Goal: Task Accomplishment & Management: Complete application form

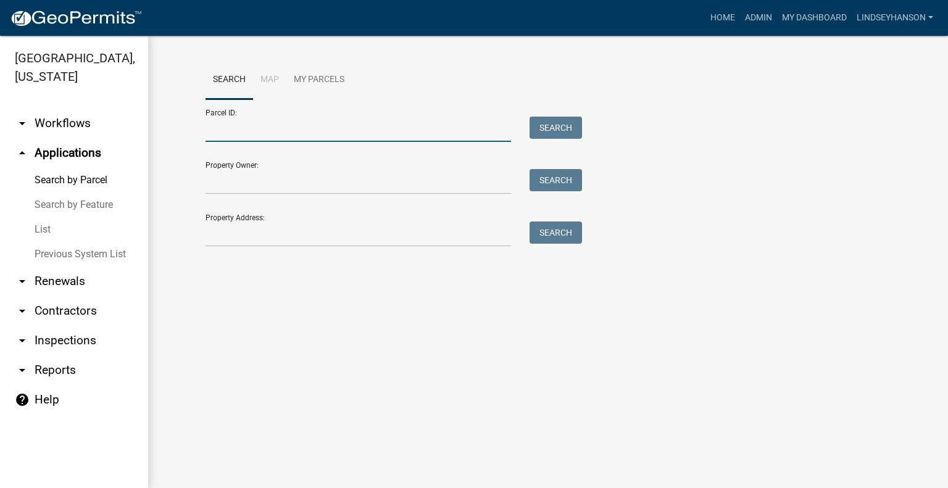
click at [328, 131] on input "Parcel ID:" at bounding box center [357, 129] width 305 height 25
paste input "75000990363002"
type input "75000990363002"
click at [568, 128] on button "Search" at bounding box center [555, 128] width 52 height 22
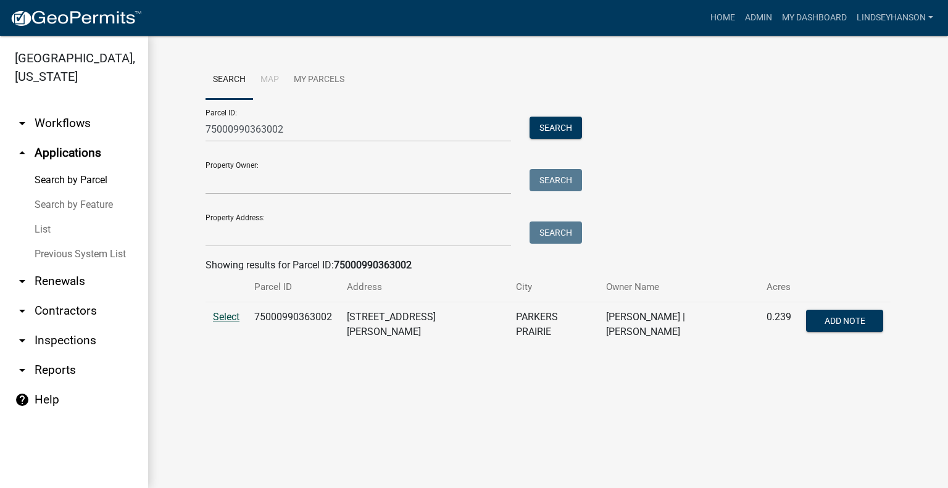
click at [228, 315] on span "Select" at bounding box center [226, 317] width 27 height 12
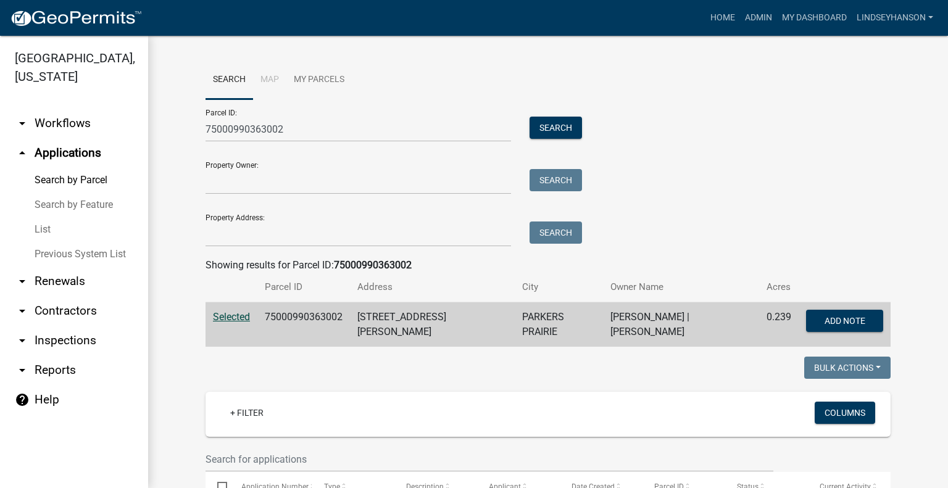
click at [95, 122] on link "arrow_drop_down Workflows" at bounding box center [74, 124] width 148 height 30
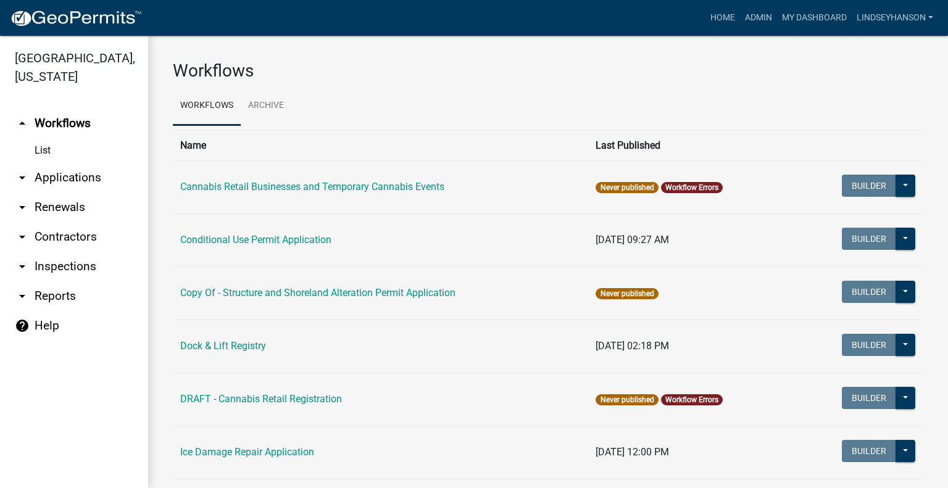
click at [89, 182] on link "arrow_drop_down Applications" at bounding box center [74, 178] width 148 height 30
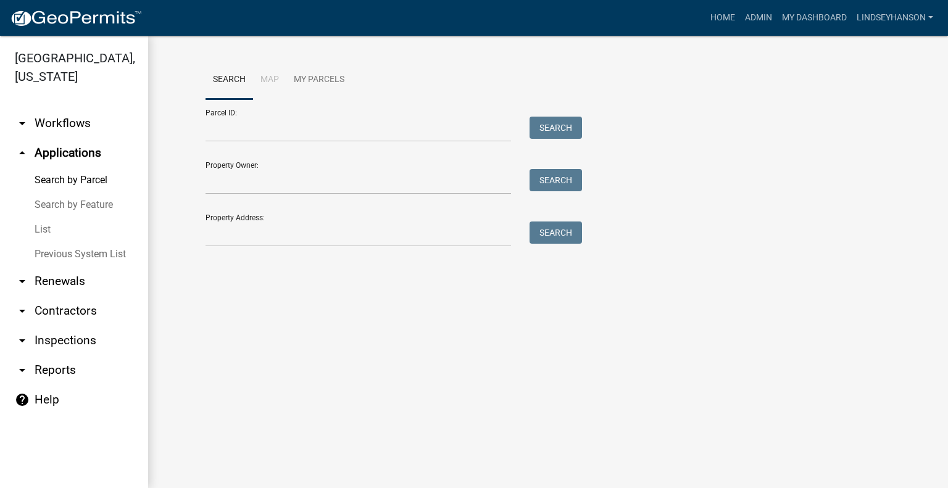
click at [70, 120] on link "arrow_drop_down Workflows" at bounding box center [74, 124] width 148 height 30
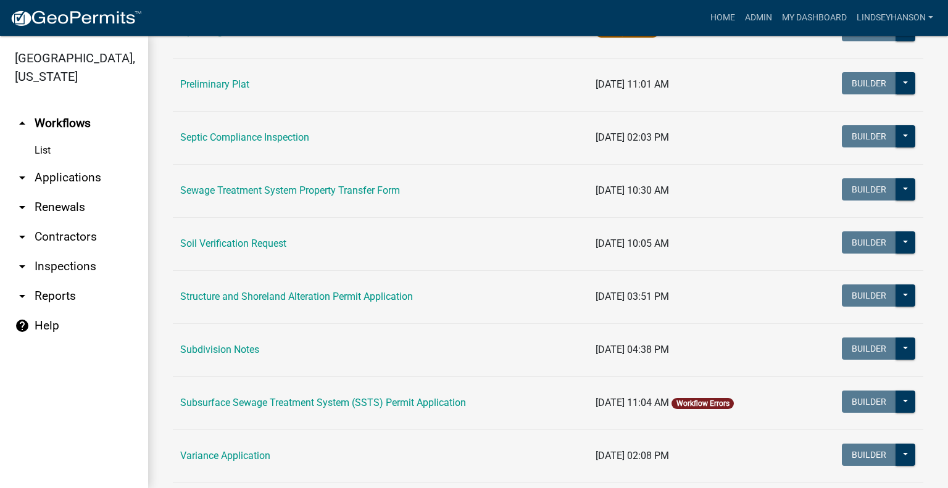
scroll to position [642, 0]
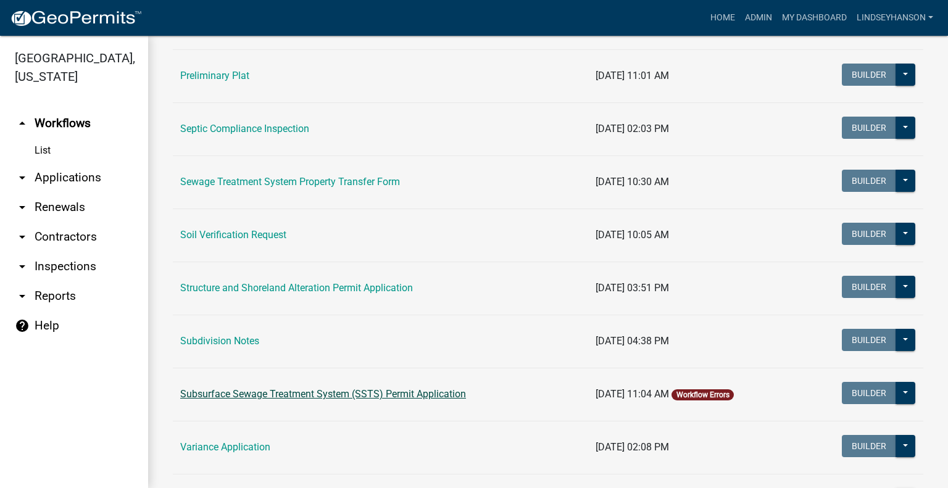
click at [419, 391] on link "Subsurface Sewage Treatment System (SSTS) Permit Application" at bounding box center [323, 394] width 286 height 12
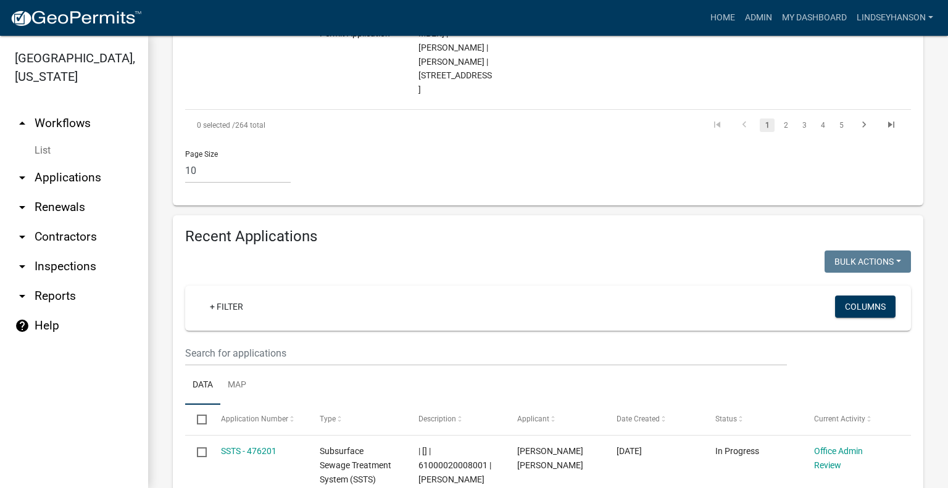
scroll to position [1385, 0]
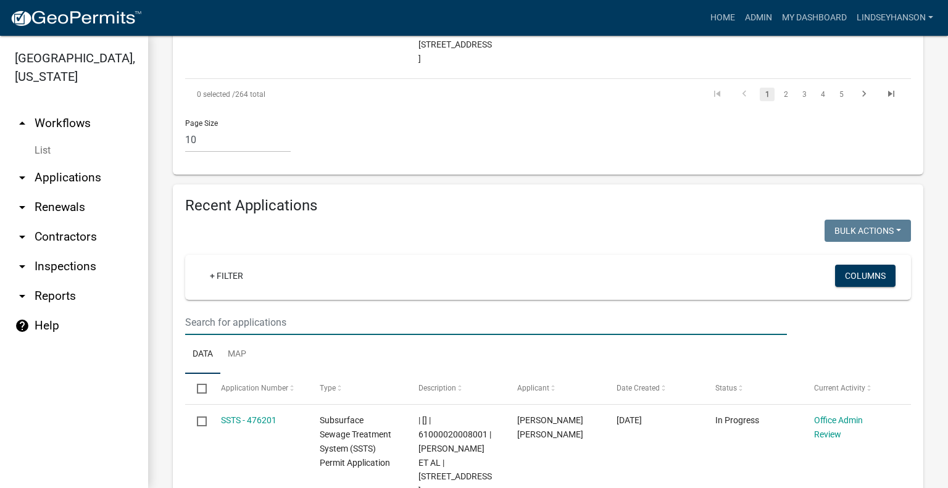
click at [412, 310] on input "text" at bounding box center [486, 322] width 602 height 25
click at [312, 310] on input "text" at bounding box center [486, 322] width 602 height 25
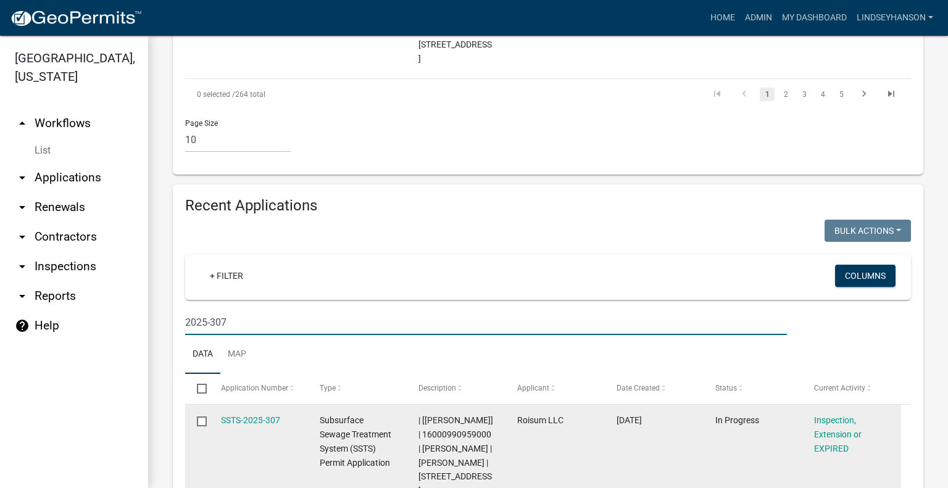
scroll to position [1379, 0]
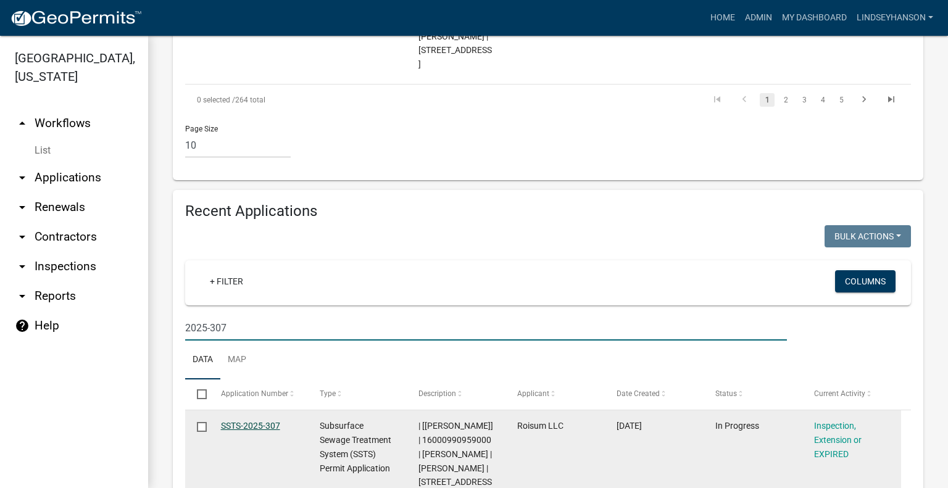
type input "2025-307"
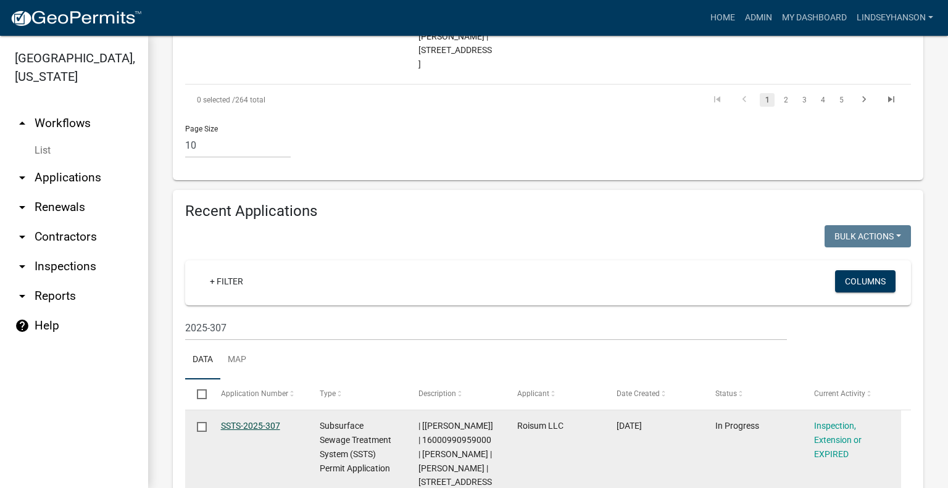
click at [276, 421] on link "SSTS-2025-307" at bounding box center [250, 426] width 59 height 10
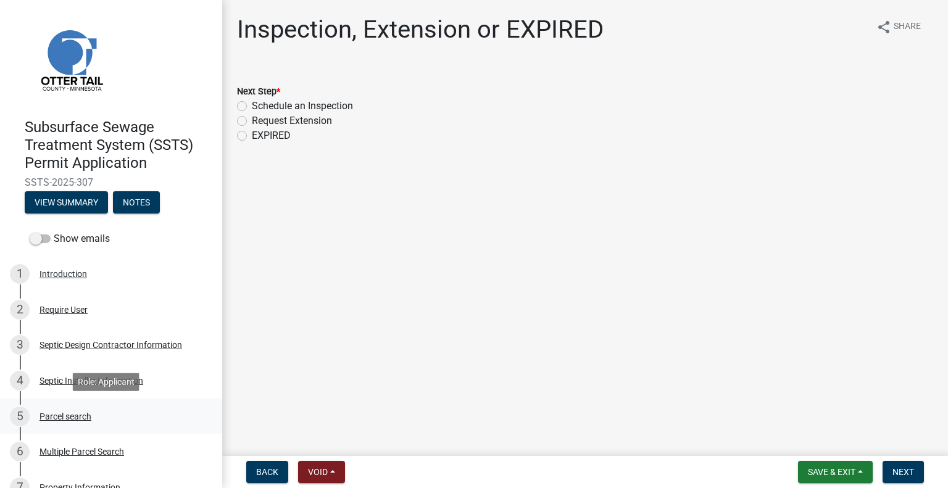
click at [78, 424] on div "5 Parcel search" at bounding box center [106, 417] width 193 height 20
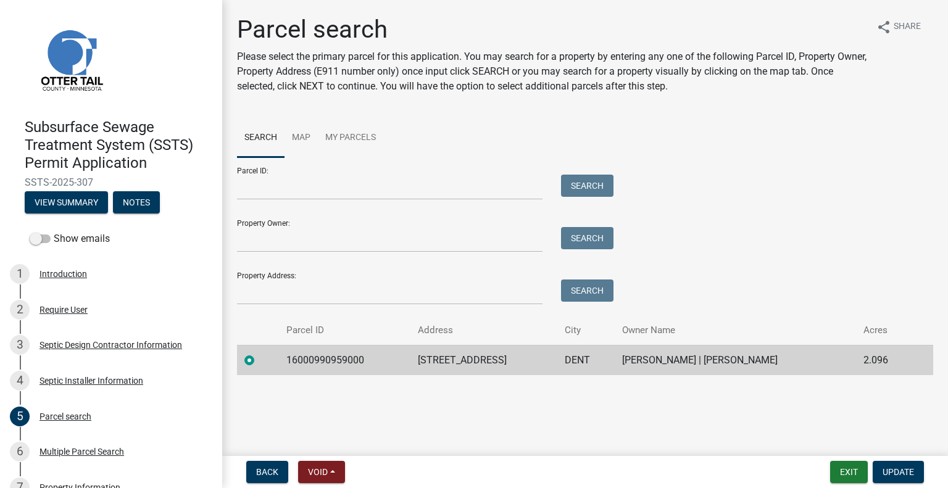
click at [301, 358] on td "16000990959000" at bounding box center [344, 360] width 131 height 30
copy td "16000990959000"
click at [441, 359] on td "31716 SHALLOW SHORES DR" at bounding box center [483, 360] width 147 height 30
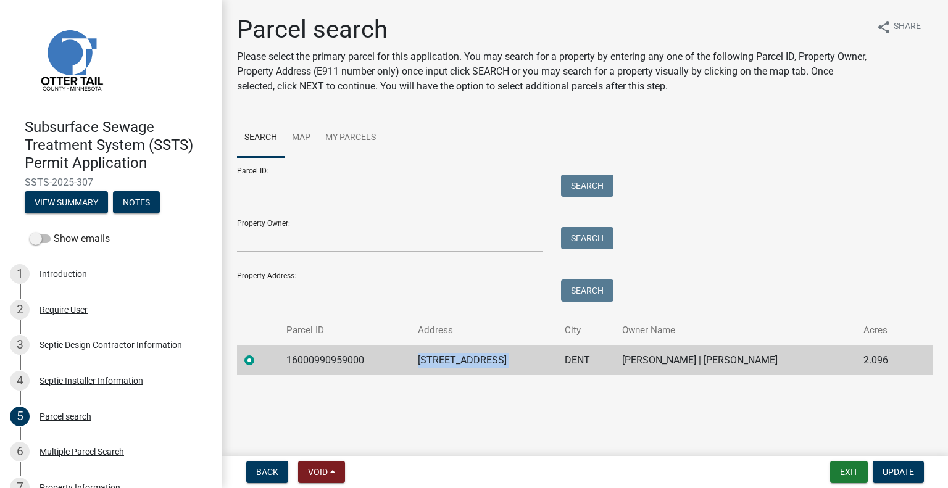
click at [441, 359] on td "31716 SHALLOW SHORES DR" at bounding box center [483, 360] width 147 height 30
copy td "31716 SHALLOW SHORES DR"
click at [604, 357] on td "DENT" at bounding box center [585, 360] width 57 height 30
copy td "DENT"
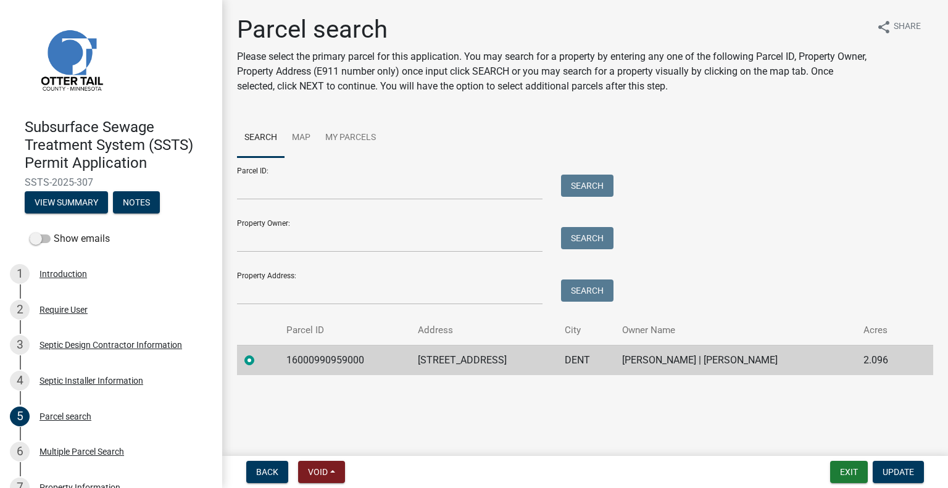
click at [698, 363] on td "DONALD A BITTNER | RESA J BITTNER" at bounding box center [736, 360] width 242 height 30
copy td "DONALD A BITTNER | RESA J BITTNER"
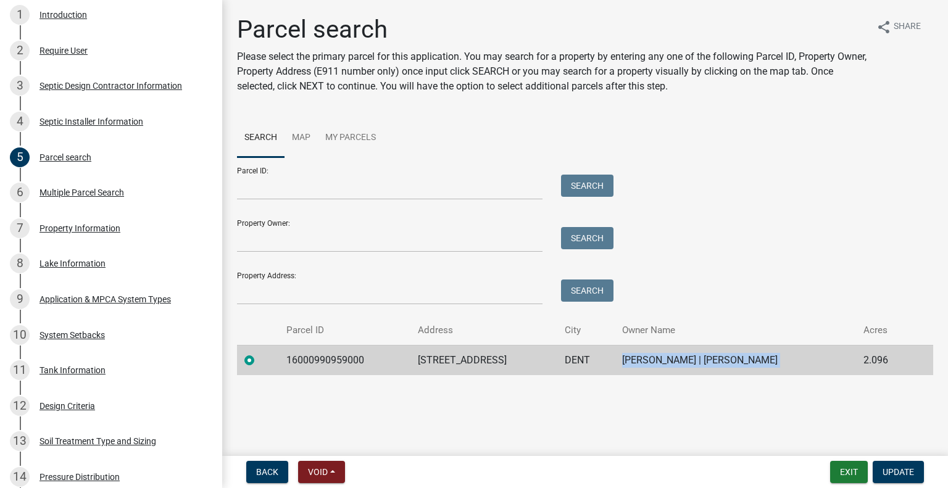
scroll to position [260, 0]
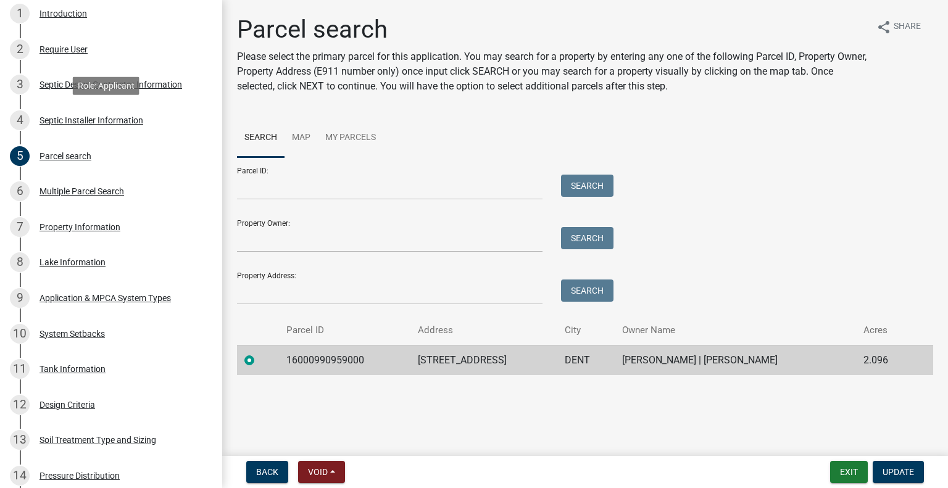
click at [137, 123] on div "Septic Installer Information" at bounding box center [91, 120] width 104 height 9
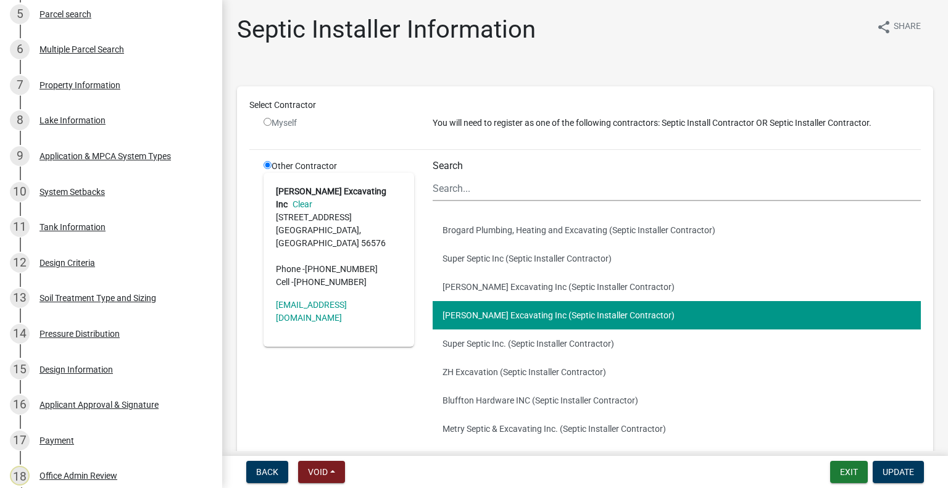
scroll to position [771, 0]
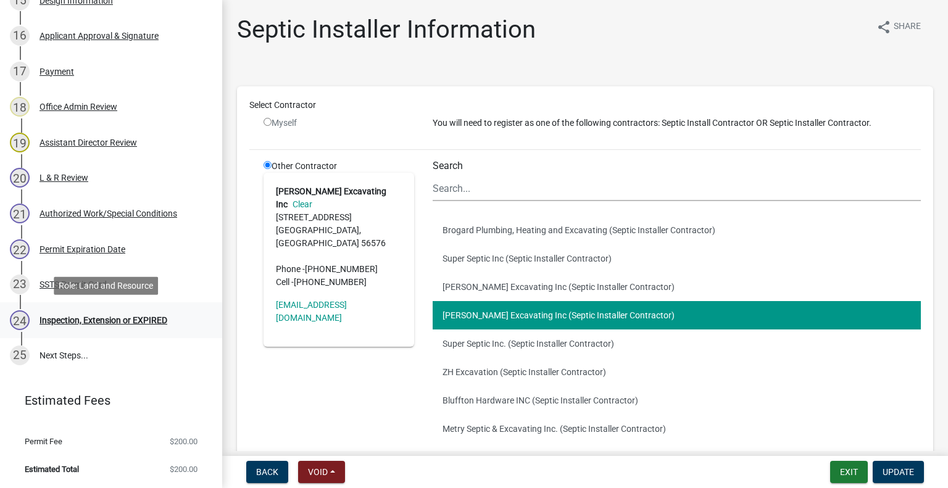
click at [105, 313] on div "24 Inspection, Extension or EXPIRED" at bounding box center [106, 320] width 193 height 20
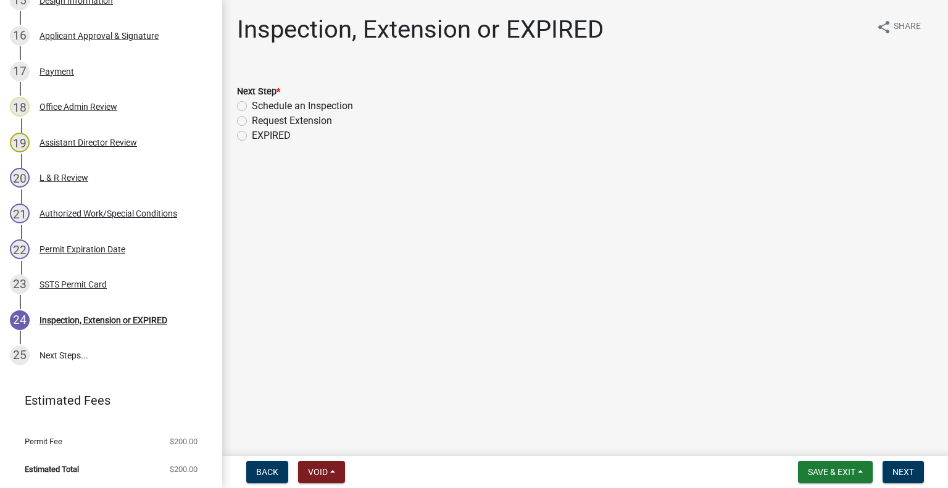
click at [310, 106] on label "Schedule an Inspection" at bounding box center [302, 106] width 101 height 15
click at [260, 106] on input "Schedule an Inspection" at bounding box center [256, 103] width 8 height 8
radio input "true"
click at [906, 473] on span "Next" at bounding box center [903, 472] width 22 height 10
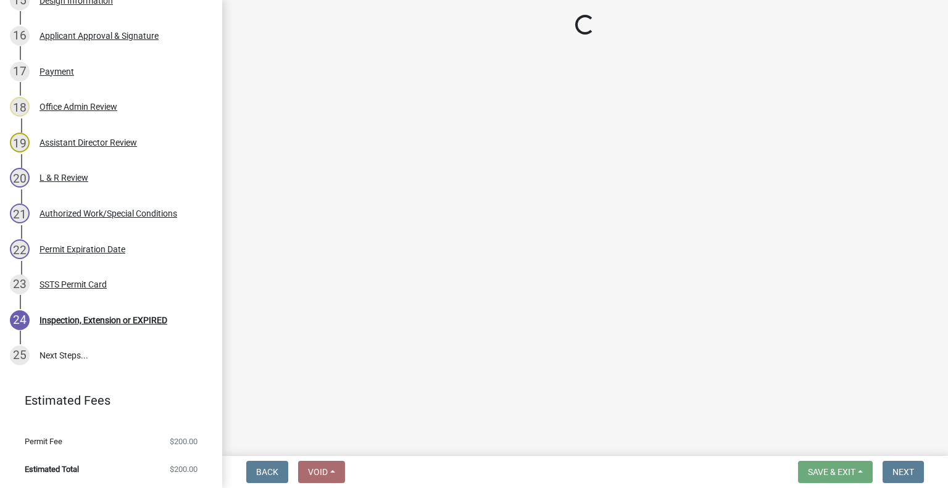
scroll to position [807, 0]
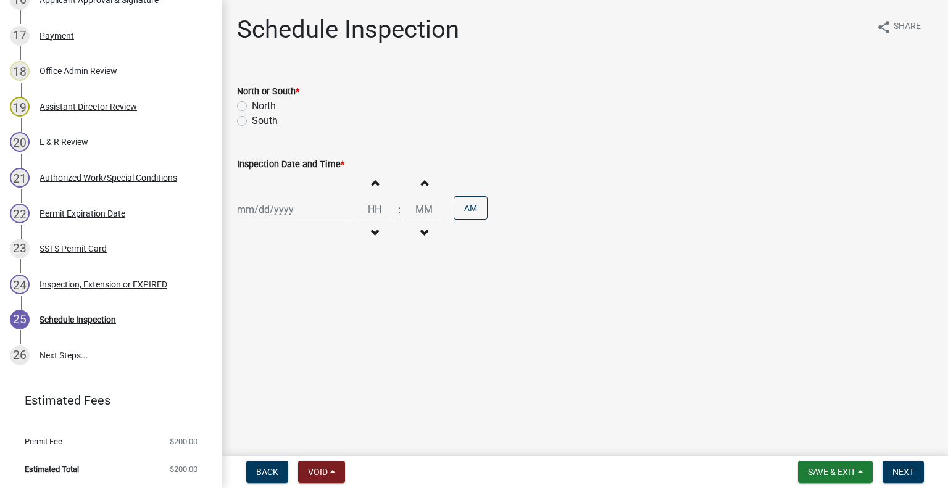
click at [276, 109] on label "North" at bounding box center [264, 106] width 24 height 15
click at [260, 107] on input "North" at bounding box center [256, 103] width 8 height 8
radio input "true"
click at [286, 209] on div at bounding box center [293, 209] width 113 height 25
select select "9"
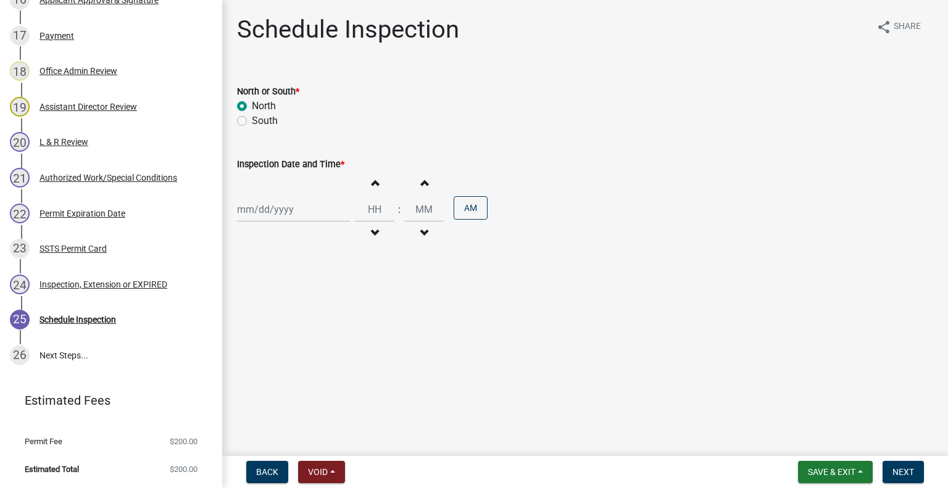
select select "2025"
drag, startPoint x: 310, startPoint y: 293, endPoint x: 352, endPoint y: 249, distance: 60.7
click at [311, 292] on div "11" at bounding box center [309, 295] width 20 height 20
type input "09/11/2025"
click at [371, 232] on span "button" at bounding box center [374, 233] width 6 height 10
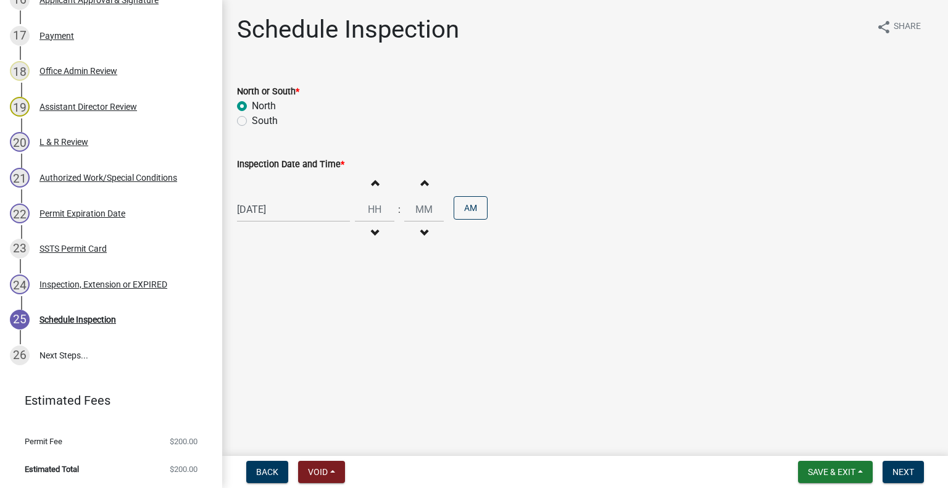
type input "11"
type input "00"
click at [371, 178] on span "button" at bounding box center [374, 183] width 6 height 10
type input "01"
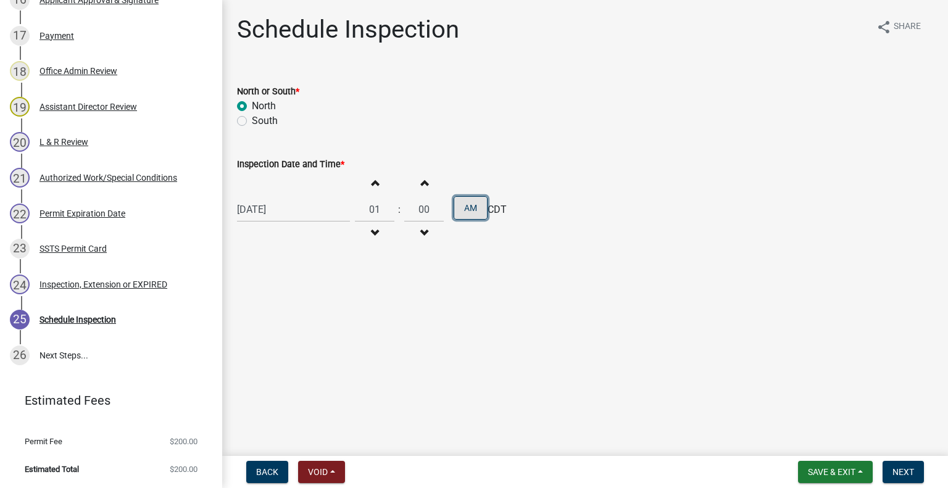
click at [470, 211] on button "AM" at bounding box center [471, 207] width 34 height 23
click at [898, 474] on span "Next" at bounding box center [903, 472] width 22 height 10
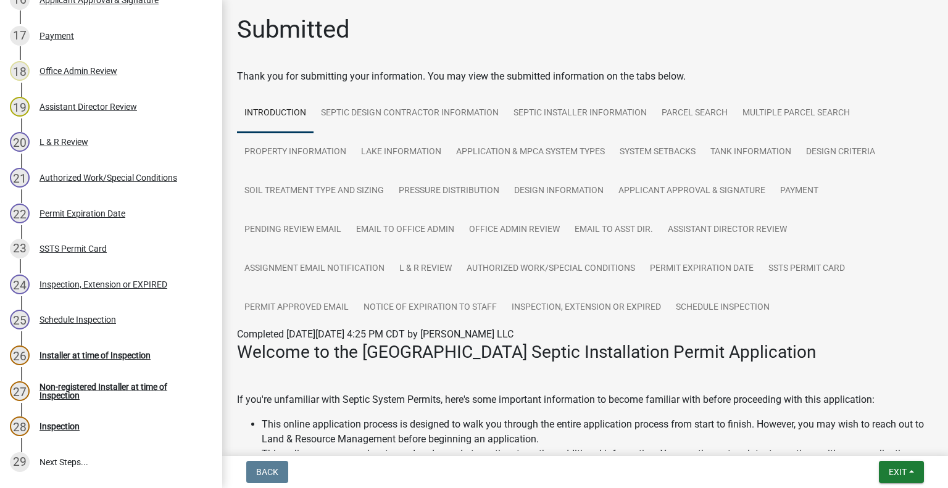
scroll to position [913, 0]
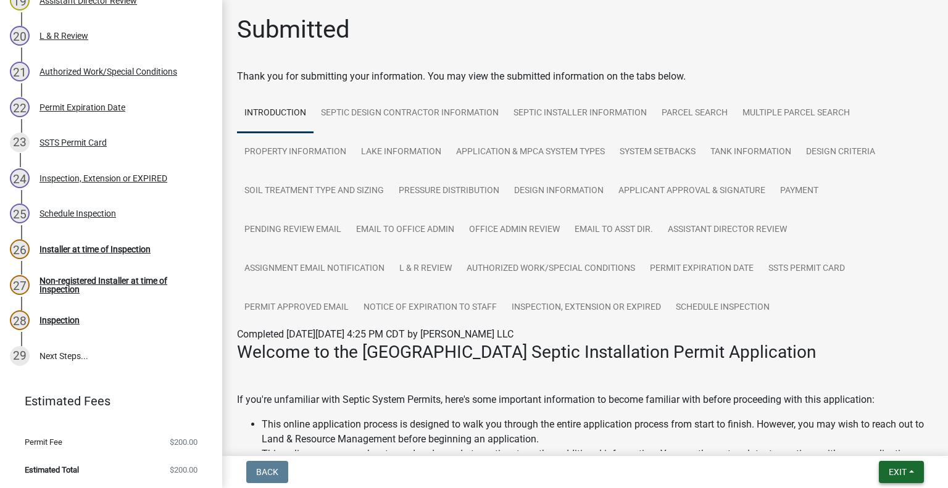
click at [913, 471] on button "Exit" at bounding box center [901, 472] width 45 height 22
click at [882, 437] on button "Save & Exit" at bounding box center [875, 440] width 99 height 30
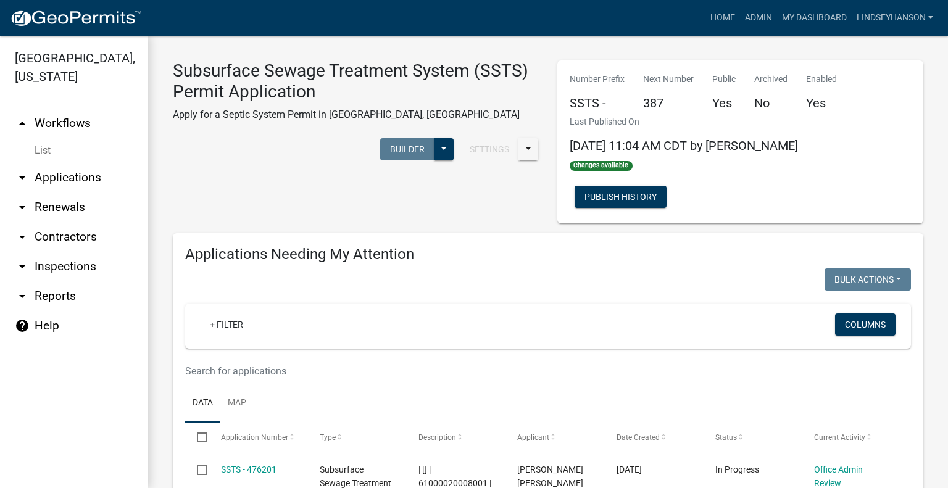
click at [102, 175] on link "arrow_drop_down Applications" at bounding box center [74, 178] width 148 height 30
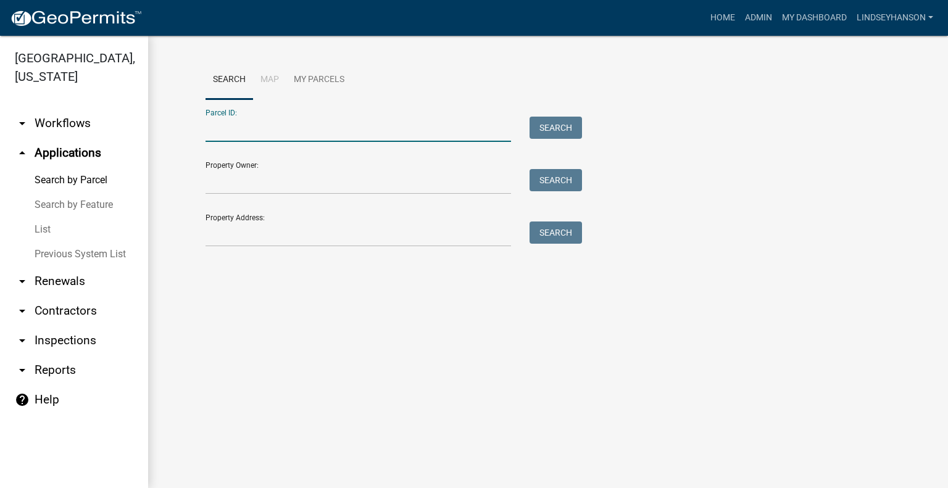
click at [245, 130] on input "Parcel ID:" at bounding box center [357, 129] width 305 height 25
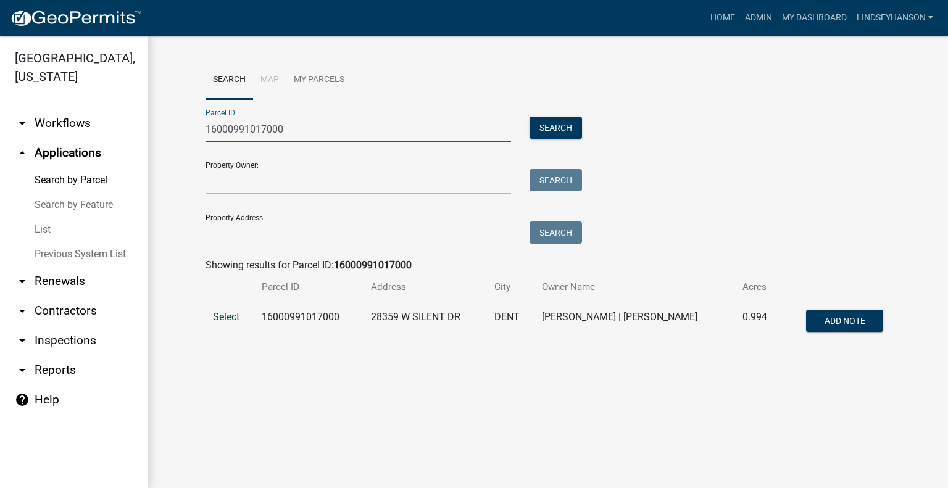
type input "16000991017000"
click at [233, 316] on span "Select" at bounding box center [226, 317] width 27 height 12
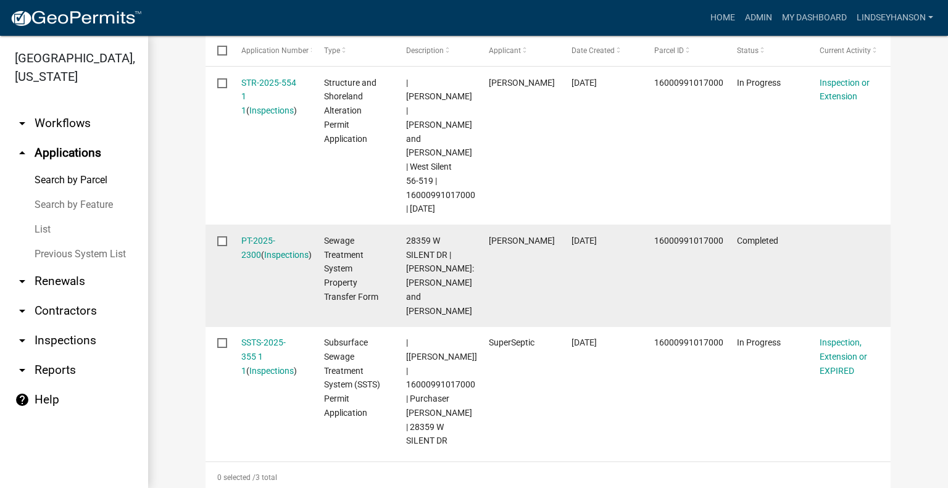
scroll to position [494, 0]
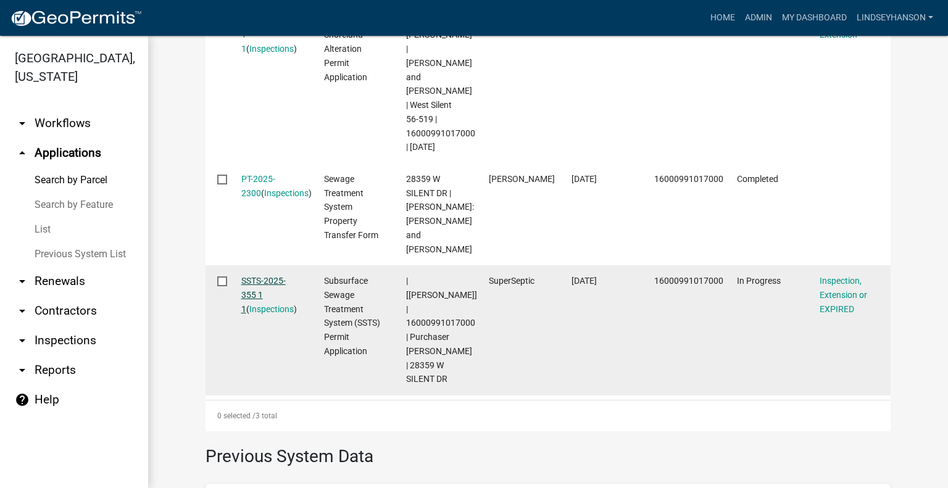
click at [264, 276] on link "SSTS-2025-355 1 1" at bounding box center [263, 295] width 44 height 38
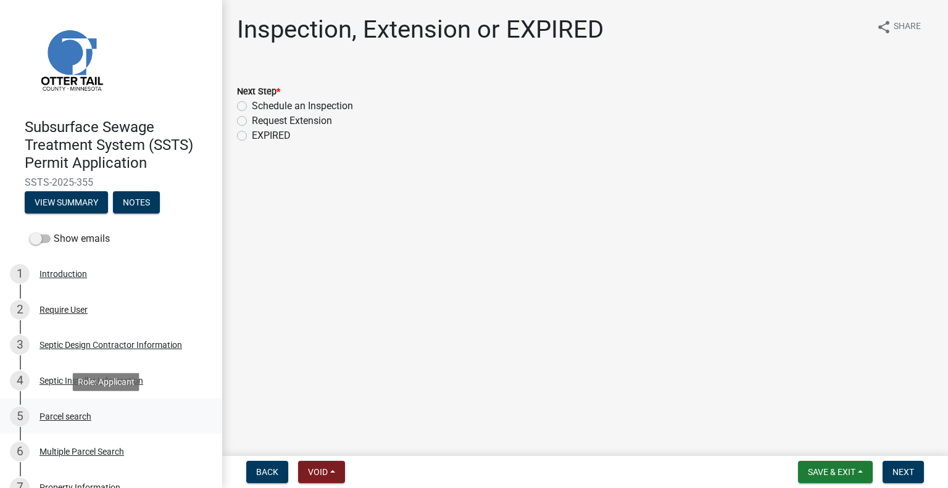
click at [73, 415] on div "Parcel search" at bounding box center [65, 416] width 52 height 9
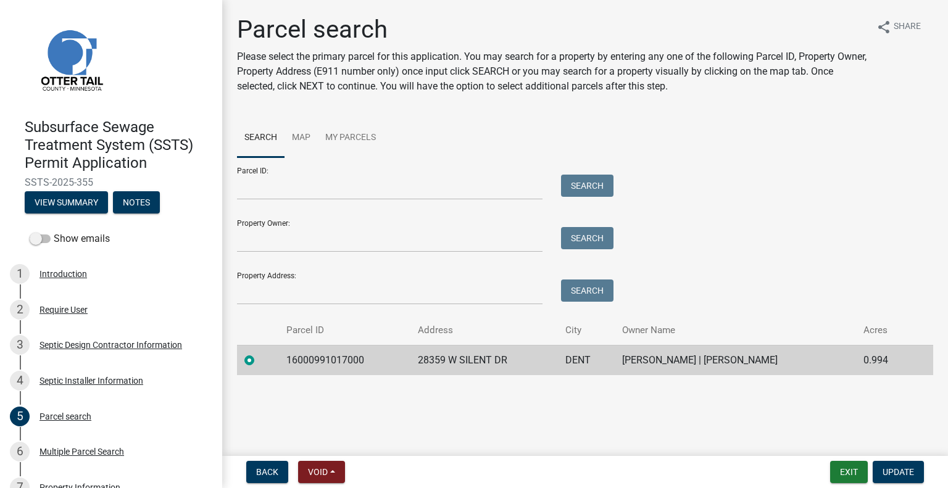
click at [352, 359] on td "16000991017000" at bounding box center [344, 360] width 131 height 30
copy td "16000991017000"
click at [447, 359] on td "28359 W SILENT DR" at bounding box center [483, 360] width 147 height 30
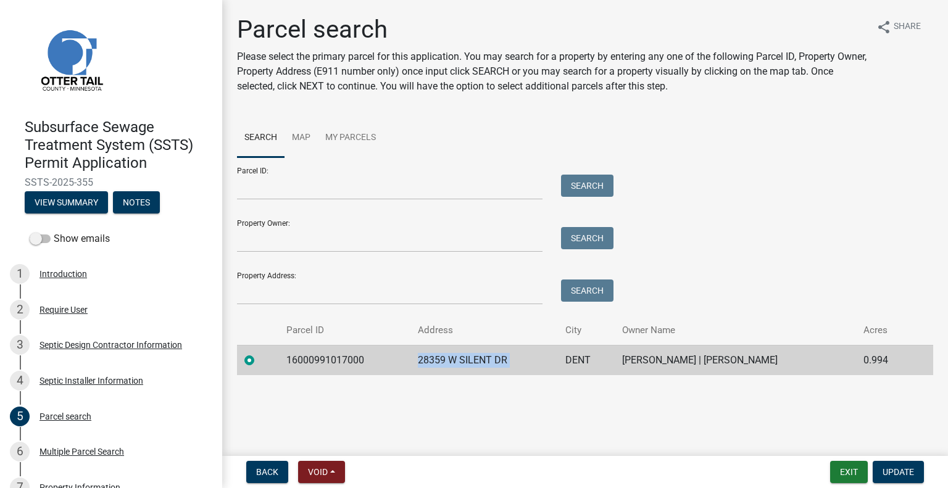
click at [447, 359] on td "28359 W SILENT DR" at bounding box center [483, 360] width 147 height 30
copy td "28359 W SILENT DR"
click at [560, 362] on td "DENT" at bounding box center [586, 360] width 57 height 30
copy td "DENT"
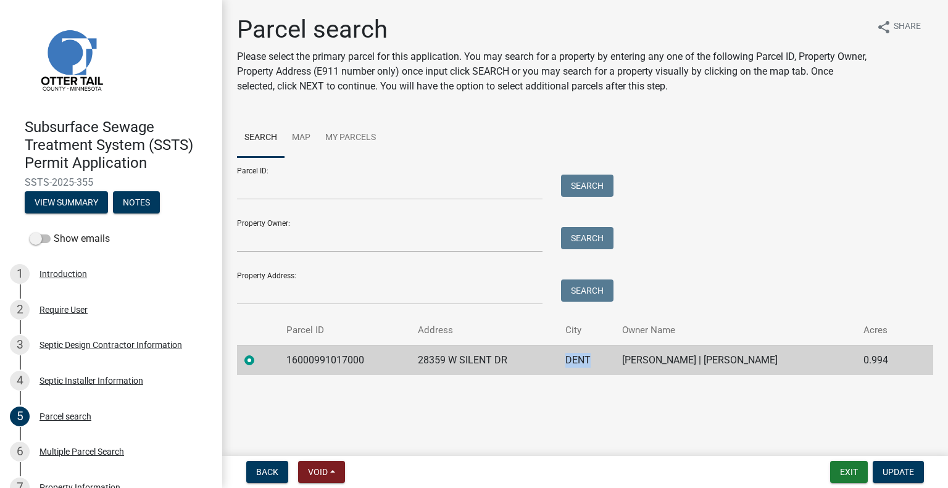
click at [659, 357] on td "MATTHEW L HOLLINS | CAMI J HOLLINS" at bounding box center [735, 360] width 241 height 30
copy td "MATTHEW L HOLLINS | CAMI J HOLLINS"
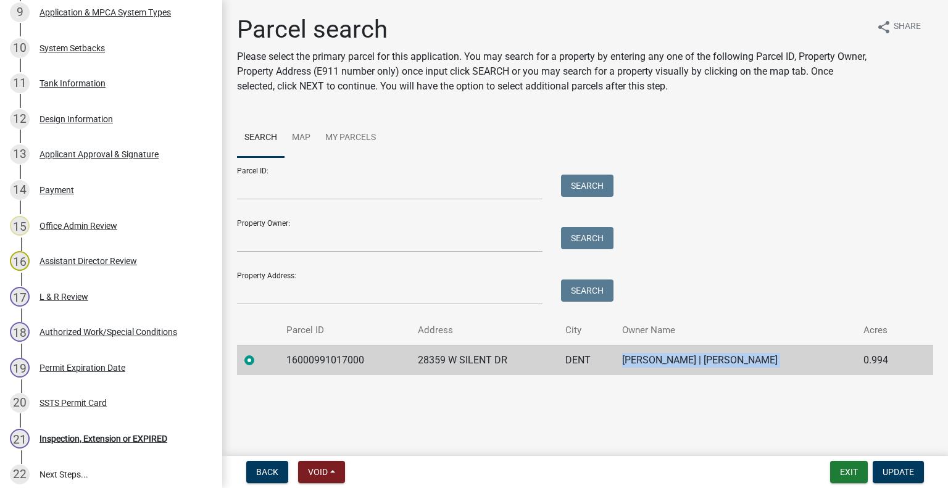
scroll to position [665, 0]
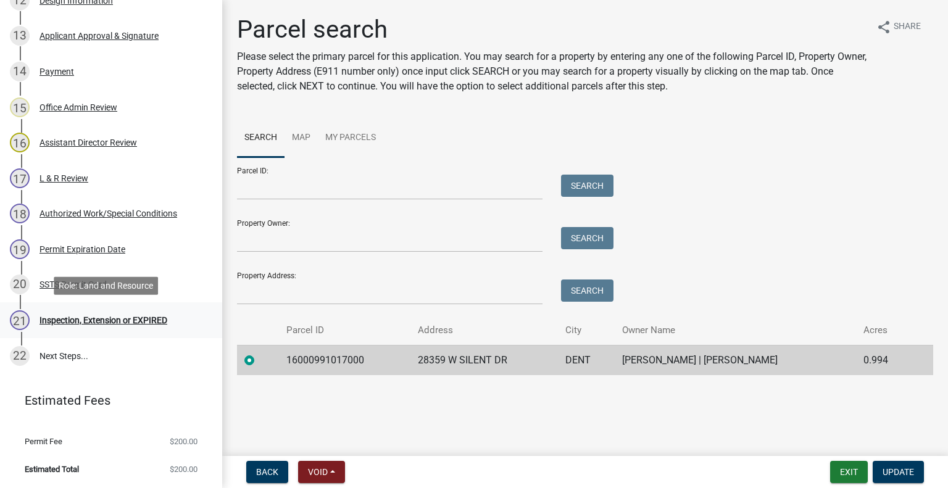
click at [138, 316] on div "Inspection, Extension or EXPIRED" at bounding box center [103, 320] width 128 height 9
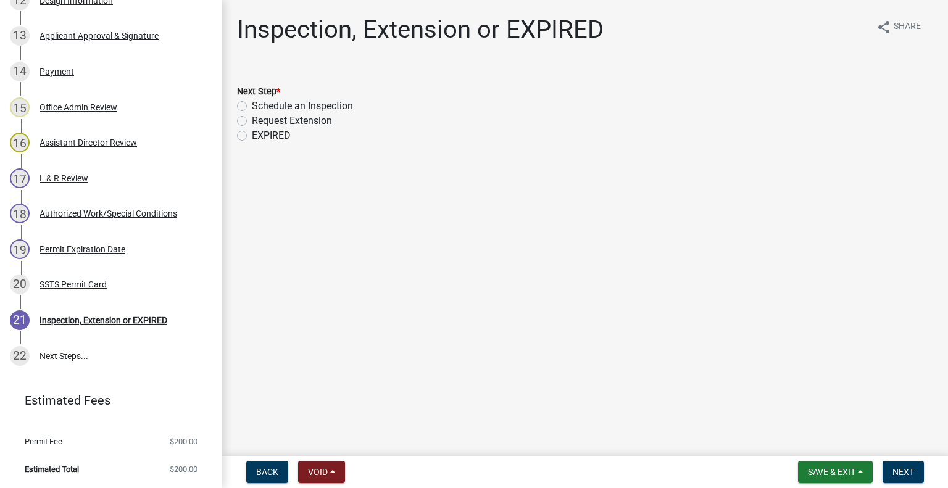
drag, startPoint x: 321, startPoint y: 103, endPoint x: 364, endPoint y: 125, distance: 47.7
click at [321, 103] on label "Schedule an Inspection" at bounding box center [302, 106] width 101 height 15
click at [260, 103] on input "Schedule an Inspection" at bounding box center [256, 103] width 8 height 8
radio input "true"
click at [891, 469] on button "Next" at bounding box center [902, 472] width 41 height 22
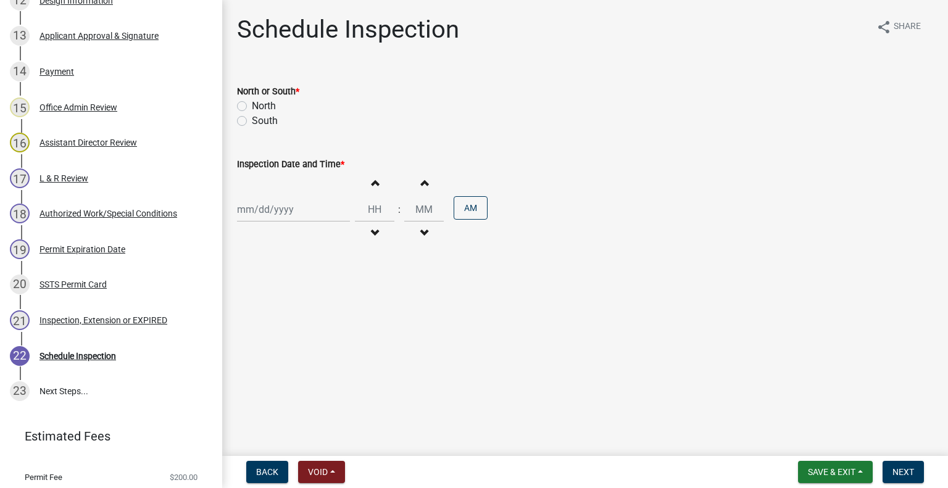
scroll to position [700, 0]
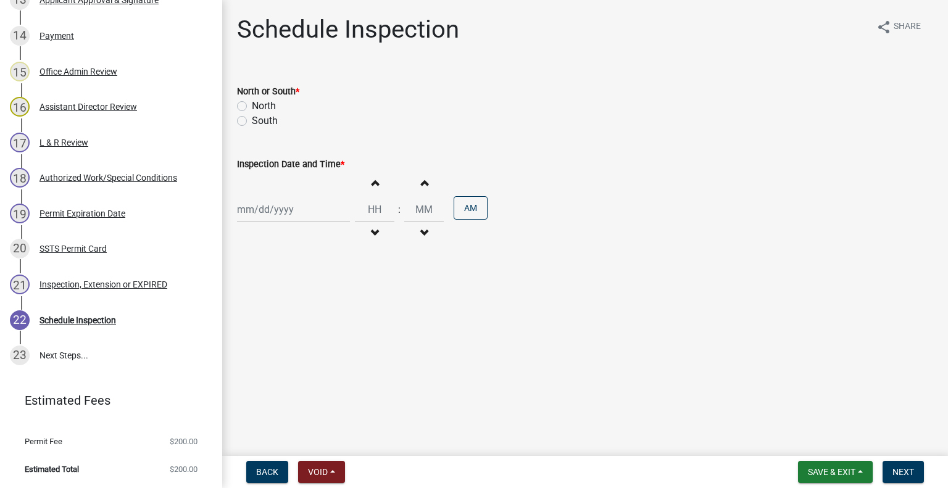
drag, startPoint x: 263, startPoint y: 112, endPoint x: 281, endPoint y: 155, distance: 46.8
click at [263, 112] on label "North" at bounding box center [264, 106] width 24 height 15
click at [260, 107] on input "North" at bounding box center [256, 103] width 8 height 8
radio input "true"
click at [267, 216] on div at bounding box center [293, 209] width 113 height 25
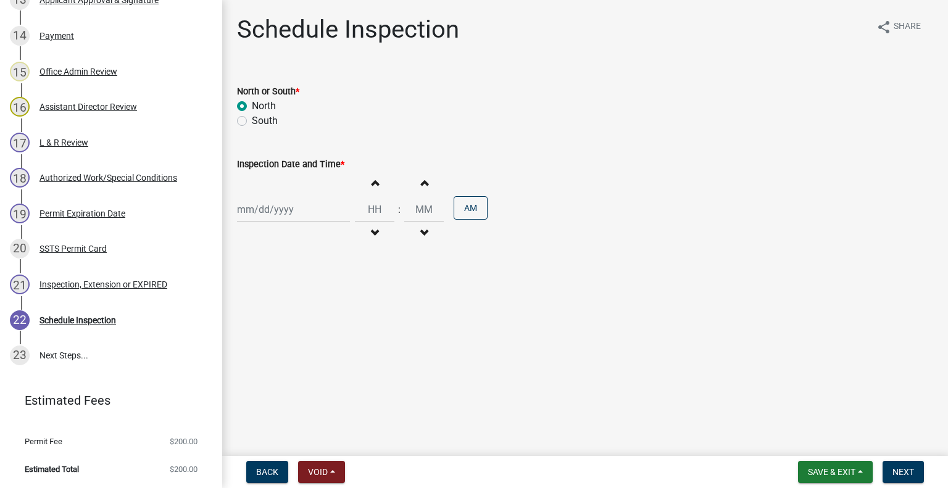
select select "9"
select select "2025"
click at [309, 291] on div "11" at bounding box center [309, 295] width 20 height 20
type input "09/11/2025"
click at [371, 237] on span "button" at bounding box center [374, 233] width 6 height 10
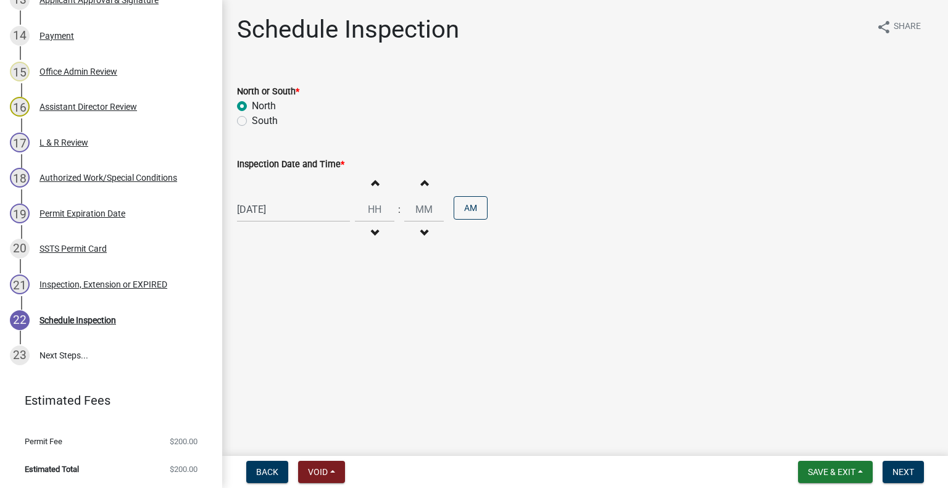
type input "11"
type input "00"
click at [375, 185] on button "Increment hours" at bounding box center [375, 183] width 26 height 22
click at [373, 192] on button "Increment hours" at bounding box center [375, 183] width 26 height 22
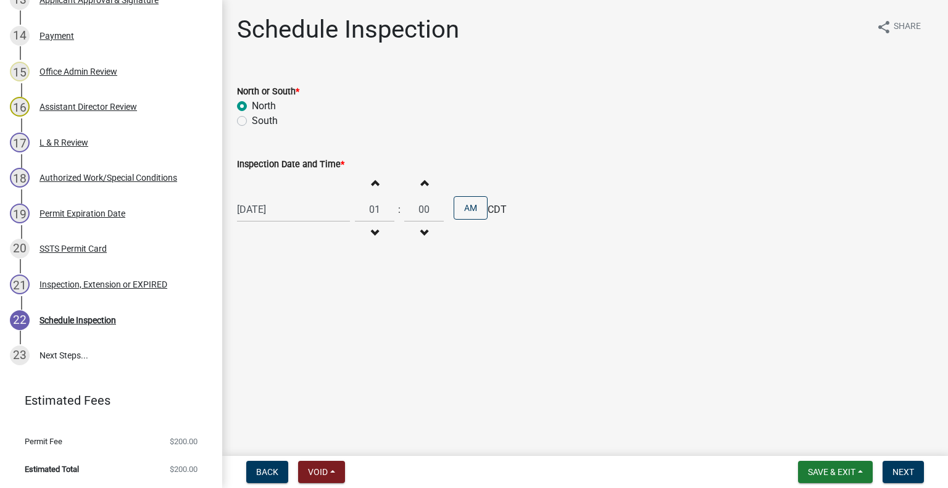
type input "02"
click at [471, 207] on button "AM" at bounding box center [471, 207] width 34 height 23
click at [911, 473] on span "Next" at bounding box center [903, 472] width 22 height 10
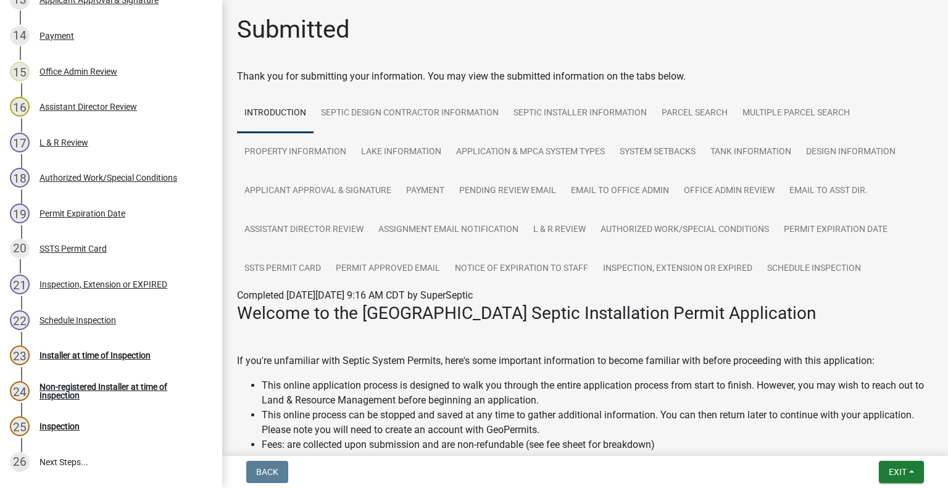
scroll to position [807, 0]
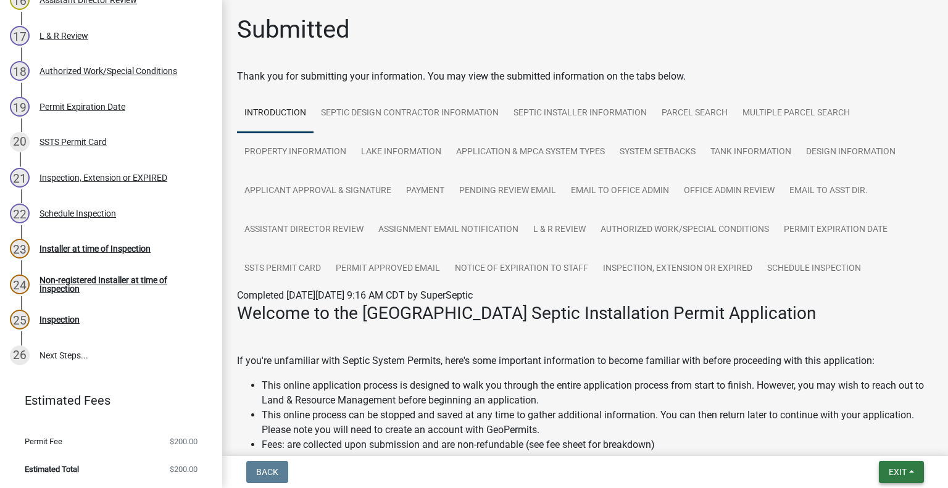
click at [886, 472] on button "Exit" at bounding box center [901, 472] width 45 height 22
click at [858, 439] on button "Save & Exit" at bounding box center [875, 440] width 99 height 30
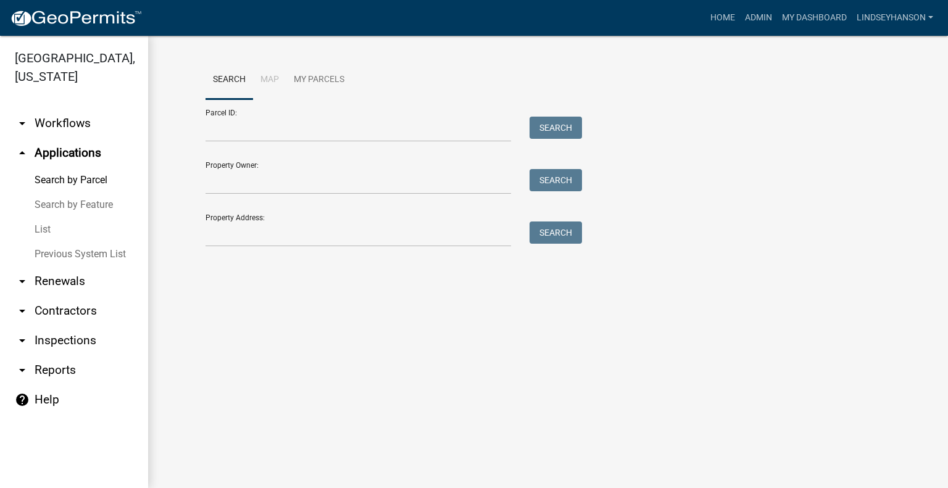
click at [73, 126] on link "arrow_drop_down Workflows" at bounding box center [74, 124] width 148 height 30
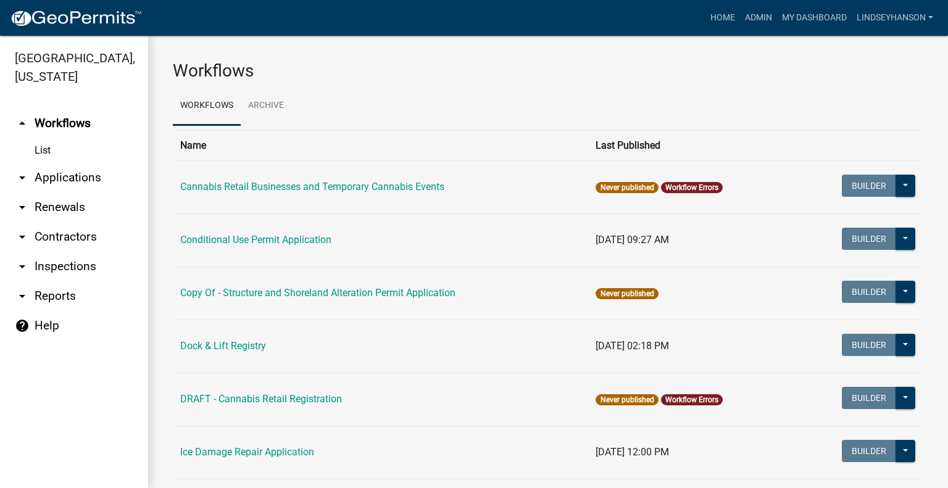
click at [89, 167] on link "arrow_drop_down Applications" at bounding box center [74, 178] width 148 height 30
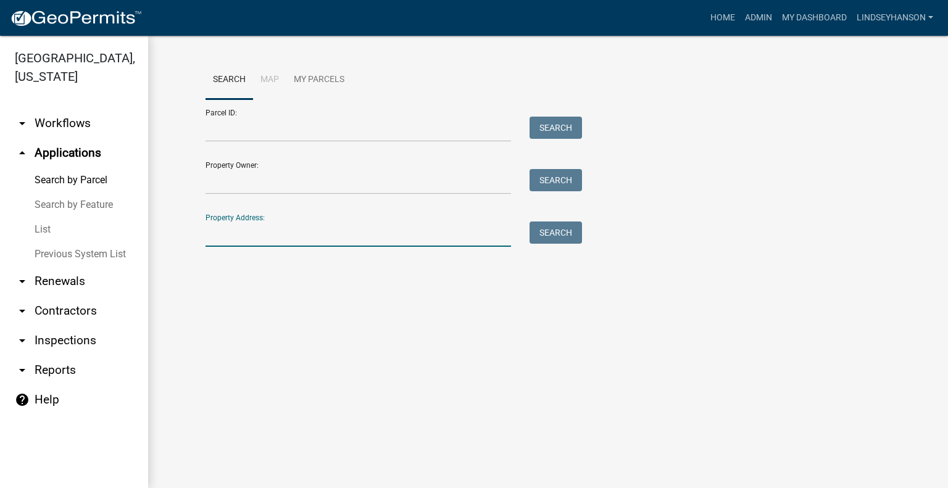
click at [314, 244] on input "Property Address:" at bounding box center [357, 234] width 305 height 25
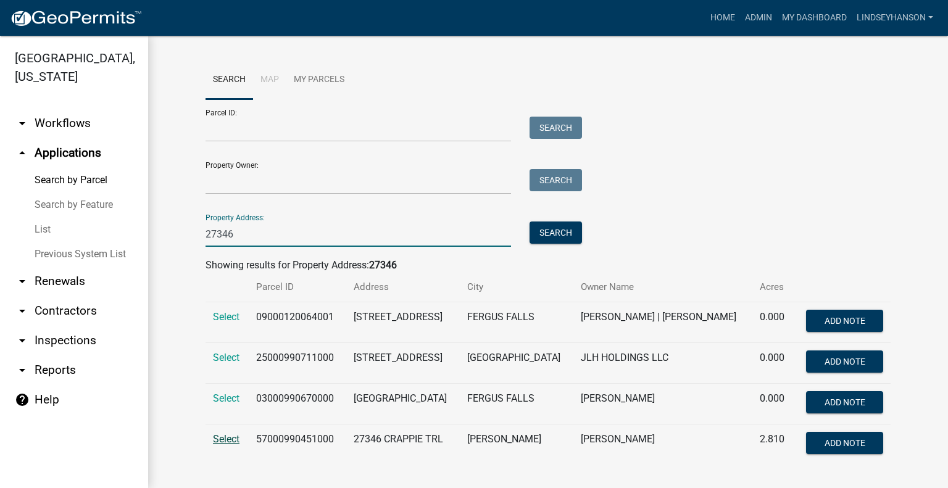
type input "27346"
click at [222, 435] on span "Select" at bounding box center [226, 439] width 27 height 12
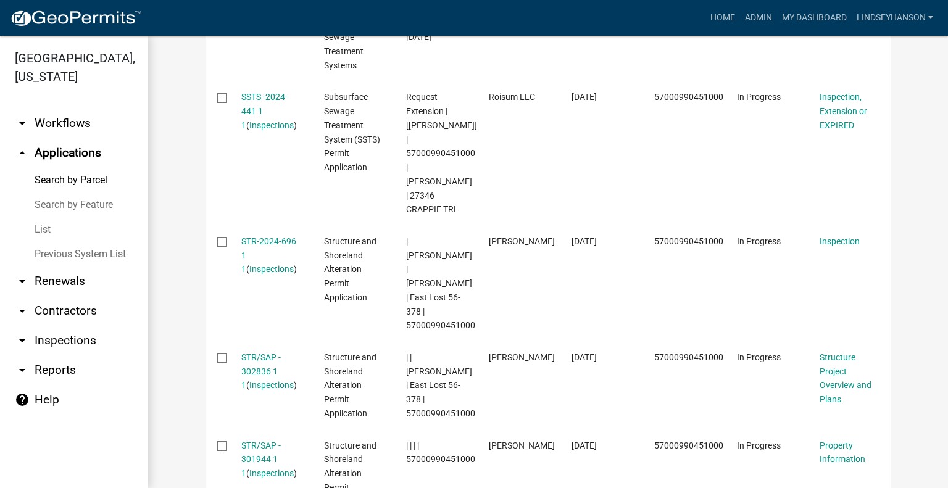
scroll to position [636, 0]
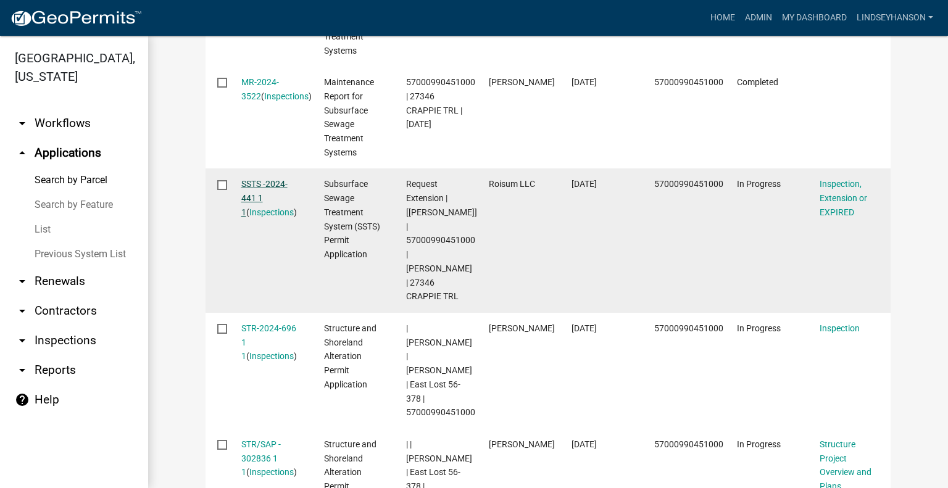
click at [266, 181] on link "SSTS -2024-441 1 1" at bounding box center [264, 198] width 46 height 38
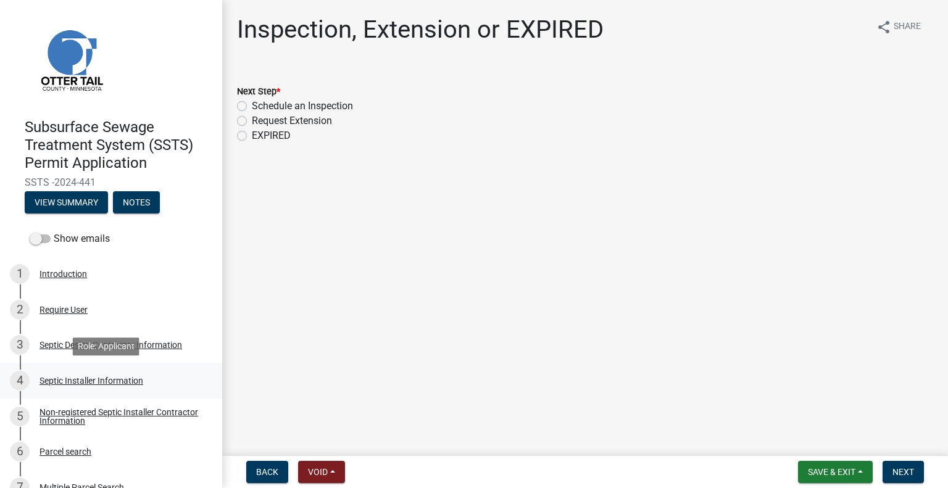
click at [91, 388] on div "4 Septic Installer Information" at bounding box center [106, 381] width 193 height 20
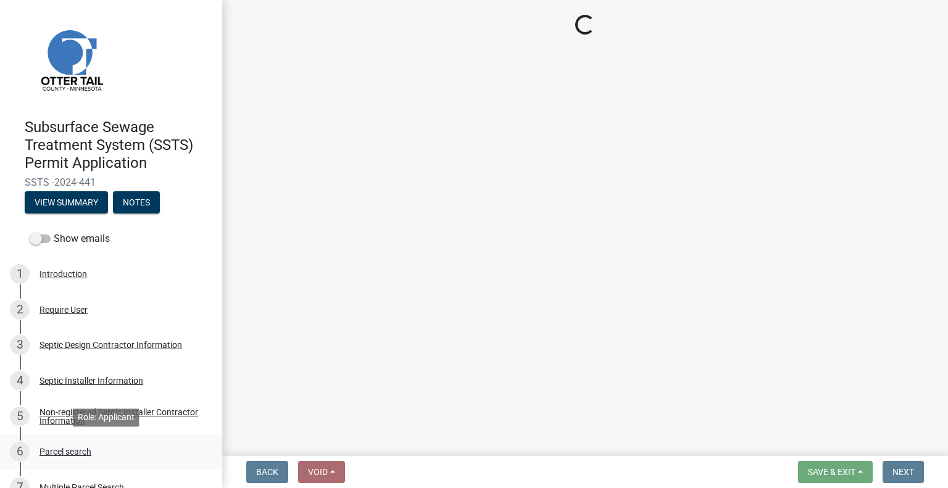
click at [80, 454] on div "Parcel search" at bounding box center [65, 451] width 52 height 9
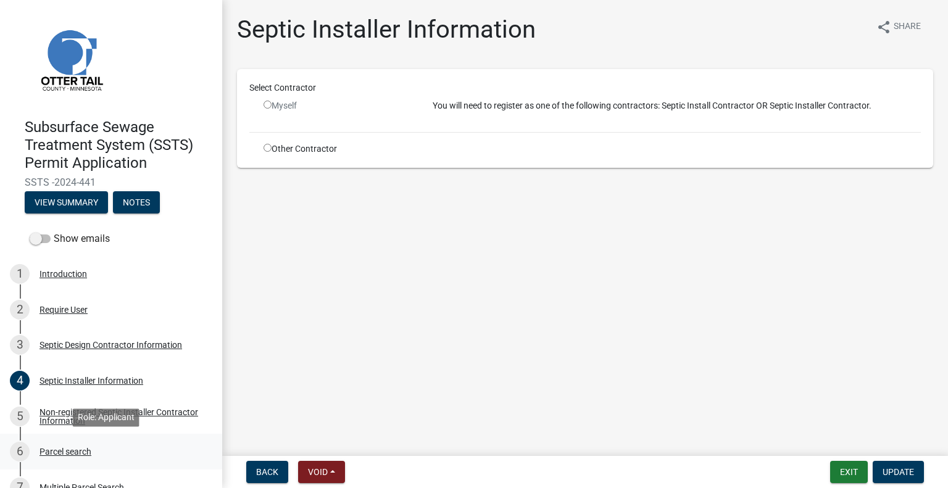
click at [74, 454] on div "Parcel search" at bounding box center [65, 451] width 52 height 9
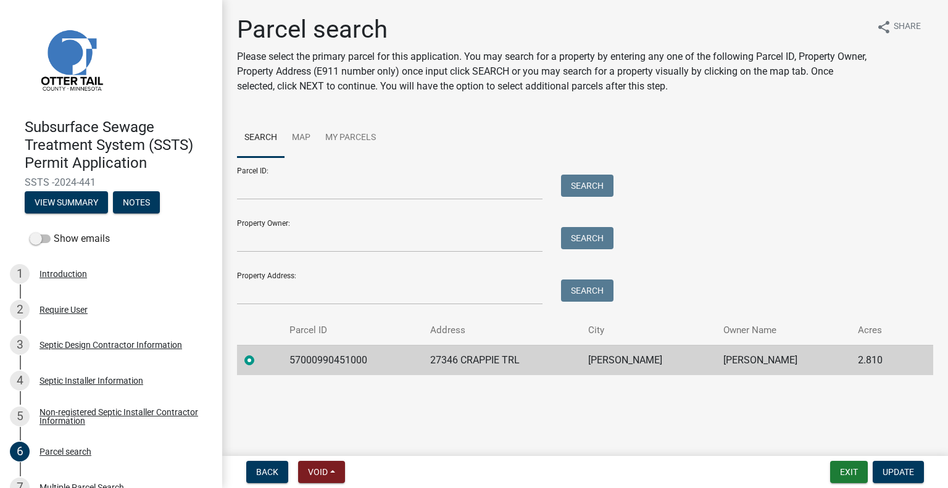
click at [343, 364] on td "57000990451000" at bounding box center [352, 360] width 141 height 30
copy td "57000990451000"
click at [495, 365] on td "27346 CRAPPIE TRL" at bounding box center [502, 360] width 159 height 30
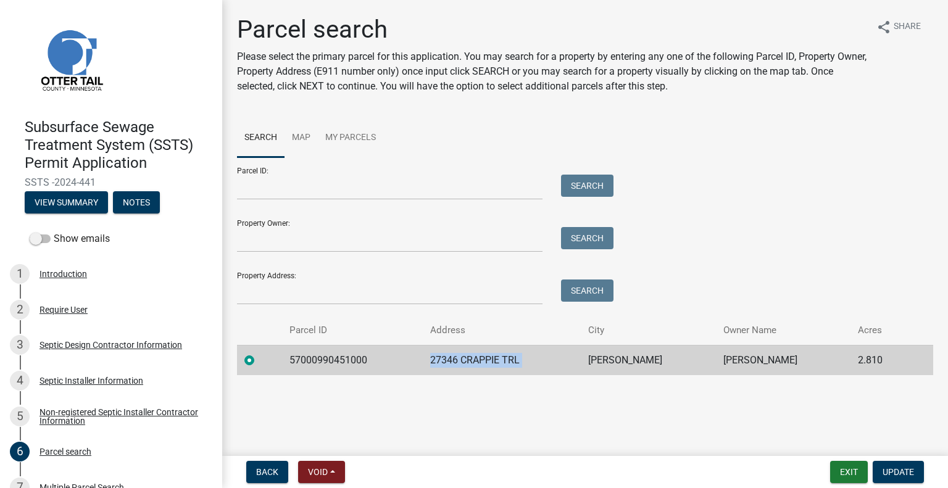
click at [495, 365] on td "27346 CRAPPIE TRL" at bounding box center [502, 360] width 159 height 30
copy td "27346 CRAPPIE TRL"
click at [639, 360] on td "UNDERWOOD" at bounding box center [648, 360] width 135 height 30
click at [747, 350] on td "ERIKA JENSEN" at bounding box center [783, 360] width 135 height 30
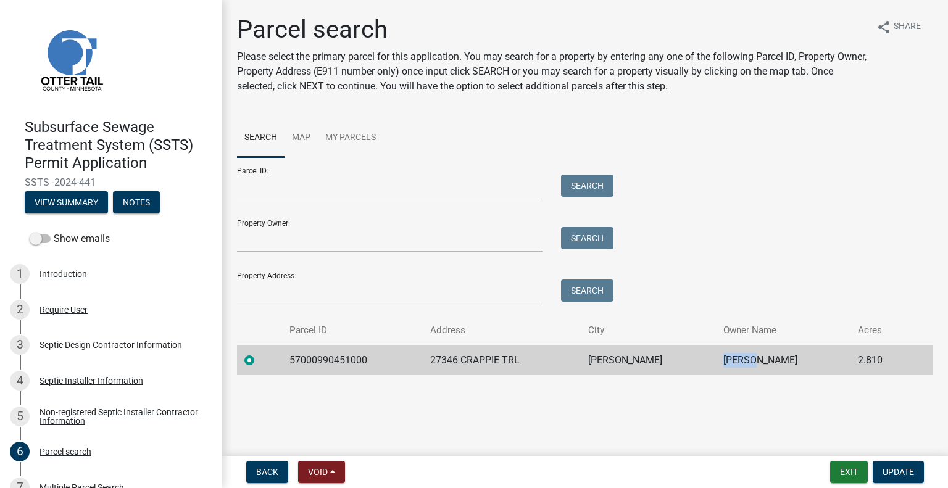
click at [747, 350] on td "ERIKA JENSEN" at bounding box center [783, 360] width 135 height 30
click at [752, 350] on td "ERIKA JENSEN" at bounding box center [783, 360] width 135 height 30
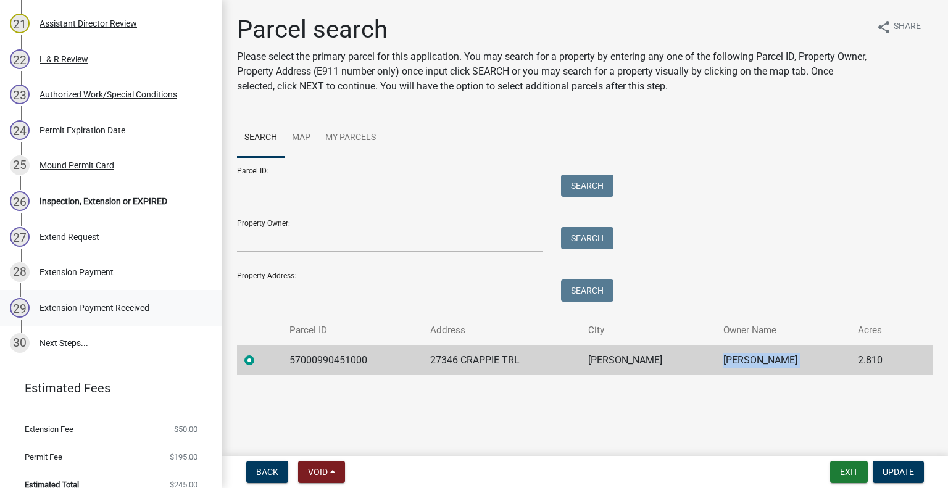
scroll to position [965, 0]
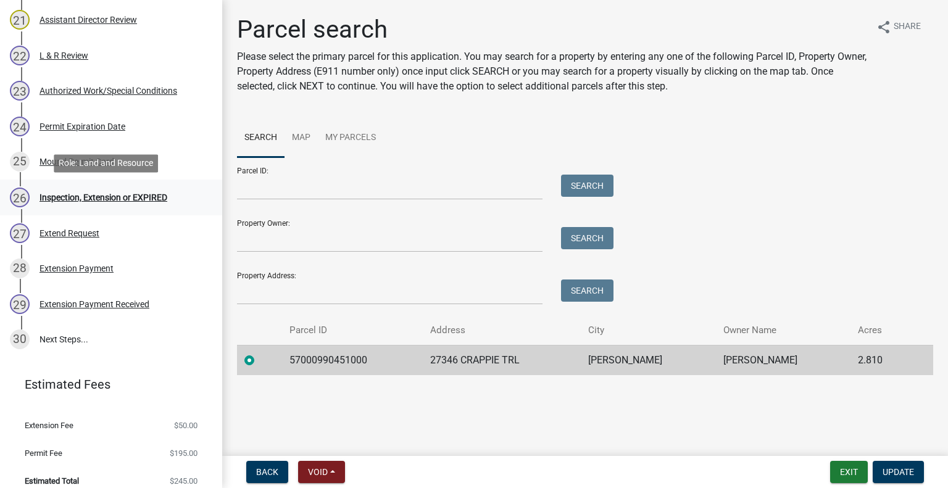
click at [123, 195] on div "Inspection, Extension or EXPIRED" at bounding box center [103, 197] width 128 height 9
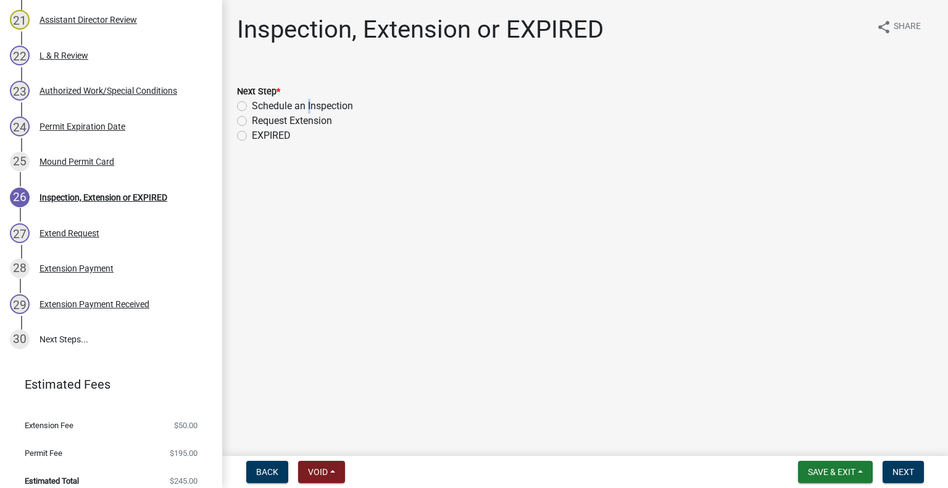
click at [306, 102] on label "Schedule an Inspection" at bounding box center [302, 106] width 101 height 15
click at [328, 110] on label "Schedule an Inspection" at bounding box center [302, 106] width 101 height 15
click at [260, 107] on input "Schedule an Inspection" at bounding box center [256, 103] width 8 height 8
radio input "true"
click at [892, 467] on span "Next" at bounding box center [903, 472] width 22 height 10
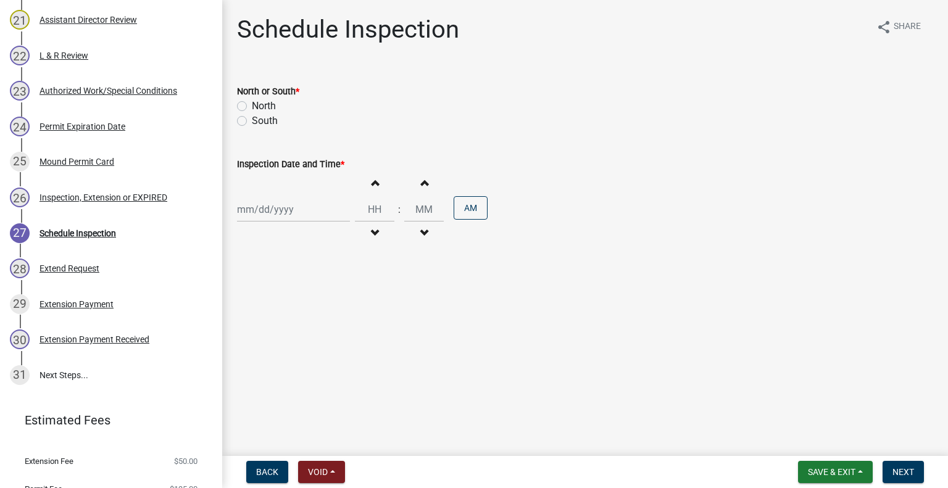
scroll to position [1000, 0]
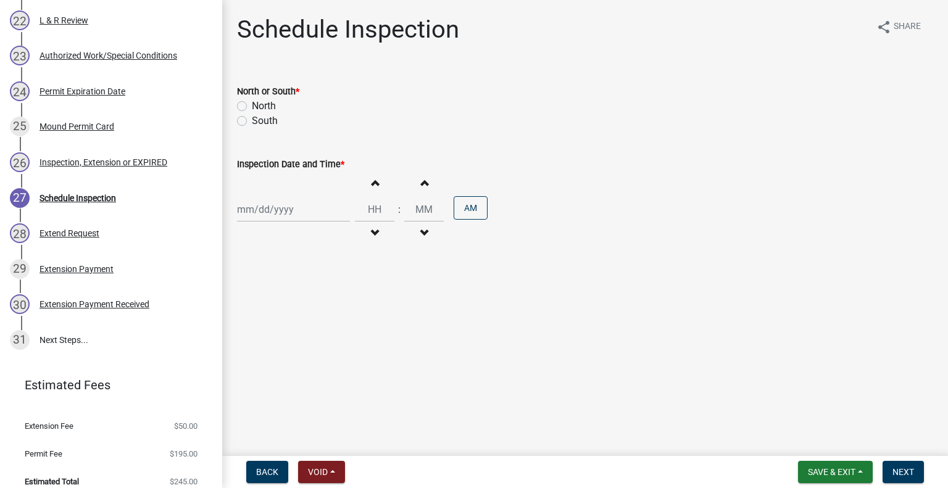
click at [267, 120] on label "South" at bounding box center [265, 121] width 26 height 15
click at [260, 120] on input "South" at bounding box center [256, 118] width 8 height 8
radio input "true"
click at [276, 210] on div at bounding box center [293, 209] width 113 height 25
select select "9"
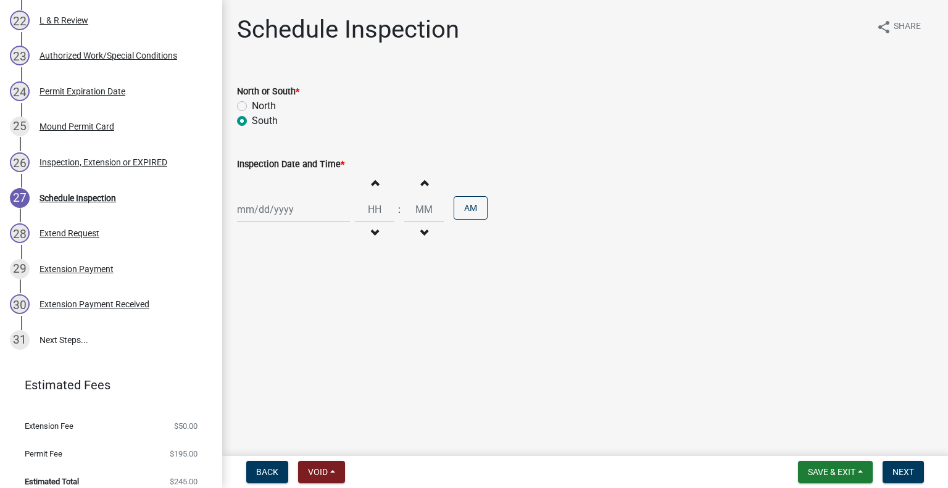
select select "2025"
click at [289, 289] on div "10" at bounding box center [289, 295] width 20 height 20
type input "[DATE]"
click at [373, 230] on span "button" at bounding box center [374, 233] width 6 height 10
type input "11"
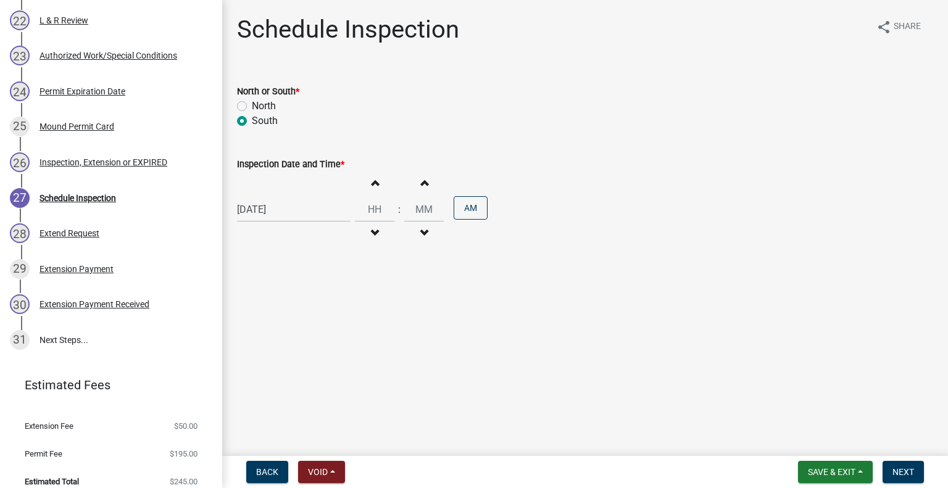
type input "00"
click at [471, 212] on button "PM" at bounding box center [471, 207] width 34 height 23
click at [280, 210] on div "[DATE]" at bounding box center [293, 209] width 113 height 25
select select "9"
select select "2025"
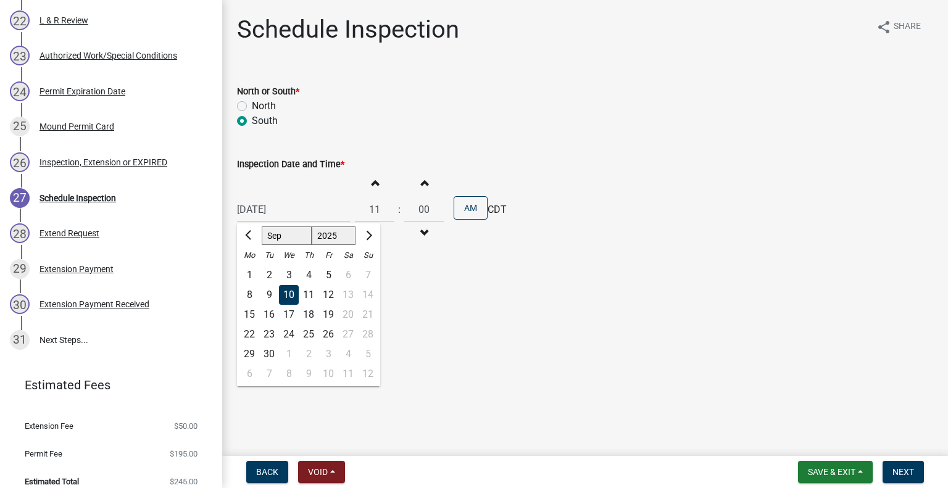
click at [310, 297] on div "11" at bounding box center [309, 295] width 20 height 20
type input "09/11/2025"
click at [376, 231] on button "Decrement hours" at bounding box center [375, 233] width 26 height 22
type input "10"
click at [894, 473] on span "Next" at bounding box center [903, 472] width 22 height 10
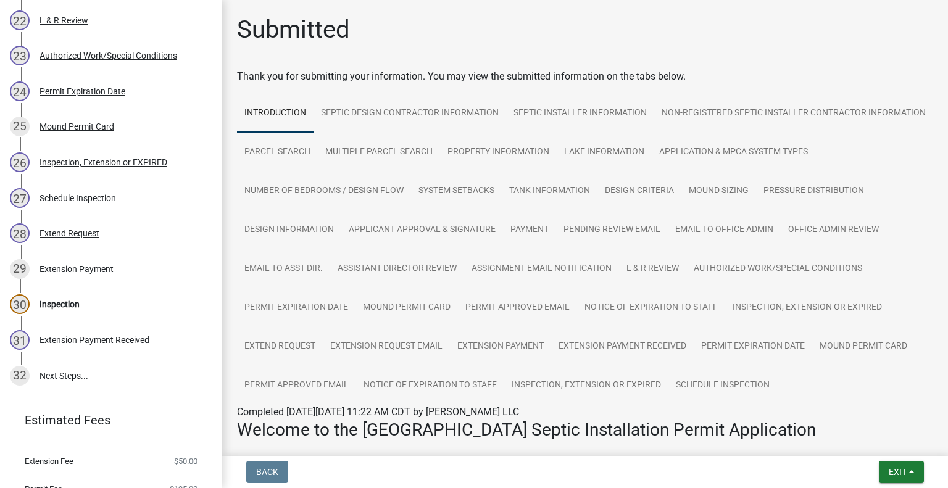
scroll to position [1036, 0]
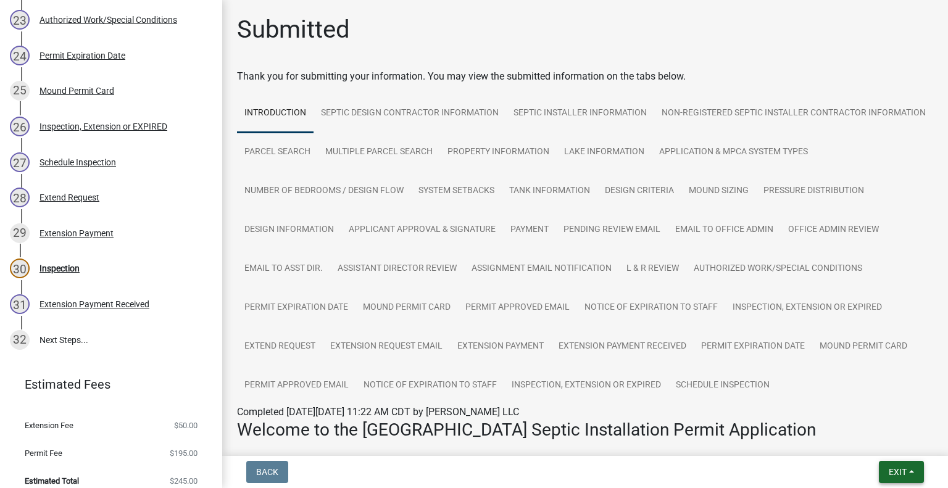
click at [885, 463] on button "Exit" at bounding box center [901, 472] width 45 height 22
click at [868, 429] on button "Save & Exit" at bounding box center [875, 440] width 99 height 30
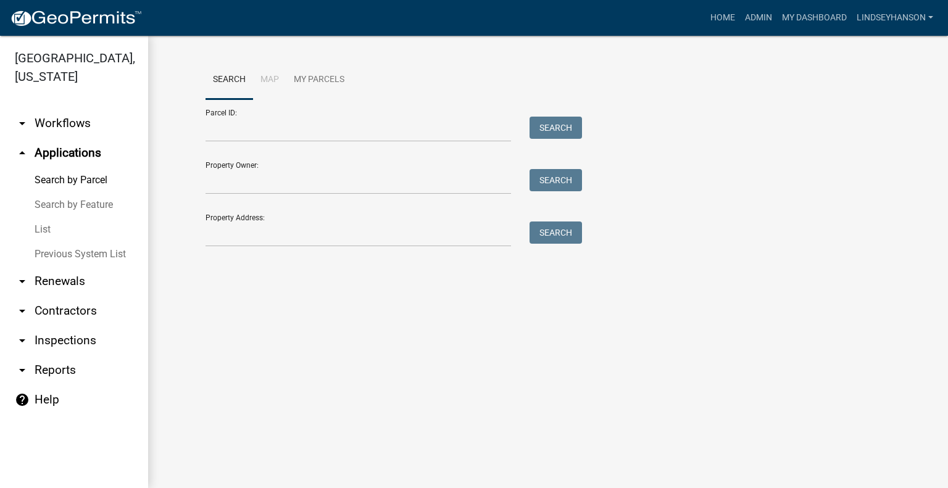
click at [82, 127] on link "arrow_drop_down Workflows" at bounding box center [74, 124] width 148 height 30
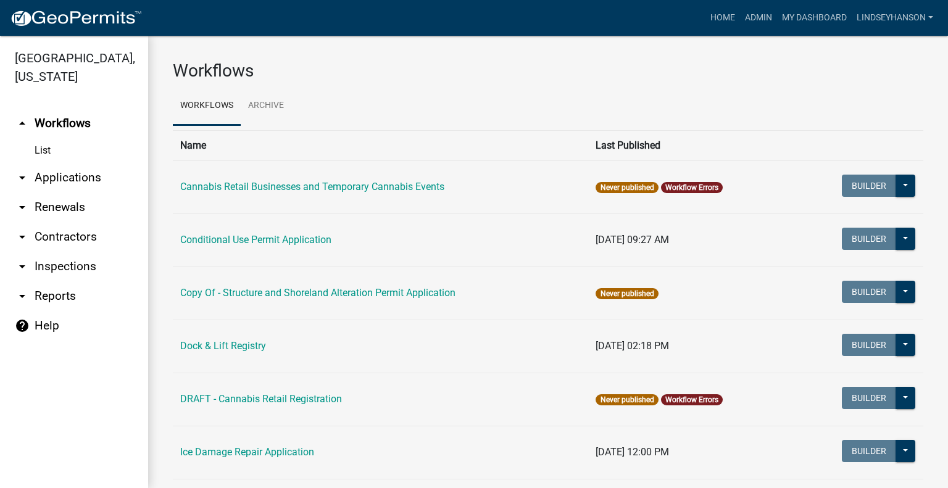
click at [89, 181] on link "arrow_drop_down Applications" at bounding box center [74, 178] width 148 height 30
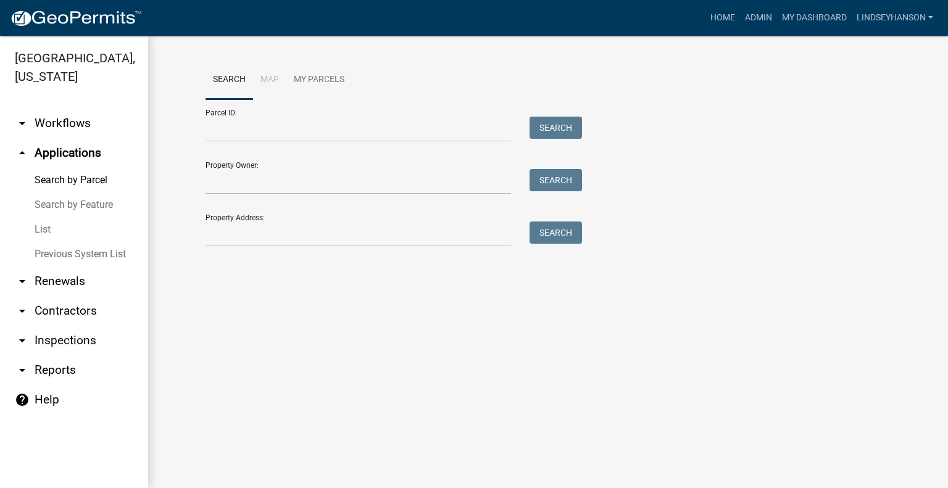
click at [62, 113] on link "arrow_drop_down Workflows" at bounding box center [74, 124] width 148 height 30
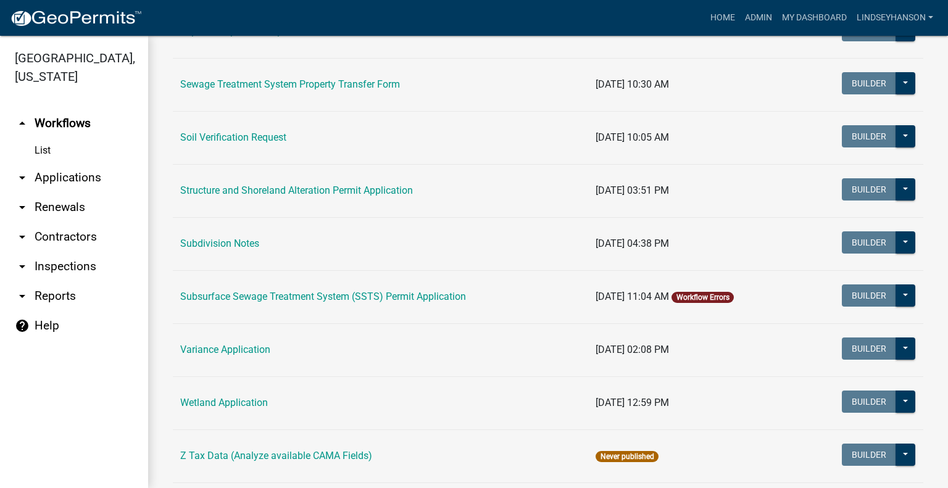
scroll to position [745, 0]
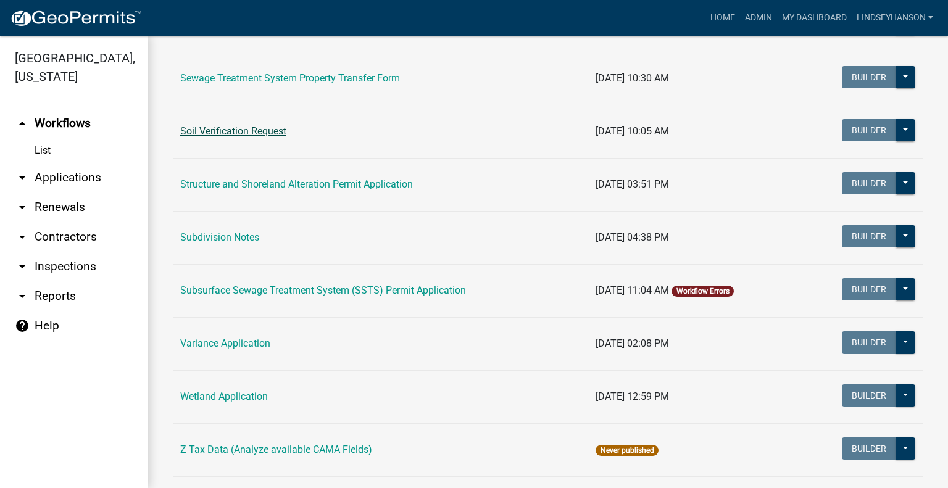
click at [231, 131] on link "Soil Verification Request" at bounding box center [233, 131] width 106 height 12
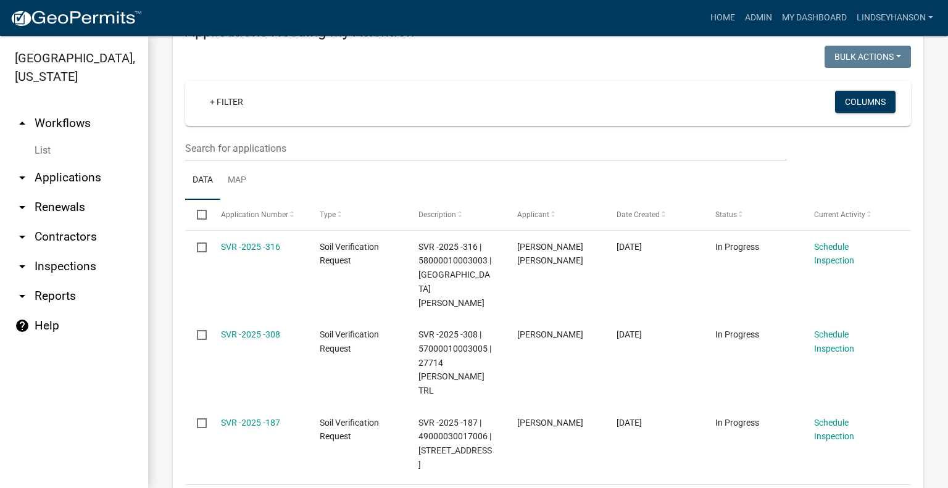
scroll to position [215, 0]
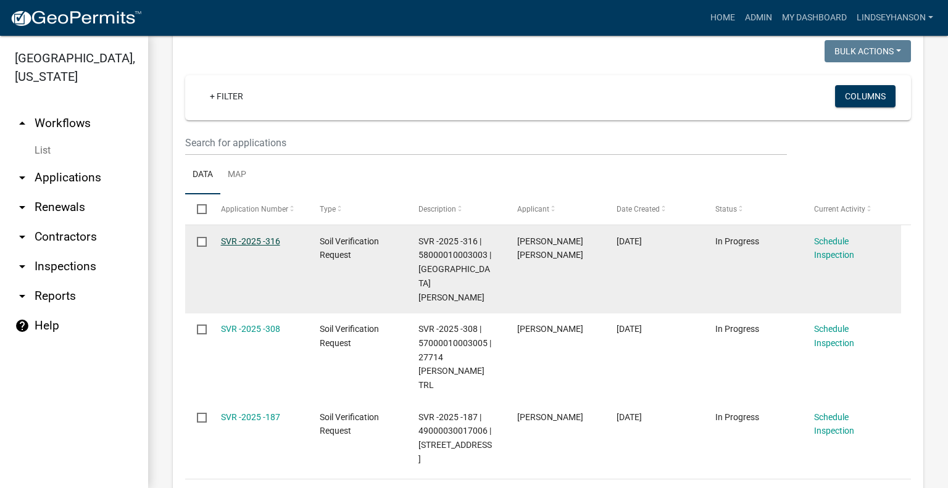
click at [258, 244] on link "SVR -2025 -316" at bounding box center [250, 241] width 59 height 10
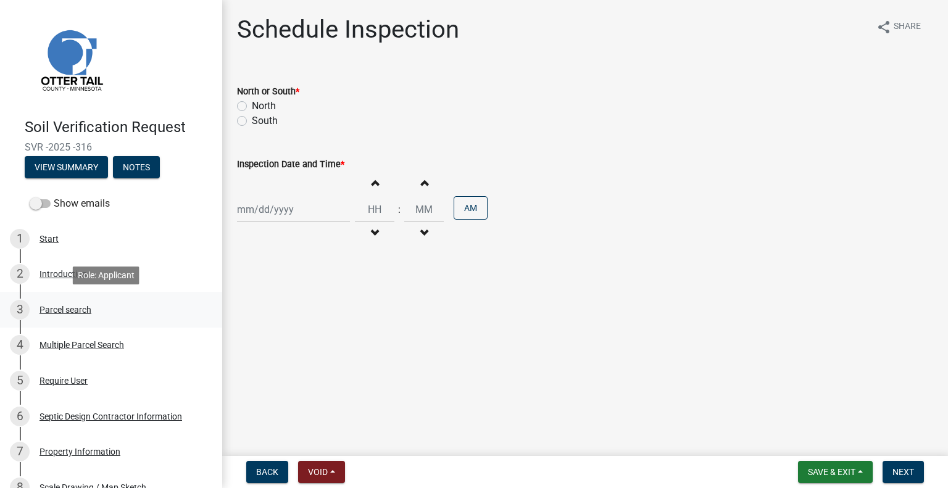
click at [71, 317] on div "3 Parcel search" at bounding box center [106, 310] width 193 height 20
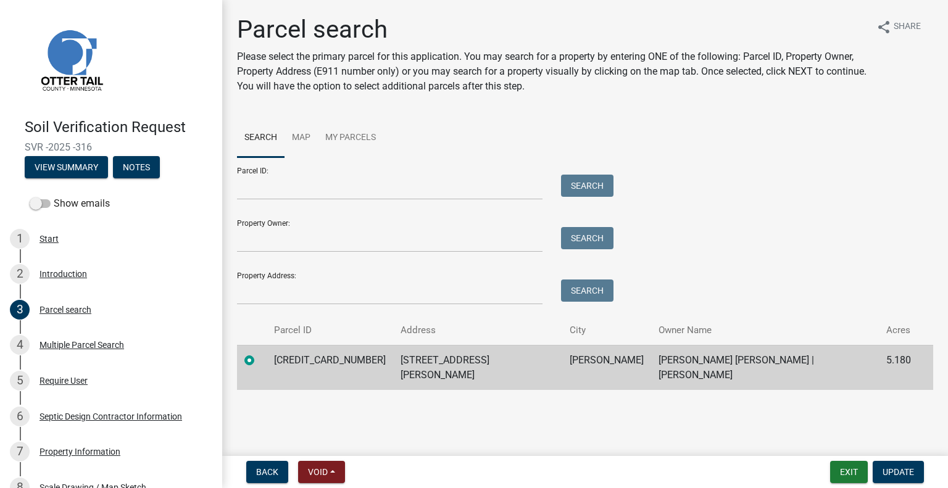
click at [336, 361] on td "58000010003003" at bounding box center [330, 367] width 126 height 45
click at [451, 362] on td "21026 HECKER RD" at bounding box center [477, 367] width 169 height 45
click at [451, 361] on td "21026 HECKER RD" at bounding box center [477, 367] width 169 height 45
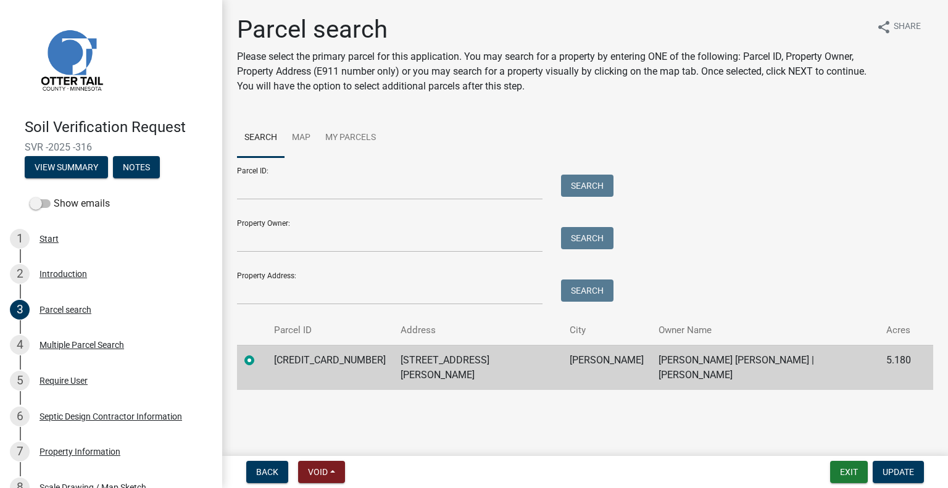
click at [572, 359] on td "UNDERWOOD" at bounding box center [606, 367] width 89 height 45
click at [673, 358] on td "JAMES II HECKER | BETTY HECKER" at bounding box center [765, 367] width 228 height 45
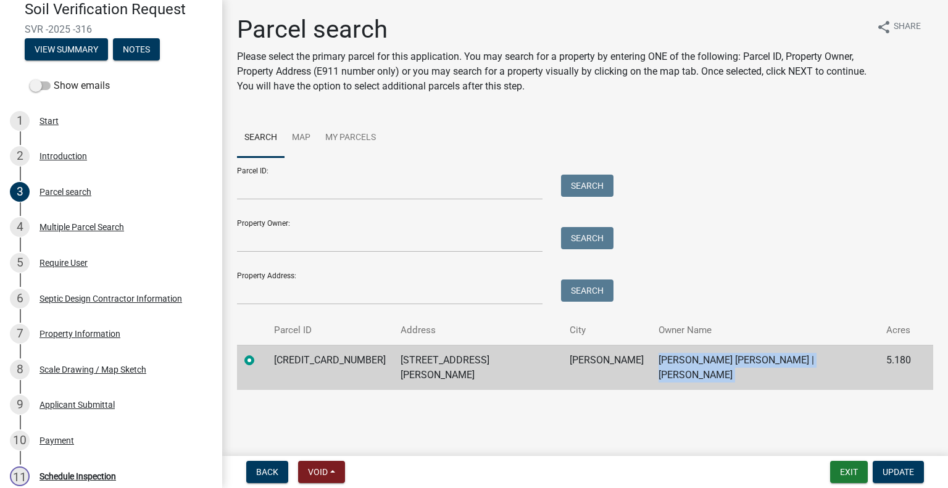
scroll to position [274, 0]
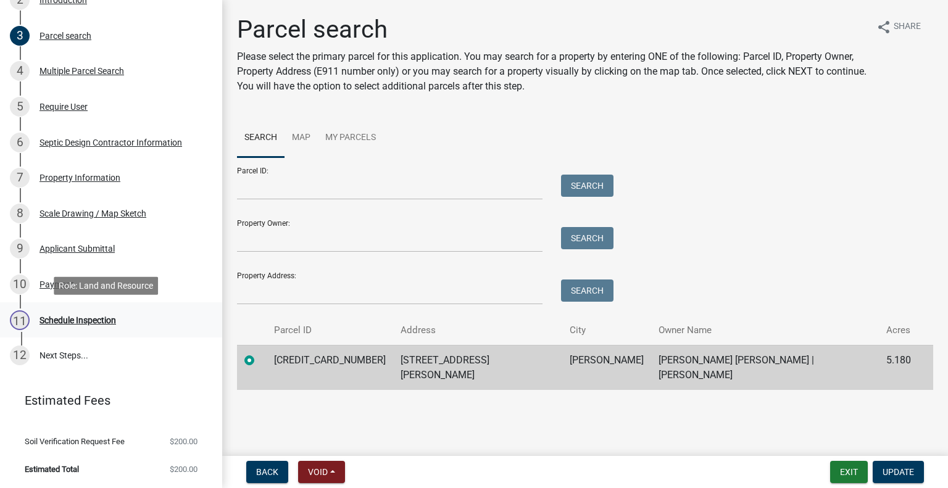
click at [122, 331] on link "11 Schedule Inspection" at bounding box center [111, 320] width 222 height 36
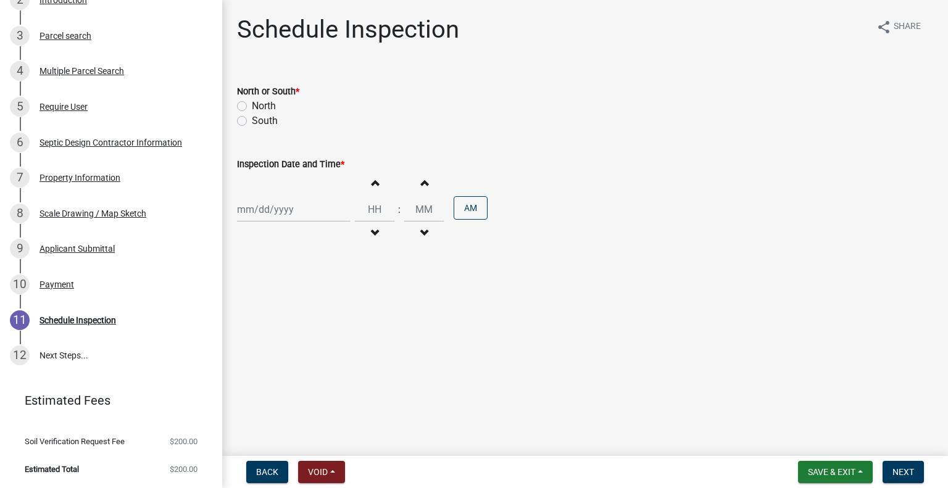
click at [267, 119] on label "South" at bounding box center [265, 121] width 26 height 15
click at [260, 119] on input "South" at bounding box center [256, 118] width 8 height 8
radio input "true"
click at [285, 208] on div at bounding box center [293, 209] width 113 height 25
select select "9"
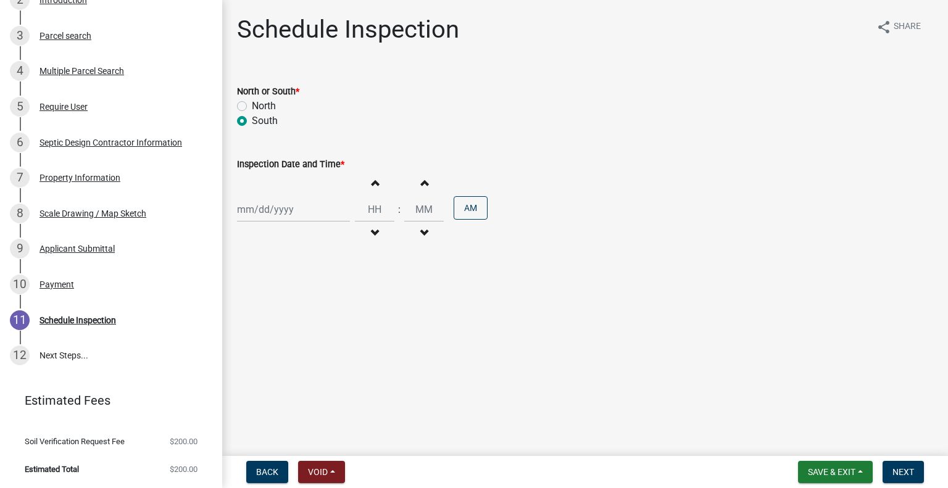
select select "2025"
click at [312, 291] on div "11" at bounding box center [309, 295] width 20 height 20
type input "09/11/2025"
click at [376, 231] on button "Decrement hours" at bounding box center [375, 233] width 26 height 22
type input "11"
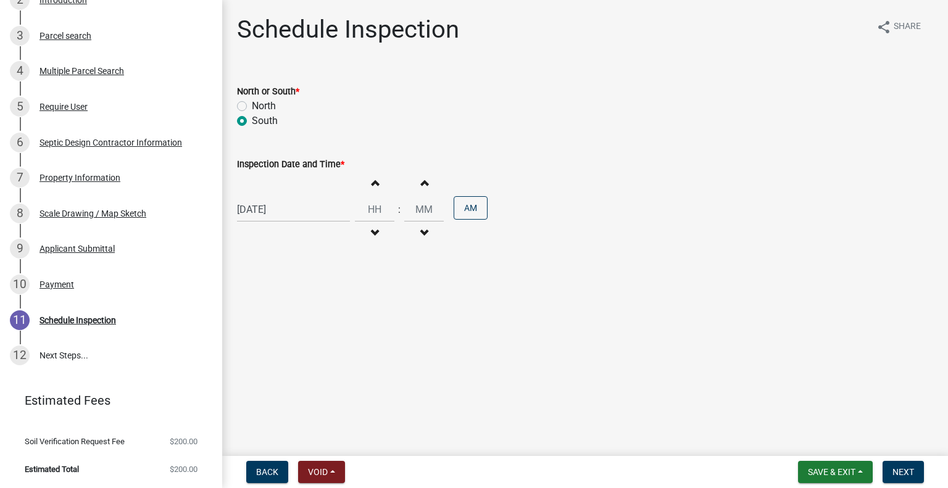
type input "00"
click at [459, 204] on button "PM" at bounding box center [471, 207] width 34 height 23
click at [896, 473] on span "Next" at bounding box center [903, 472] width 22 height 10
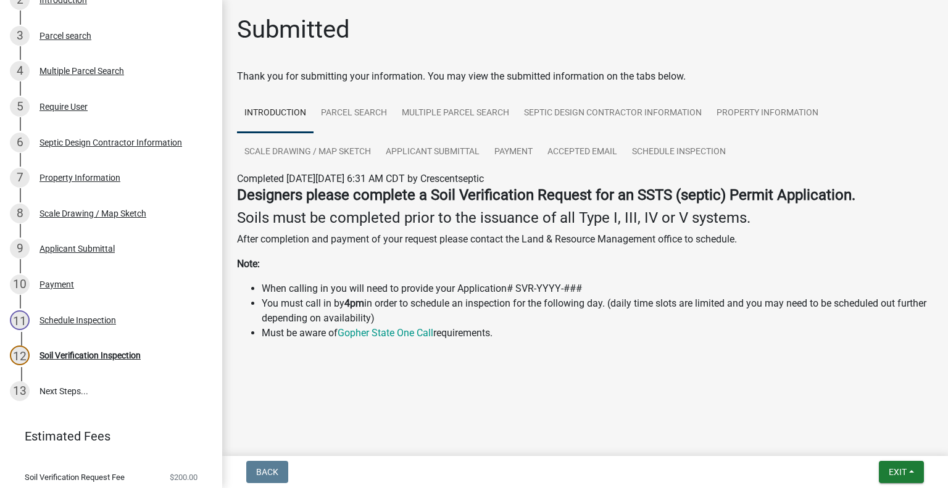
scroll to position [309, 0]
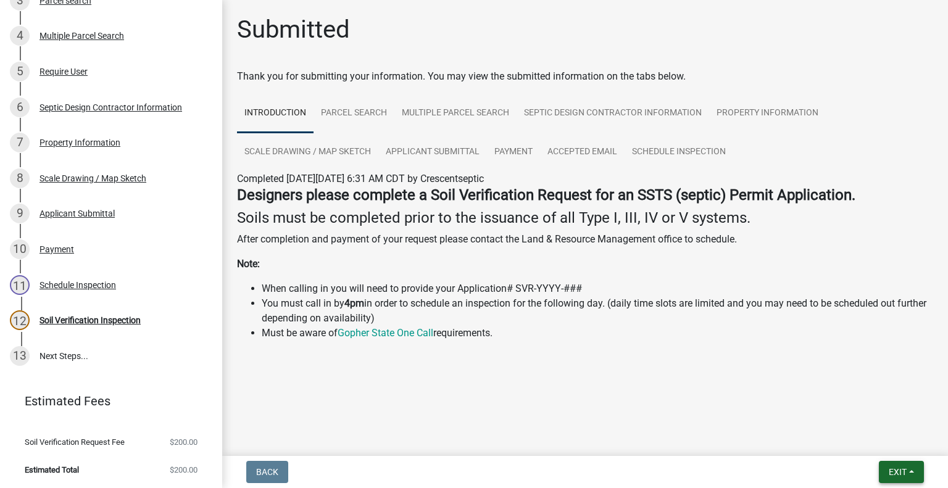
click at [899, 471] on span "Exit" at bounding box center [898, 472] width 18 height 10
click at [864, 442] on button "Save & Exit" at bounding box center [875, 440] width 99 height 30
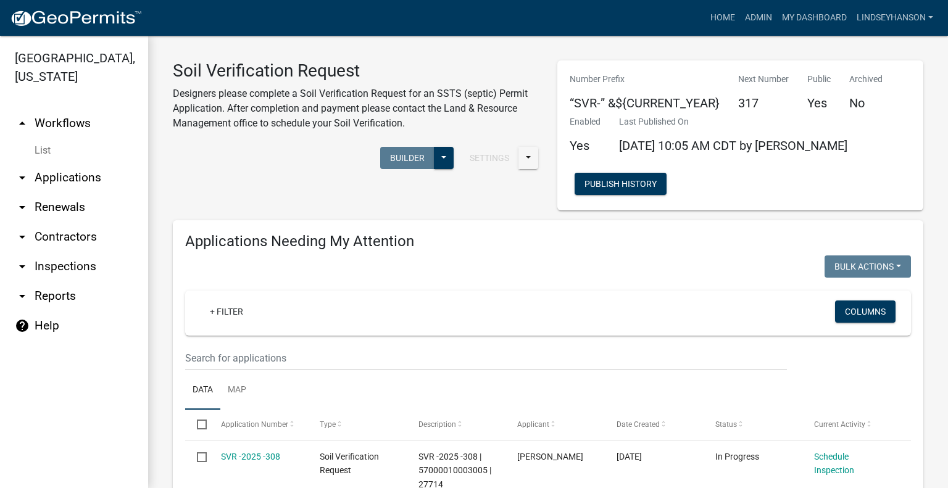
click at [73, 173] on link "arrow_drop_down Applications" at bounding box center [74, 178] width 148 height 30
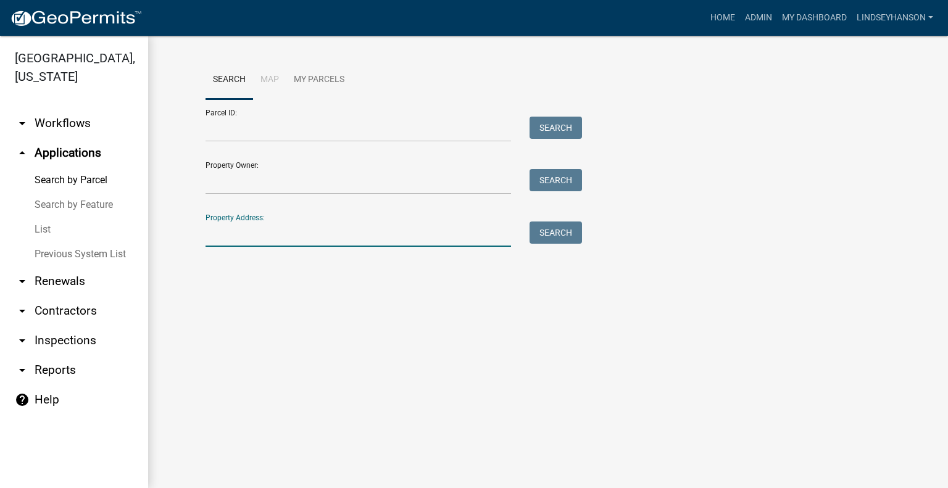
click at [276, 230] on input "Property Address:" at bounding box center [357, 234] width 305 height 25
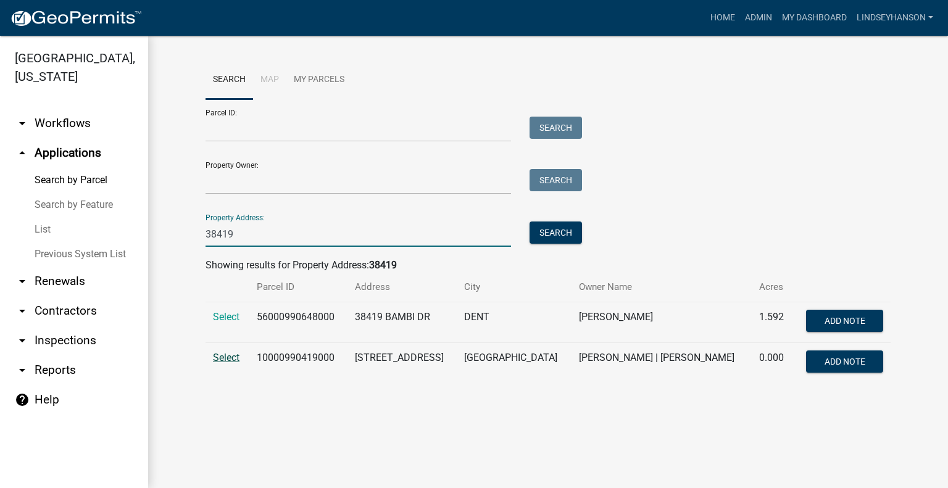
type input "38419"
click at [222, 360] on span "Select" at bounding box center [226, 358] width 27 height 12
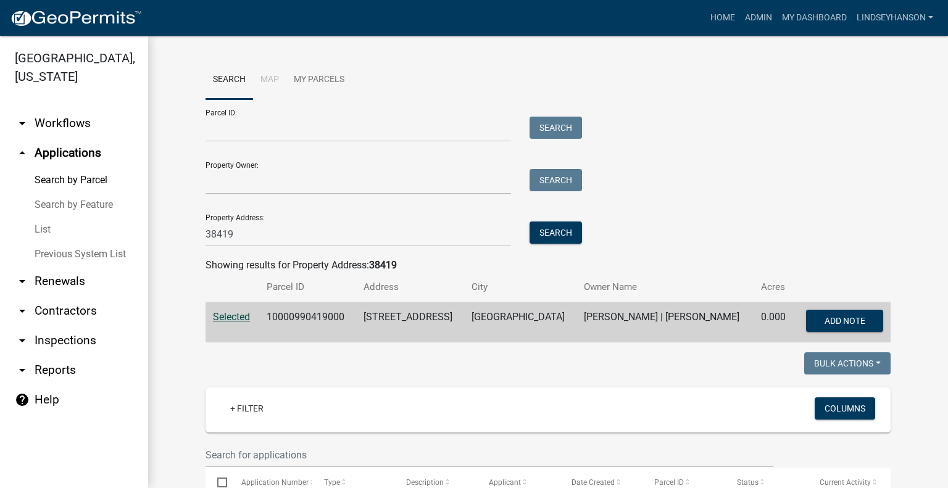
click at [83, 114] on link "arrow_drop_down Workflows" at bounding box center [74, 124] width 148 height 30
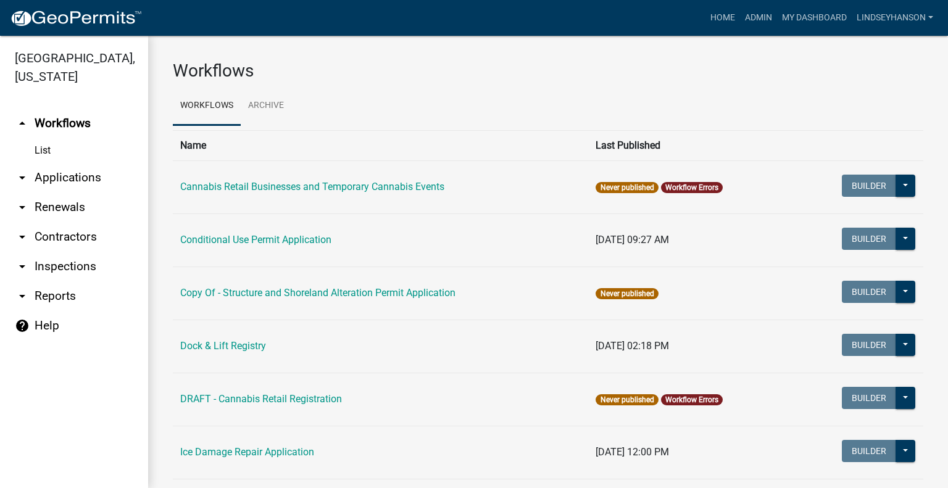
click at [85, 165] on link "arrow_drop_down Applications" at bounding box center [74, 178] width 148 height 30
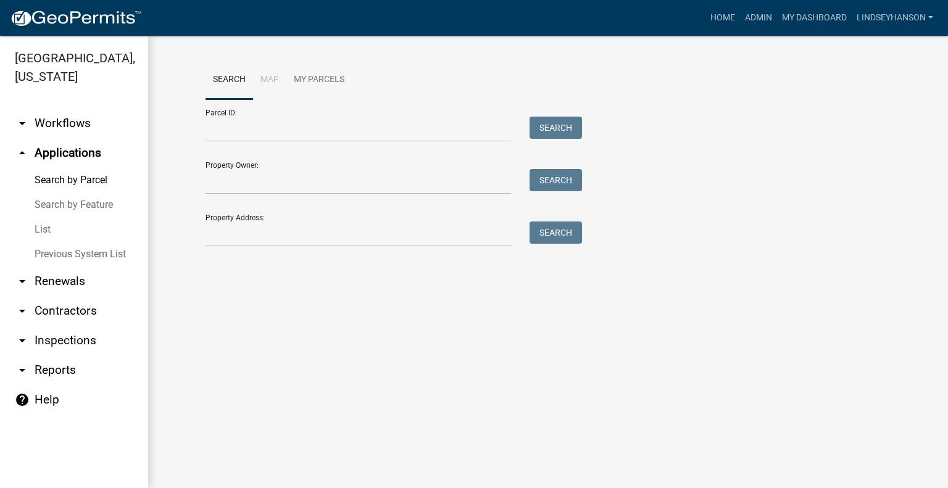
click at [304, 248] on div "Search Map My Parcels Parcel ID: Search Property Owner: Search Property Address…" at bounding box center [547, 158] width 703 height 197
click at [307, 238] on input "Property Address:" at bounding box center [357, 234] width 305 height 25
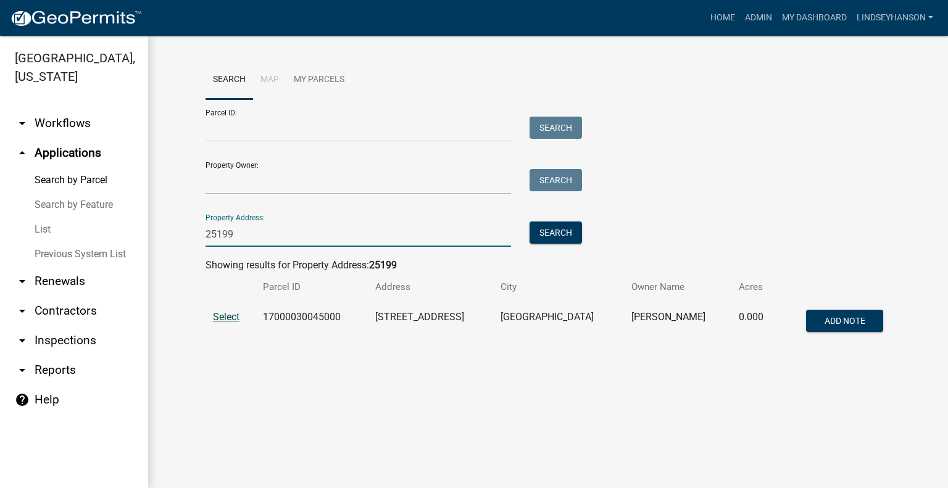
type input "25199"
click at [226, 318] on span "Select" at bounding box center [226, 317] width 27 height 12
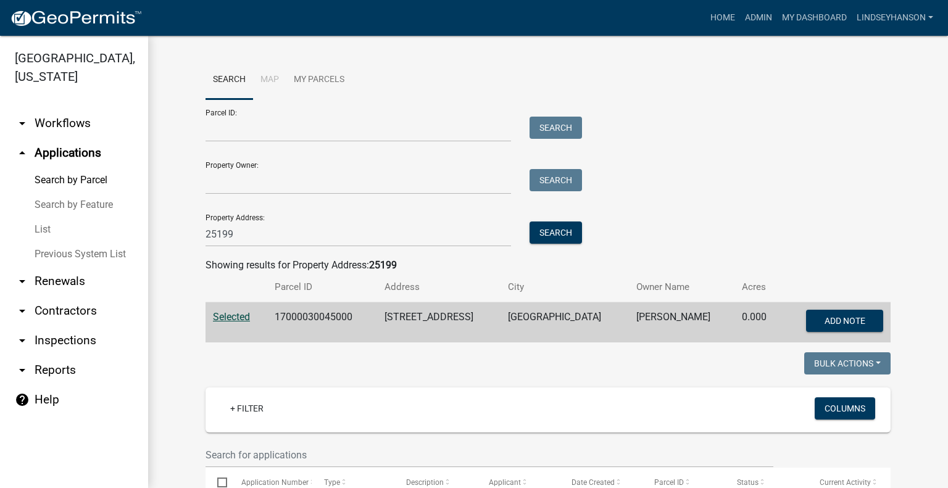
click at [86, 124] on link "arrow_drop_down Workflows" at bounding box center [74, 124] width 148 height 30
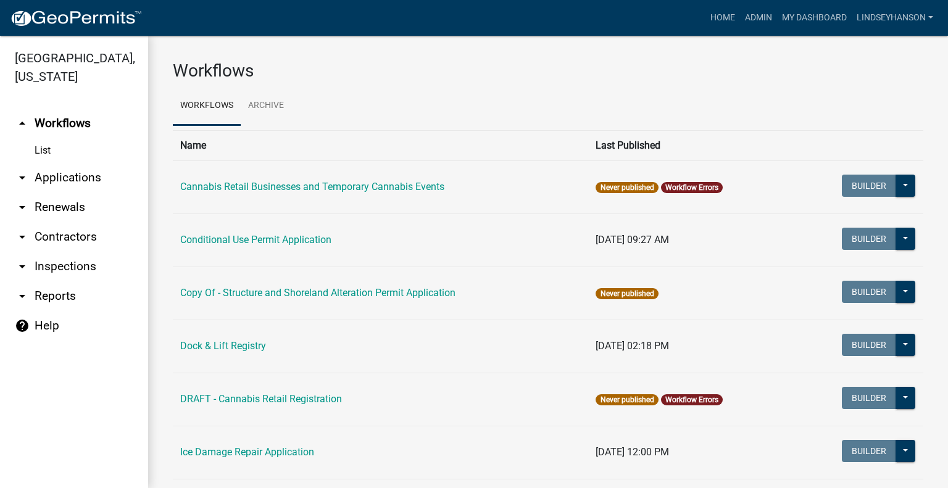
click at [89, 186] on link "arrow_drop_down Applications" at bounding box center [74, 178] width 148 height 30
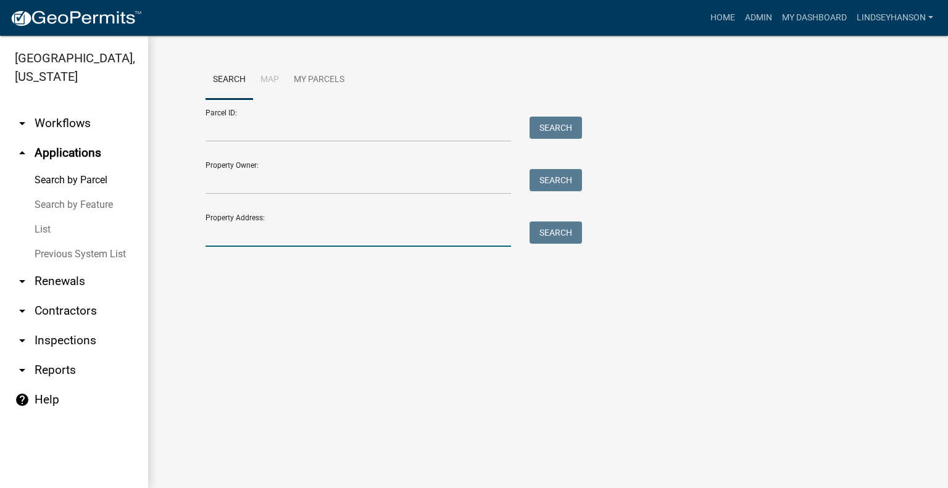
click at [306, 233] on input "Property Address:" at bounding box center [357, 234] width 305 height 25
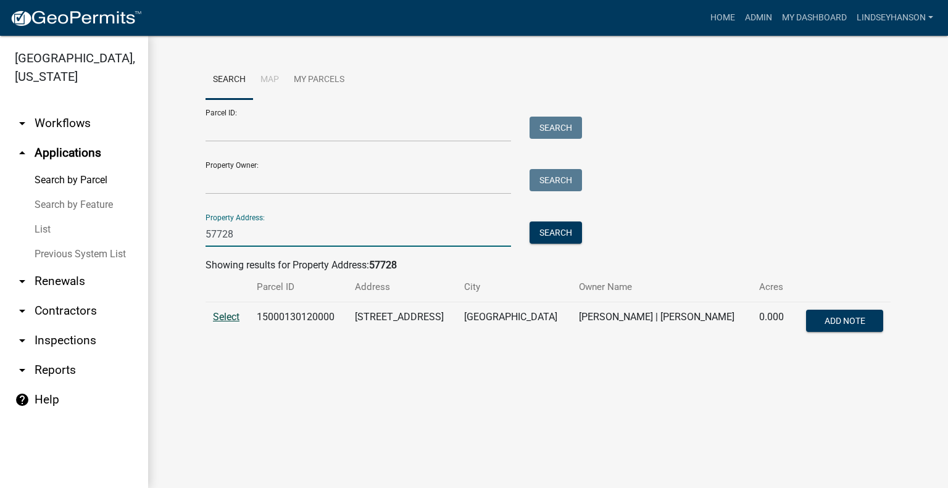
type input "57728"
drag, startPoint x: 230, startPoint y: 320, endPoint x: 243, endPoint y: 325, distance: 13.3
click at [230, 320] on span "Select" at bounding box center [226, 317] width 27 height 12
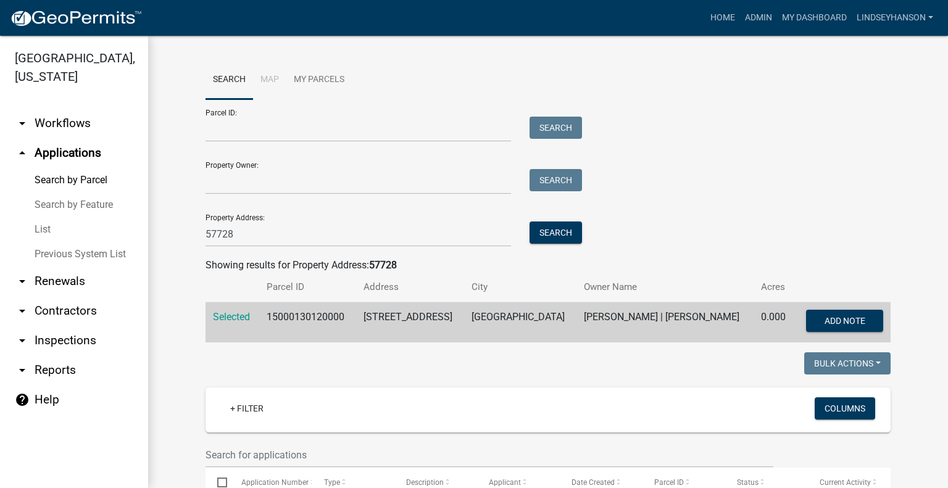
click at [73, 118] on link "arrow_drop_down Workflows" at bounding box center [74, 124] width 148 height 30
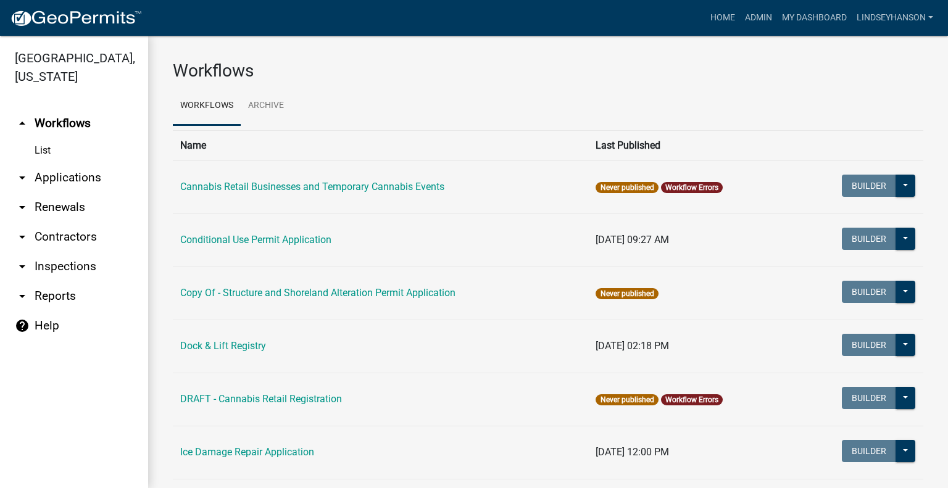
click at [74, 178] on link "arrow_drop_down Applications" at bounding box center [74, 178] width 148 height 30
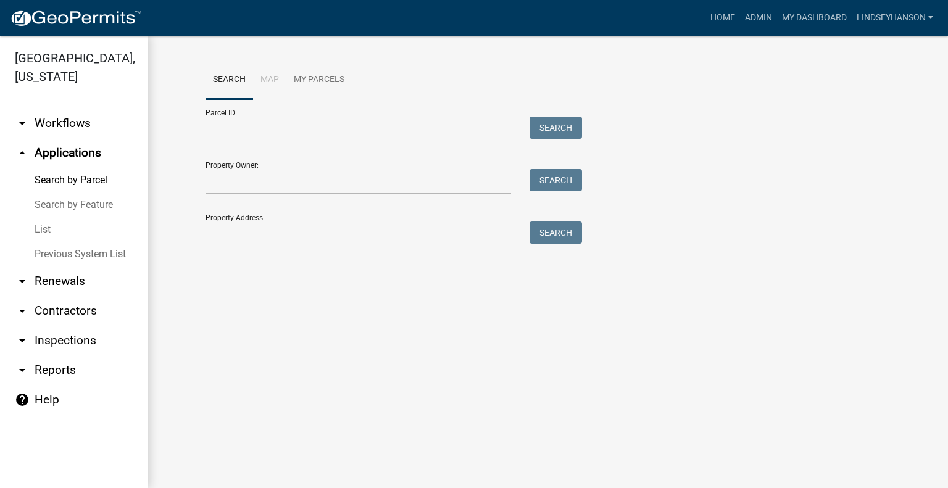
drag, startPoint x: 61, startPoint y: 119, endPoint x: 100, endPoint y: 122, distance: 39.0
click at [61, 118] on link "arrow_drop_down Workflows" at bounding box center [74, 124] width 148 height 30
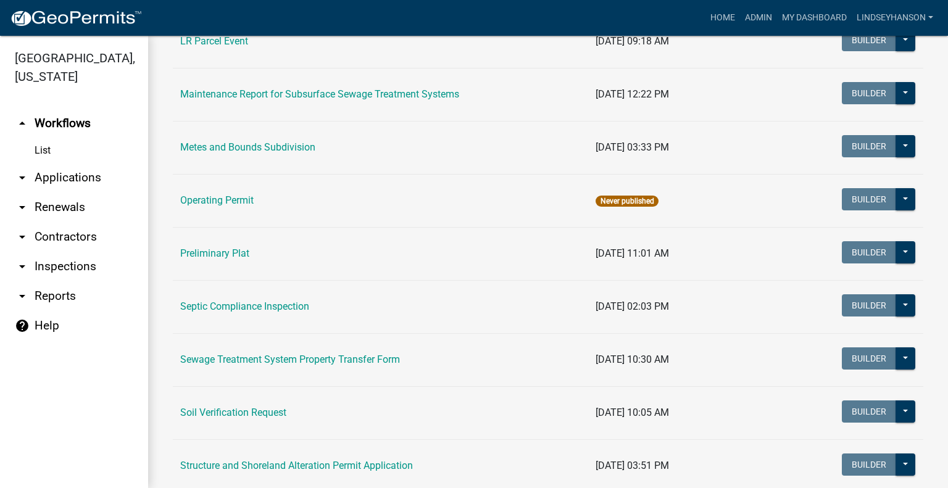
scroll to position [489, 0]
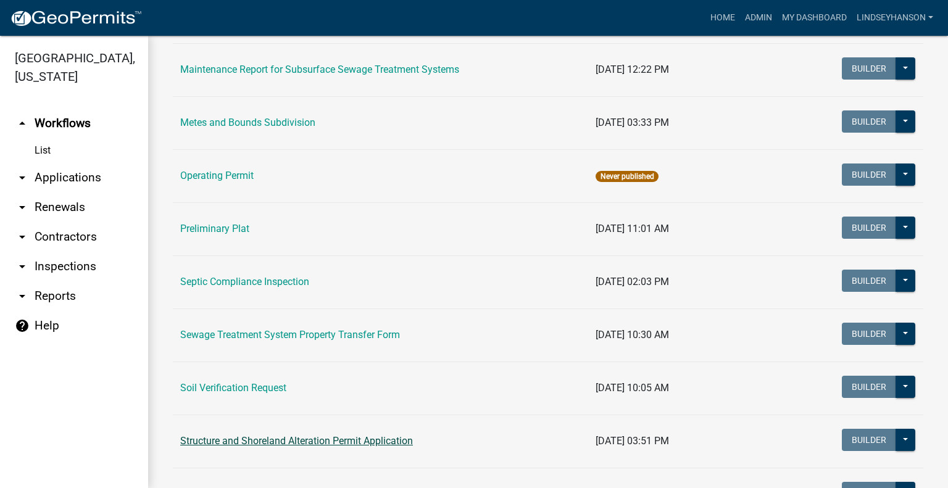
click at [281, 441] on link "Structure and Shoreland Alteration Permit Application" at bounding box center [296, 441] width 233 height 12
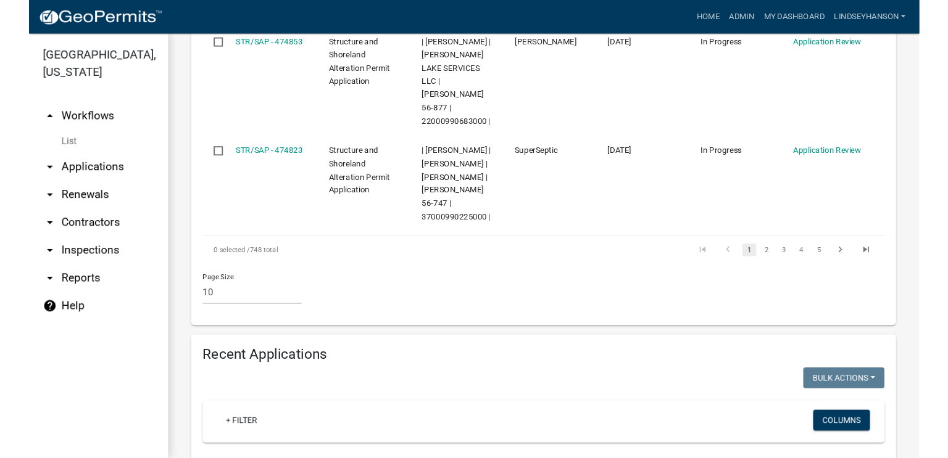
scroll to position [1397, 0]
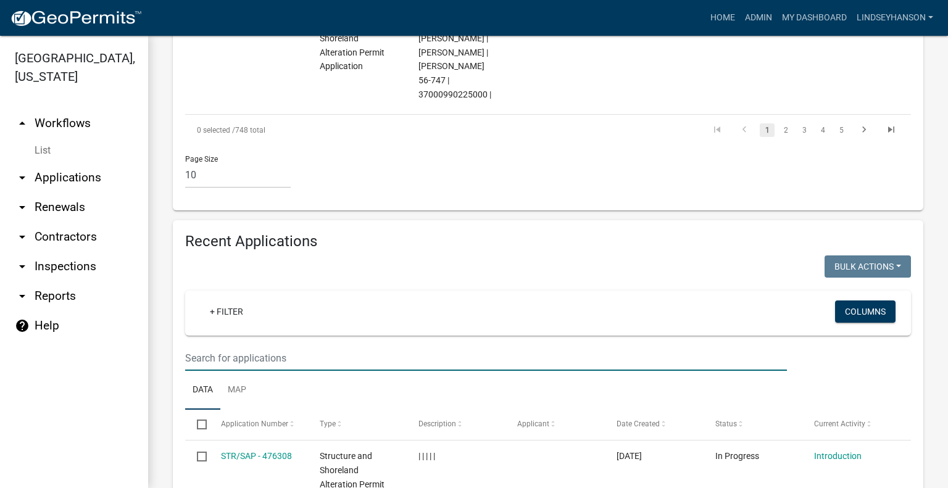
click at [661, 346] on input "text" at bounding box center [486, 358] width 602 height 25
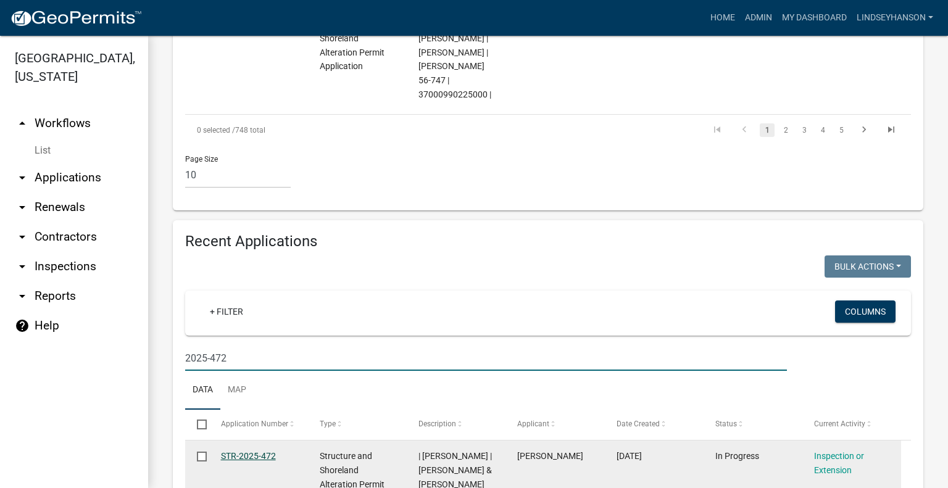
type input "2025-472"
click at [259, 451] on link "STR-2025-472" at bounding box center [248, 456] width 55 height 10
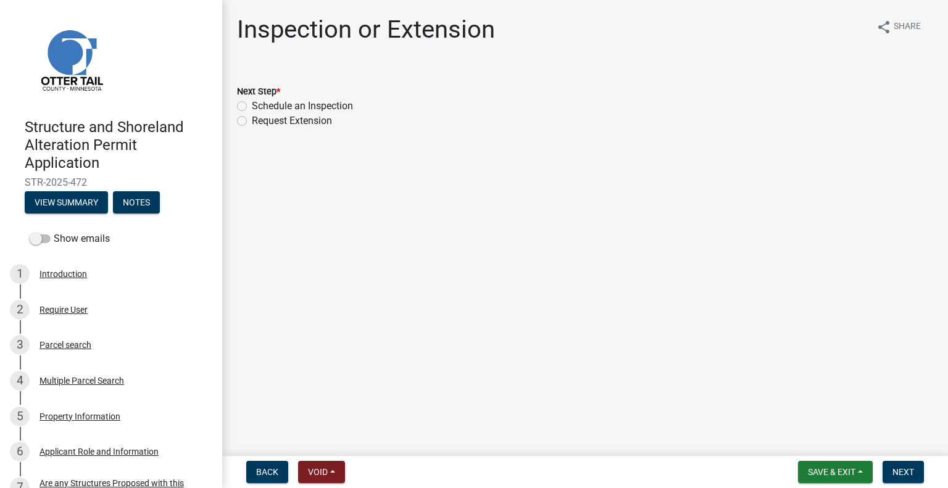
click at [297, 107] on label "Schedule an Inspection" at bounding box center [302, 106] width 101 height 15
click at [260, 107] on input "Schedule an Inspection" at bounding box center [256, 103] width 8 height 8
radio input "true"
click at [898, 471] on span "Next" at bounding box center [903, 472] width 22 height 10
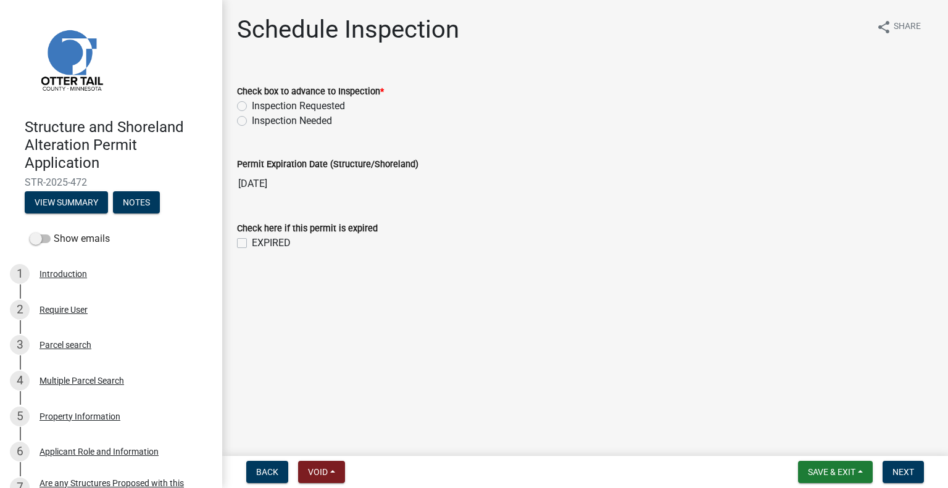
click at [294, 104] on label "Inspection Requested" at bounding box center [298, 106] width 93 height 15
click at [260, 104] on input "Inspection Requested" at bounding box center [256, 103] width 8 height 8
radio input "true"
click at [891, 464] on button "Next" at bounding box center [902, 472] width 41 height 22
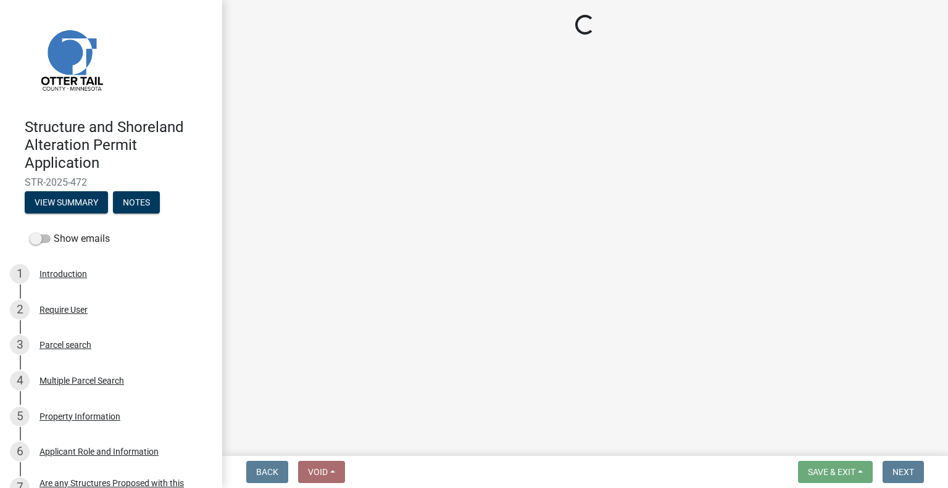
select select "710d5f49-2663-4e73-9718-d0c4e189f5ed"
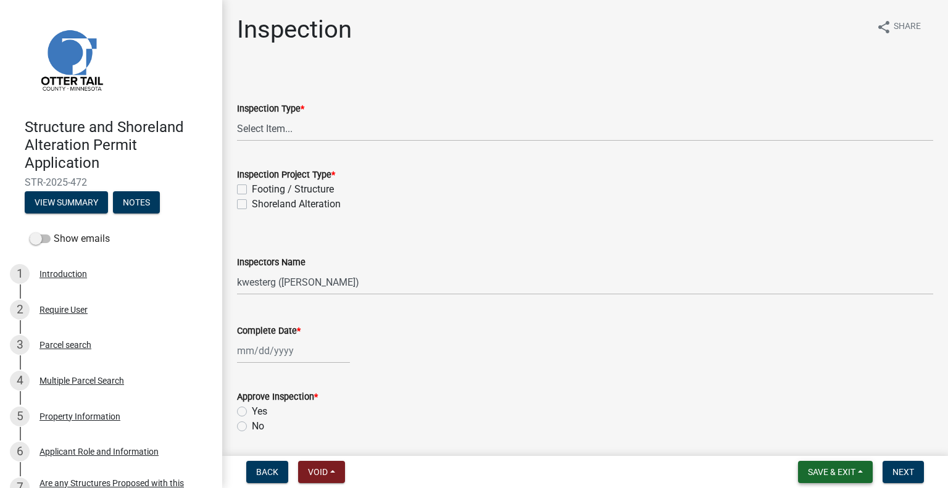
click at [834, 468] on span "Save & Exit" at bounding box center [832, 472] width 48 height 10
click at [827, 447] on button "Save & Exit" at bounding box center [823, 440] width 99 height 30
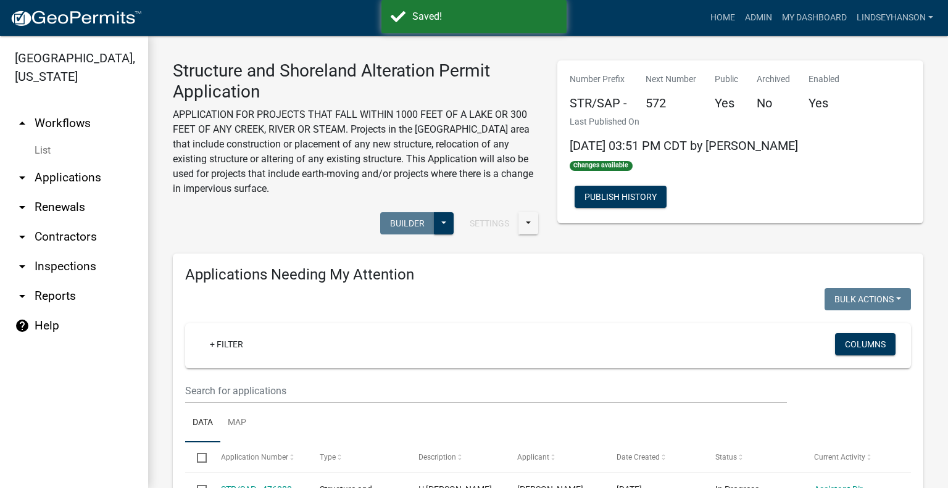
click at [91, 180] on link "arrow_drop_down Applications" at bounding box center [74, 178] width 148 height 30
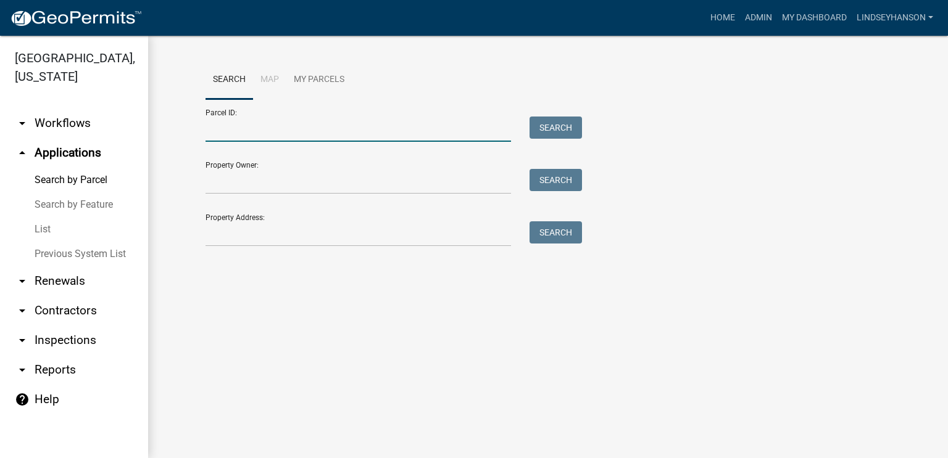
click at [313, 118] on input "Parcel ID:" at bounding box center [357, 129] width 305 height 25
paste input "53000990570000"
type input "53000990570000"
click at [561, 138] on button "Search" at bounding box center [555, 128] width 52 height 22
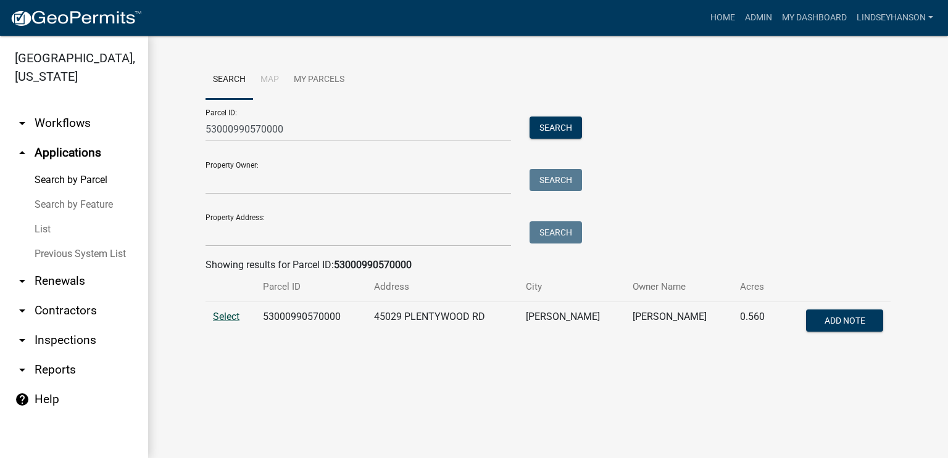
click at [230, 315] on span "Select" at bounding box center [226, 317] width 27 height 12
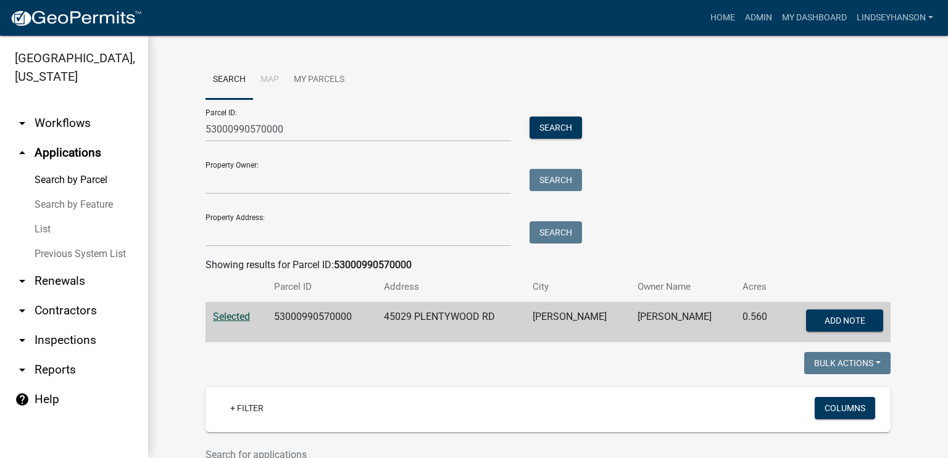
click at [107, 128] on link "arrow_drop_down Workflows" at bounding box center [74, 124] width 148 height 30
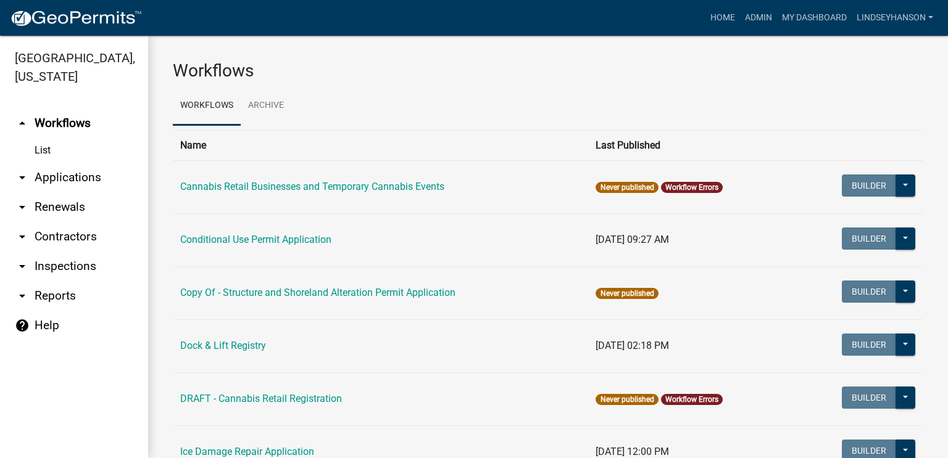
click at [91, 180] on link "arrow_drop_down Applications" at bounding box center [74, 178] width 148 height 30
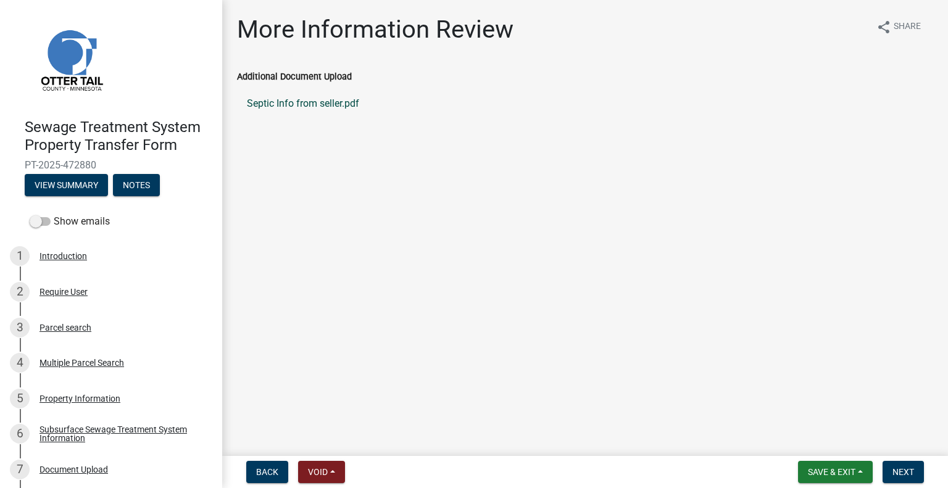
click at [330, 97] on link "Septic Info from seller.pdf" at bounding box center [585, 104] width 696 height 30
click at [118, 426] on div "Subsurface Sewage Treatment System Information" at bounding box center [120, 433] width 163 height 17
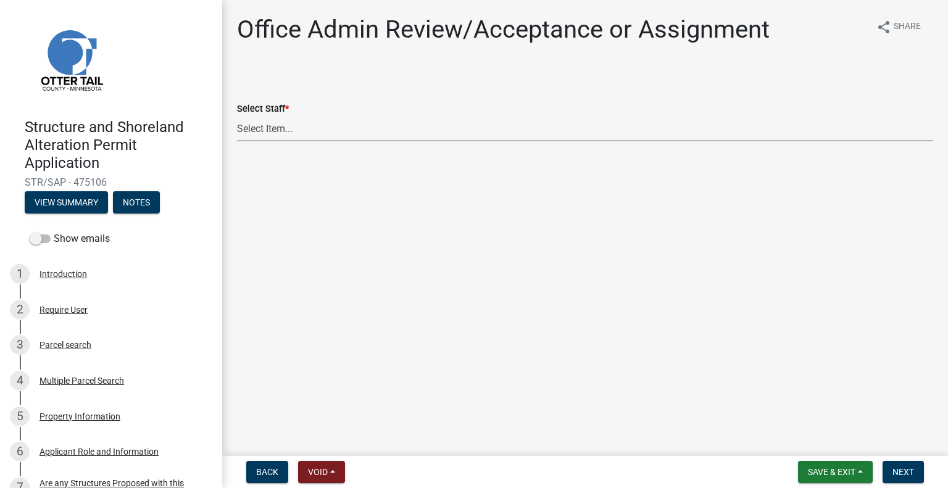
click at [340, 130] on select "Select Item... Alexis Newark (anewark@ottertailcounty.gov) Amy Busko (abusko@ot…" at bounding box center [585, 128] width 696 height 25
click at [237, 116] on select "Select Item... Alexis Newark (anewark@ottertailcounty.gov) Amy Busko (abusko@ot…" at bounding box center [585, 128] width 696 height 25
select select "587f38f5-c90e-4c12-9e10-d3e23909bbca"
click at [904, 466] on button "Next" at bounding box center [902, 472] width 41 height 22
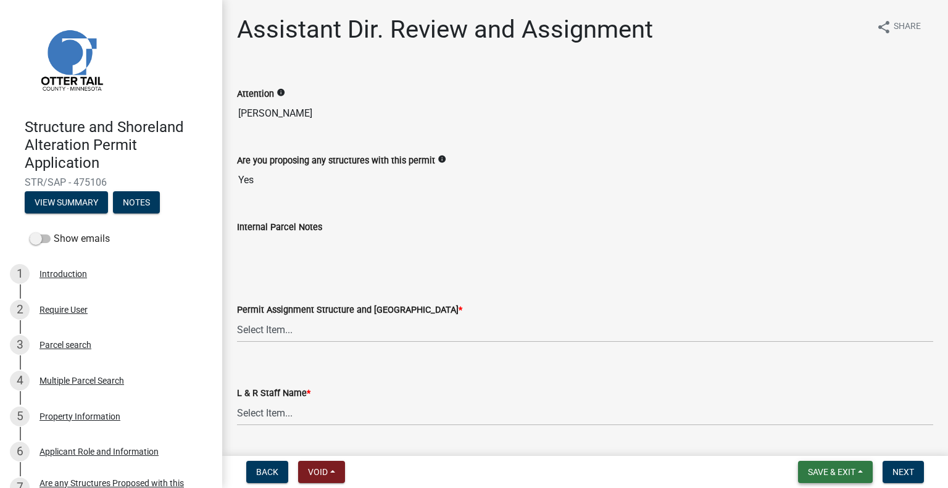
drag, startPoint x: 823, startPoint y: 476, endPoint x: 820, endPoint y: 466, distance: 10.3
click at [823, 476] on span "Save & Exit" at bounding box center [832, 472] width 48 height 10
click at [822, 443] on button "Save & Exit" at bounding box center [823, 440] width 99 height 30
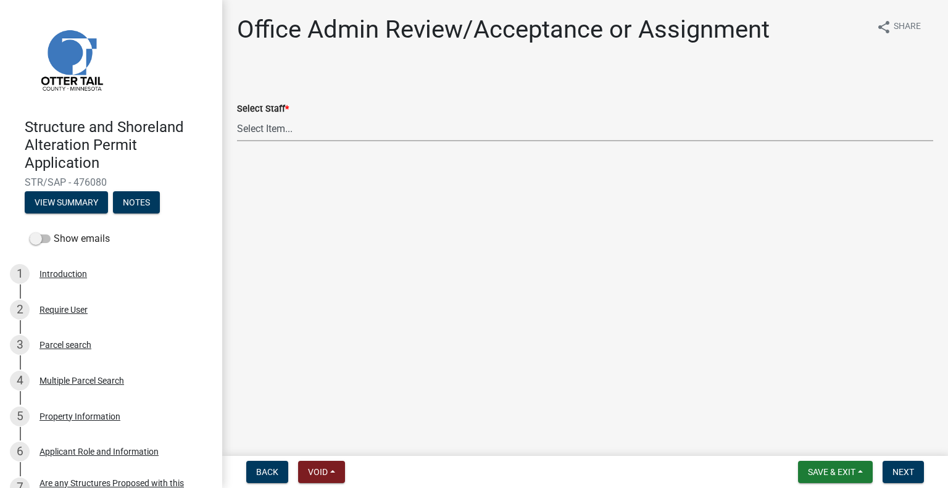
click at [338, 135] on select "Select Item... [PERSON_NAME] ([EMAIL_ADDRESS][DOMAIN_NAME]) [PERSON_NAME] ([EMA…" at bounding box center [585, 128] width 696 height 25
click at [237, 116] on select "Select Item... [PERSON_NAME] ([EMAIL_ADDRESS][DOMAIN_NAME]) [PERSON_NAME] ([EMA…" at bounding box center [585, 128] width 696 height 25
select select "587f38f5-c90e-4c12-9e10-d3e23909bbca"
click at [898, 473] on span "Next" at bounding box center [903, 472] width 22 height 10
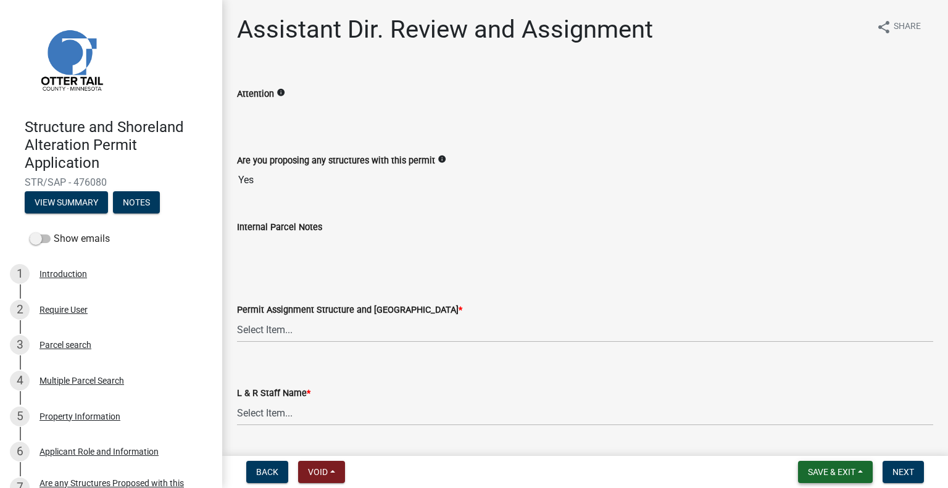
drag, startPoint x: 826, startPoint y: 473, endPoint x: 823, endPoint y: 465, distance: 9.0
click at [826, 473] on span "Save & Exit" at bounding box center [832, 472] width 48 height 10
click at [821, 453] on button "Save & Exit" at bounding box center [823, 440] width 99 height 30
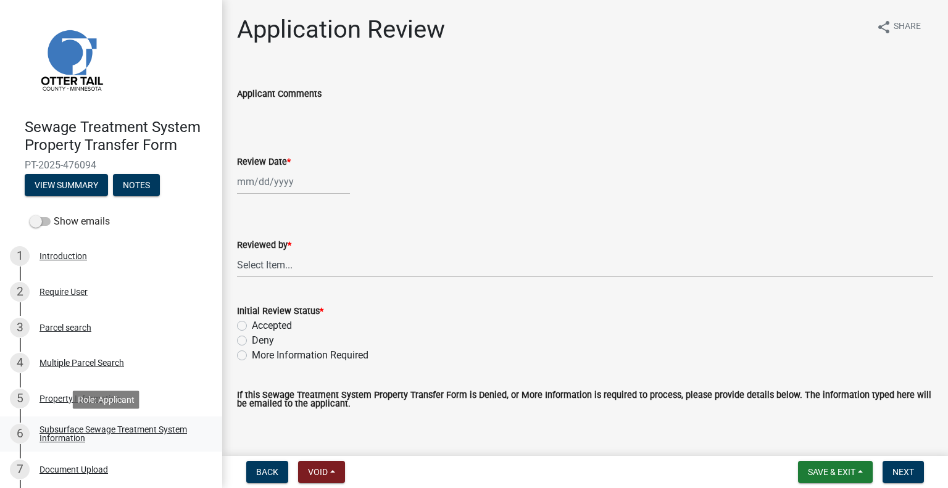
click at [187, 426] on div "Subsurface Sewage Treatment System Information" at bounding box center [120, 433] width 163 height 17
drag, startPoint x: 165, startPoint y: 434, endPoint x: 164, endPoint y: 426, distance: 8.1
click at [165, 435] on div "Subsurface Sewage Treatment System Information" at bounding box center [120, 433] width 163 height 17
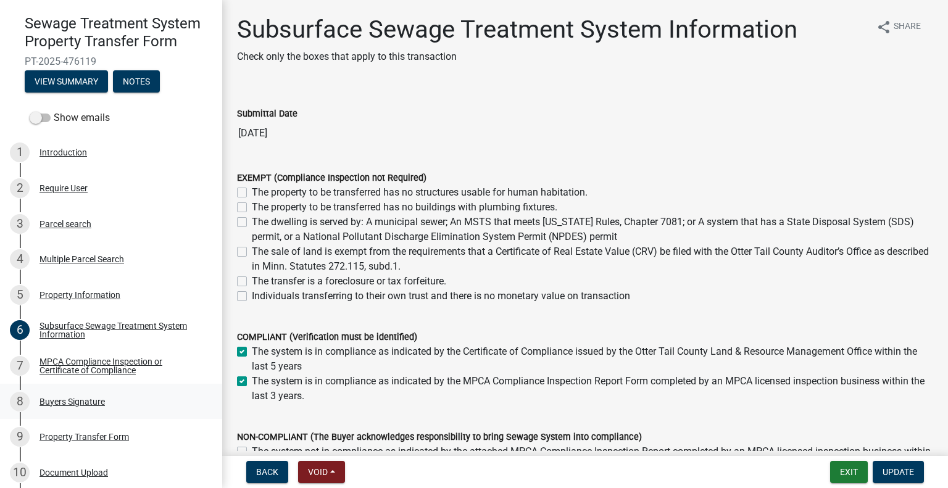
scroll to position [107, 0]
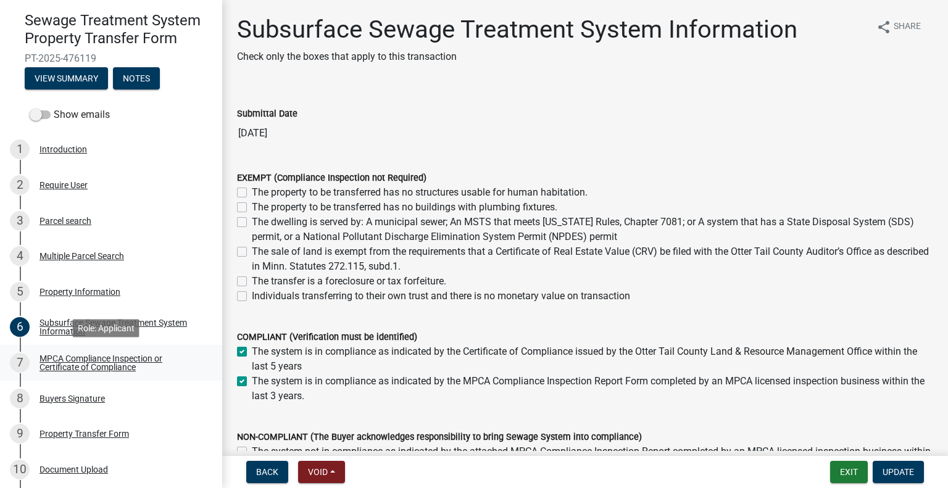
click at [138, 365] on div "MPCA Compliance Inspection or Certificate of Compliance" at bounding box center [120, 362] width 163 height 17
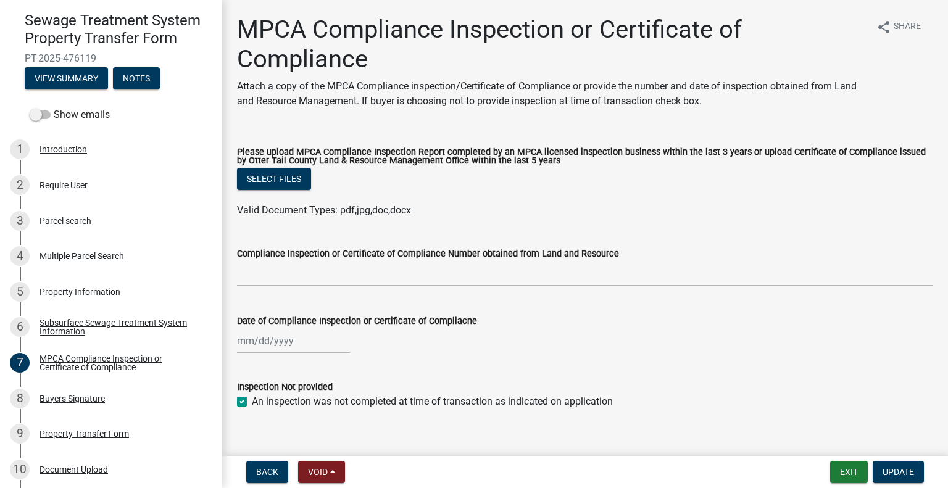
click at [85, 402] on div "Buyers Signature" at bounding box center [71, 398] width 65 height 9
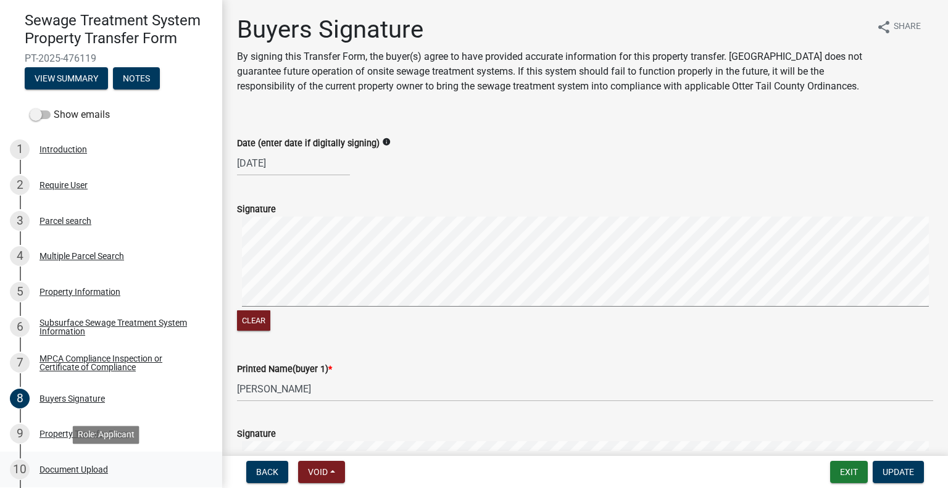
click at [86, 474] on div "10 Document Upload" at bounding box center [106, 470] width 193 height 20
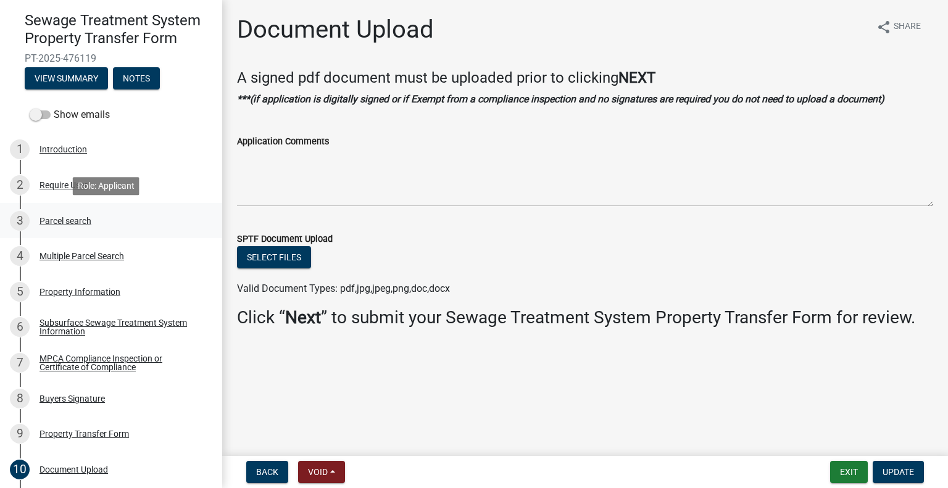
click at [73, 212] on div "3 Parcel search" at bounding box center [106, 221] width 193 height 20
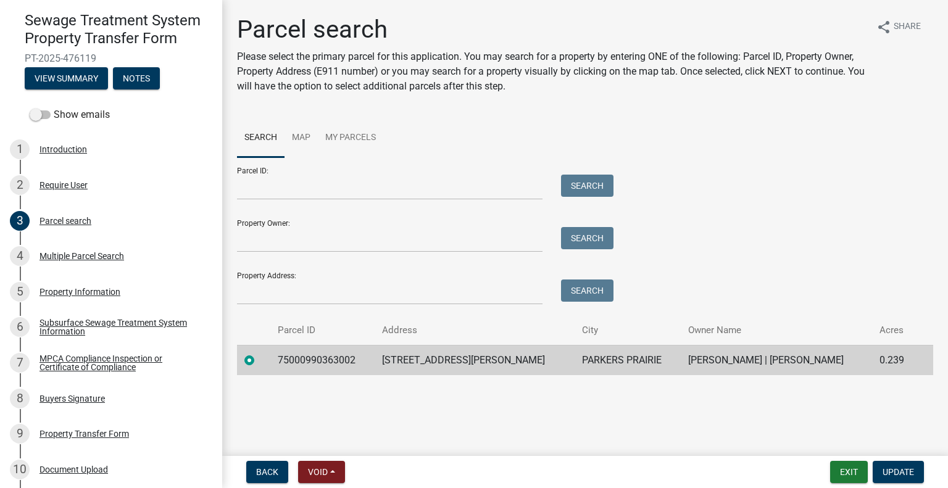
click at [325, 357] on td "75000990363002" at bounding box center [322, 360] width 104 height 30
copy td "75000990363002"
click at [91, 466] on div "Document Upload" at bounding box center [73, 469] width 68 height 9
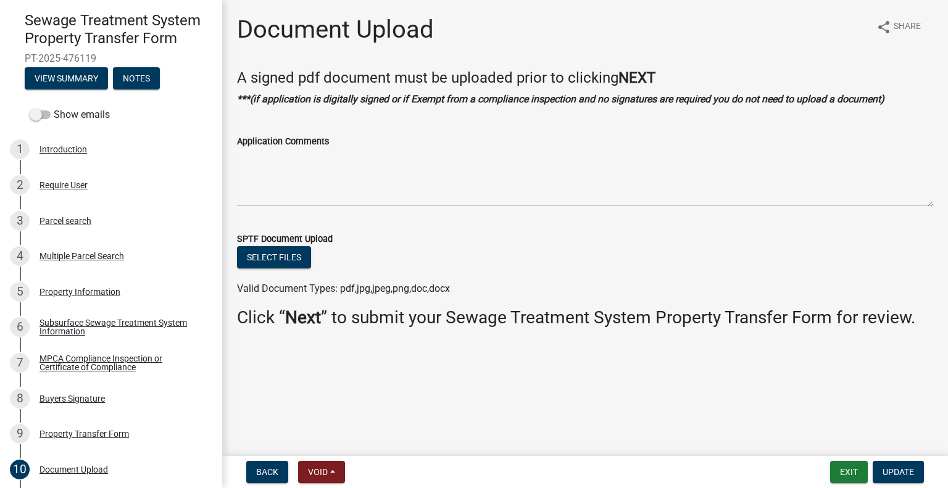
scroll to position [181, 0]
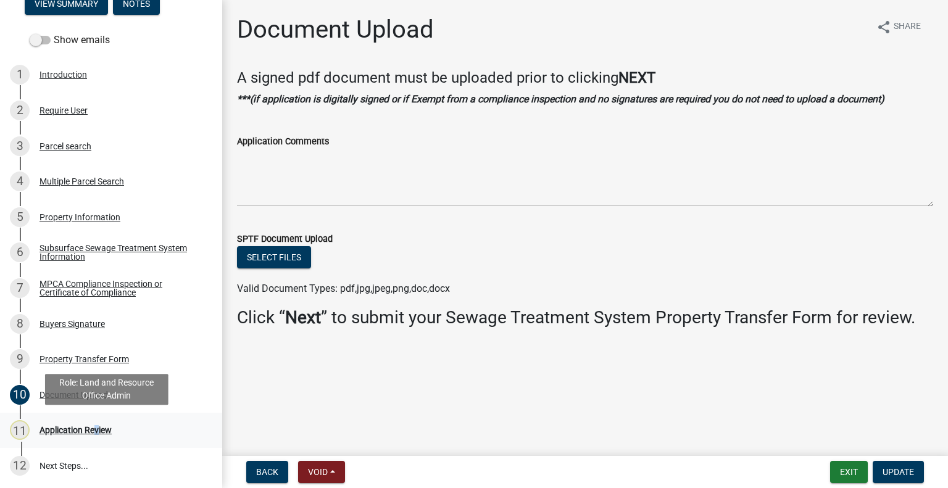
click at [91, 436] on div "11 Application Review" at bounding box center [106, 430] width 193 height 20
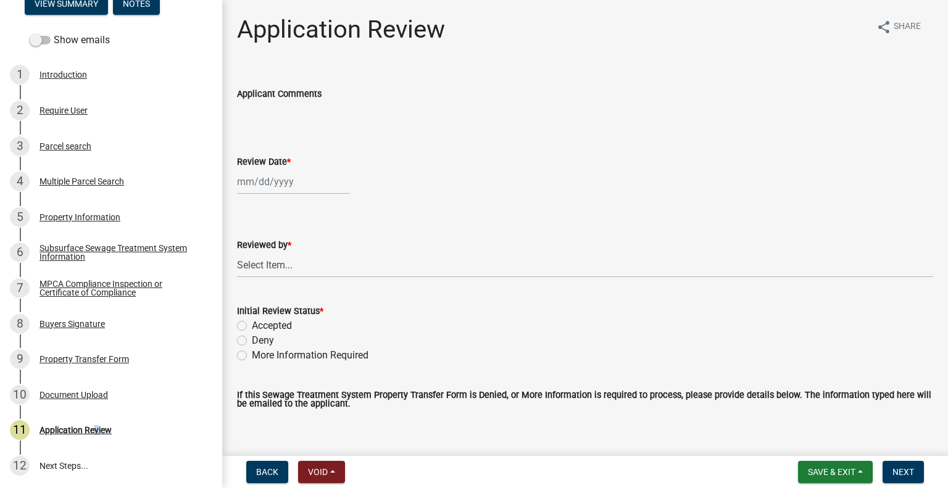
select select "9"
select select "2025"
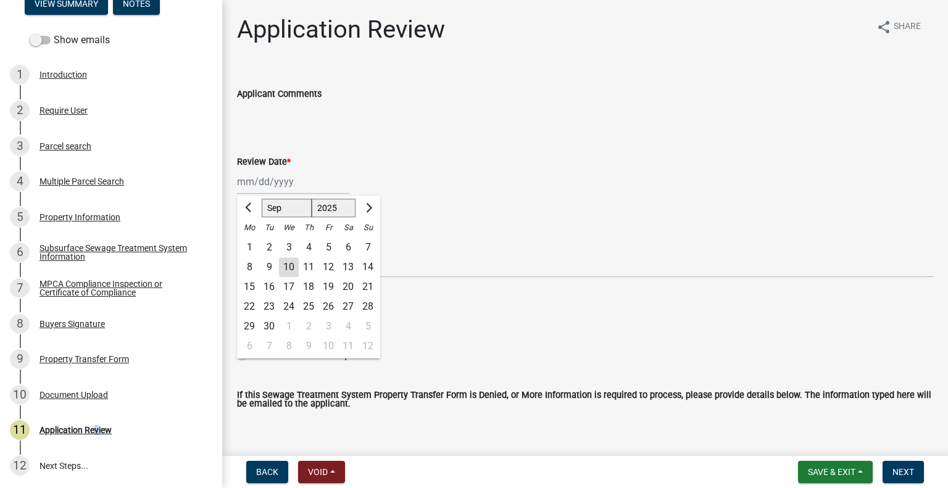
click at [273, 178] on div "Jan Feb Mar Apr May Jun Jul Aug Sep Oct Nov Dec 1525 1526 1527 1528 1529 1530 1…" at bounding box center [293, 181] width 113 height 25
click at [292, 268] on div "10" at bounding box center [289, 267] width 20 height 20
type input "[DATE]"
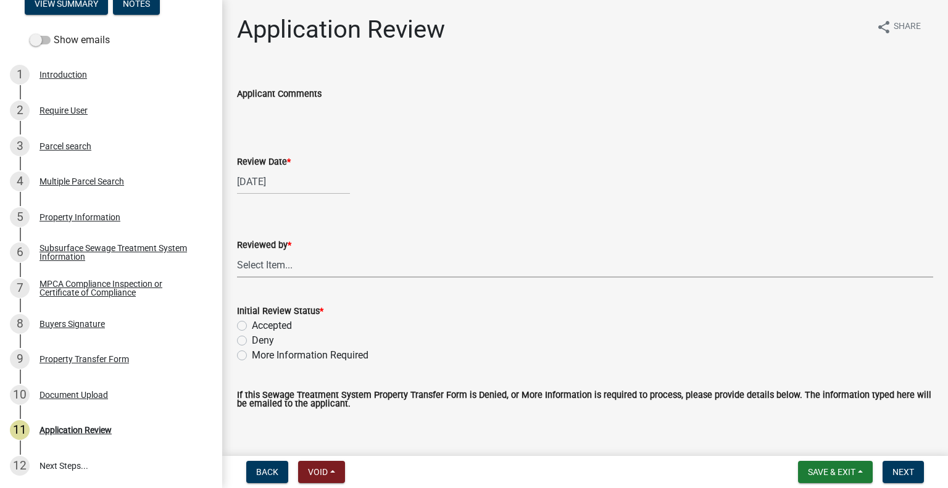
click at [292, 268] on select "Select Item... Alexis Newark Amy Busko Andrea Perales Brittany Tollefson Christ…" at bounding box center [585, 264] width 696 height 25
click at [237, 252] on select "Select Item... Alexis Newark Amy Busko Andrea Perales Brittany Tollefson Christ…" at bounding box center [585, 264] width 696 height 25
select select "2217fab6-25d2-4df2-8e35-18ddd05e0fe8"
click at [313, 354] on label "More Information Required" at bounding box center [310, 355] width 117 height 15
click at [260, 354] on input "More Information Required" at bounding box center [256, 352] width 8 height 8
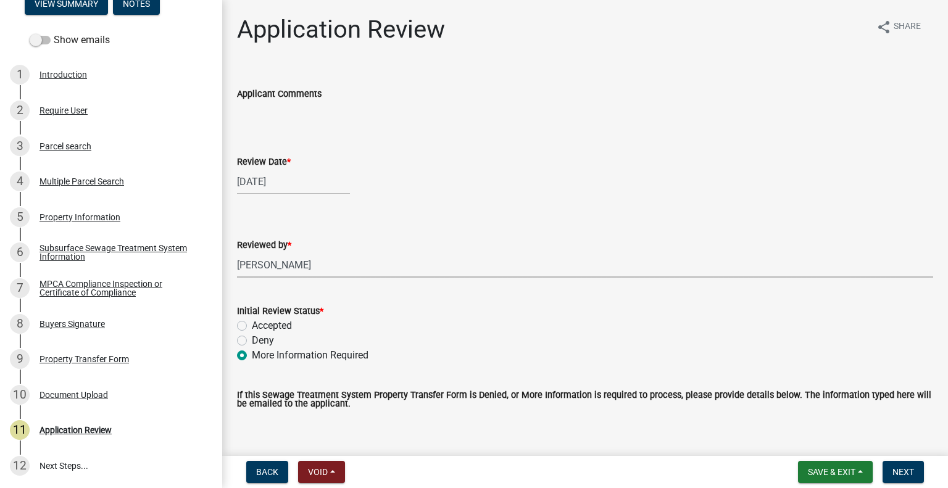
radio input "true"
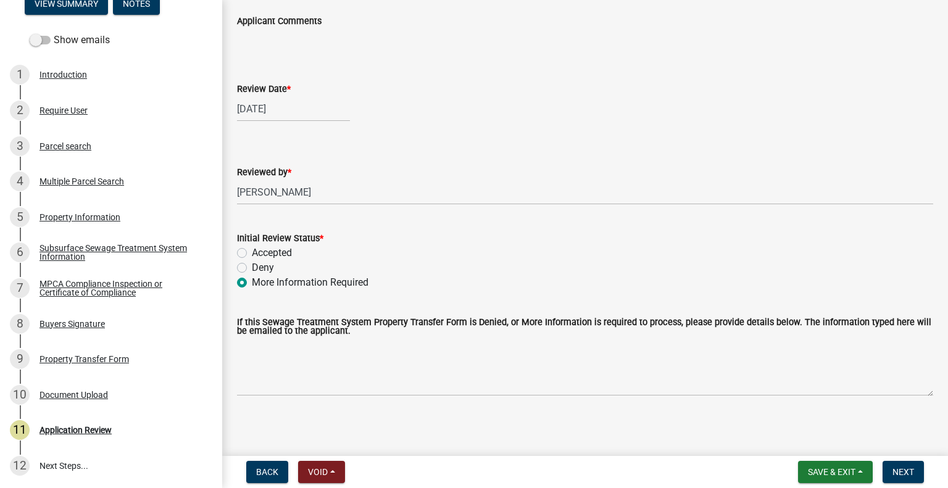
scroll to position [76, 0]
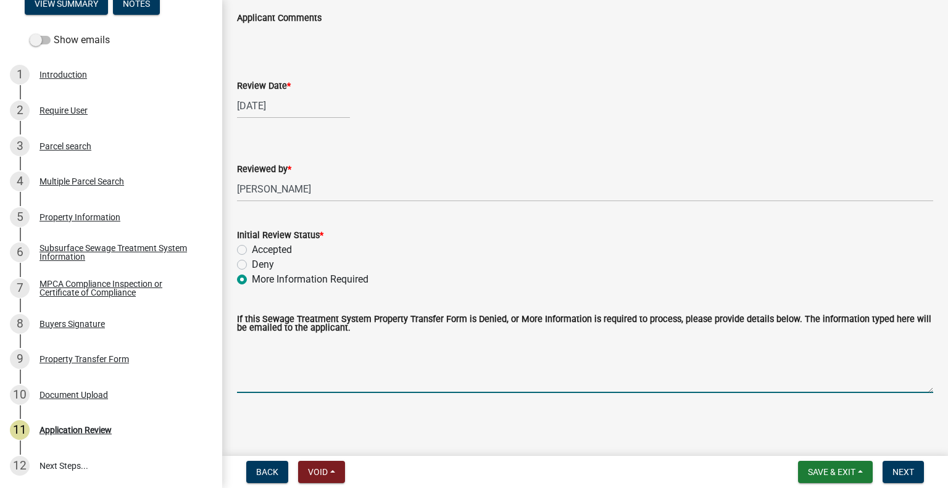
click at [333, 363] on textarea "If this Sewage Treatment System Property Transfer Form is Denied, or More Infor…" at bounding box center [585, 364] width 696 height 58
type textarea "Need compliance inspection."
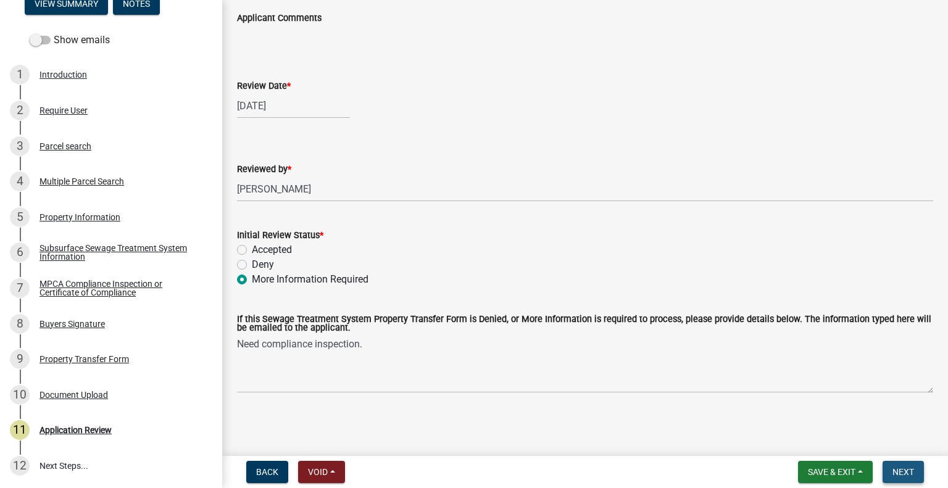
click at [905, 473] on span "Next" at bounding box center [903, 472] width 22 height 10
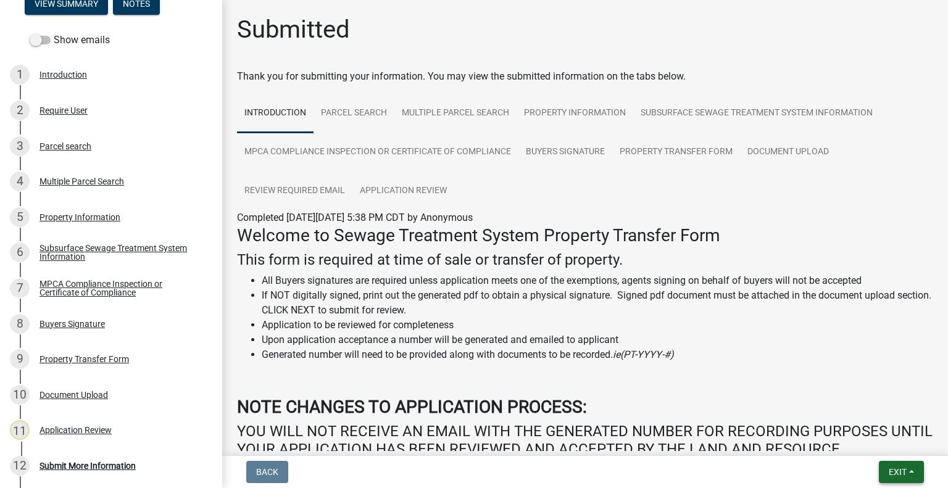
click at [889, 470] on span "Exit" at bounding box center [898, 472] width 18 height 10
click at [882, 439] on button "Save & Exit" at bounding box center [875, 440] width 99 height 30
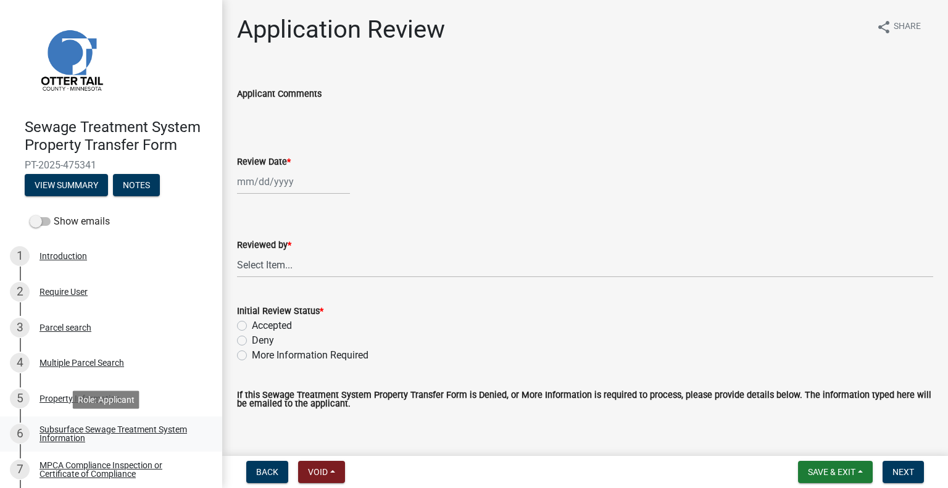
click at [184, 429] on div "Subsurface Sewage Treatment System Information" at bounding box center [120, 433] width 163 height 17
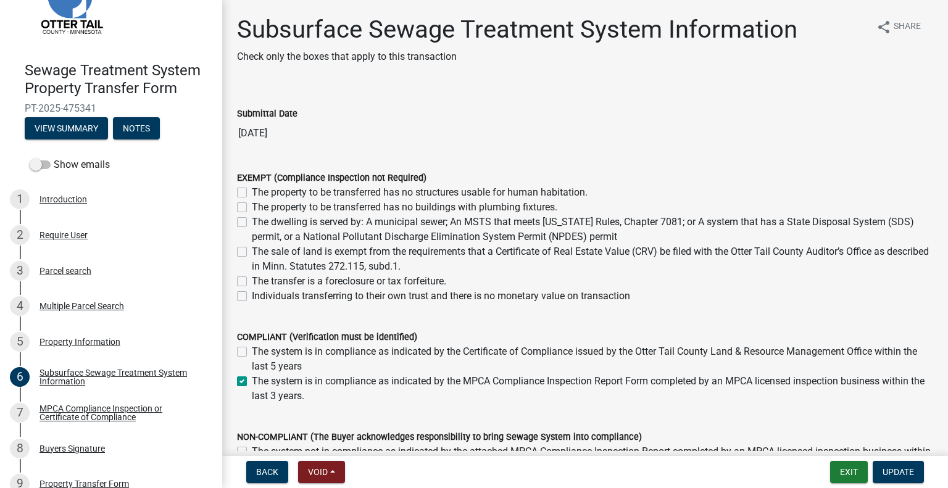
scroll to position [68, 0]
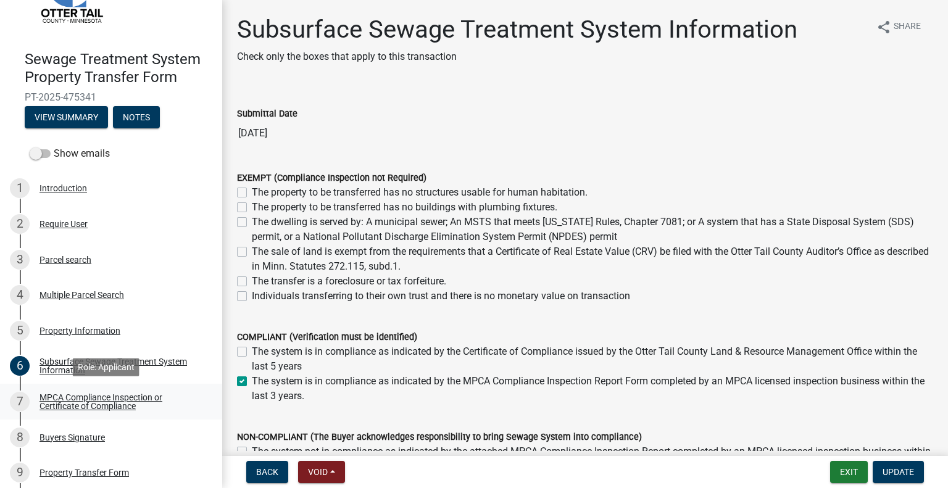
click at [134, 396] on div "MPCA Compliance Inspection or Certificate of Compliance" at bounding box center [120, 401] width 163 height 17
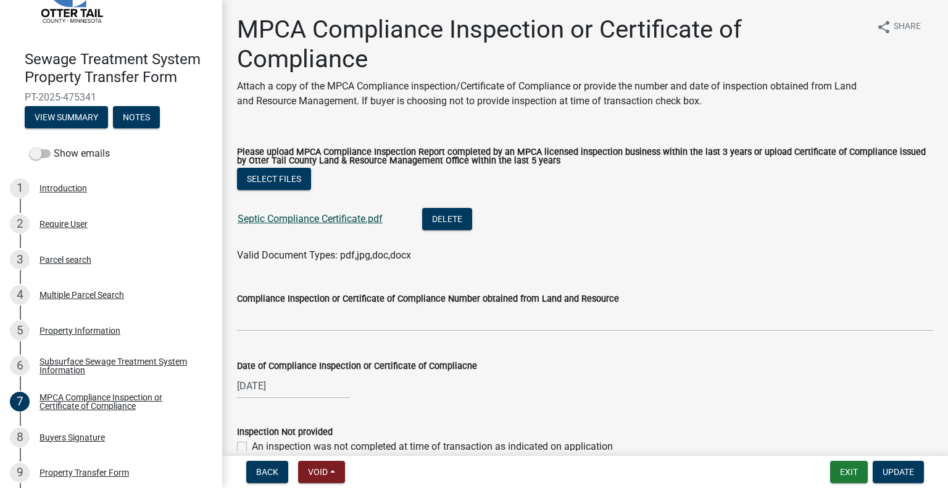
click at [277, 222] on link "Septic Compliance Certificate.pdf" at bounding box center [310, 219] width 145 height 12
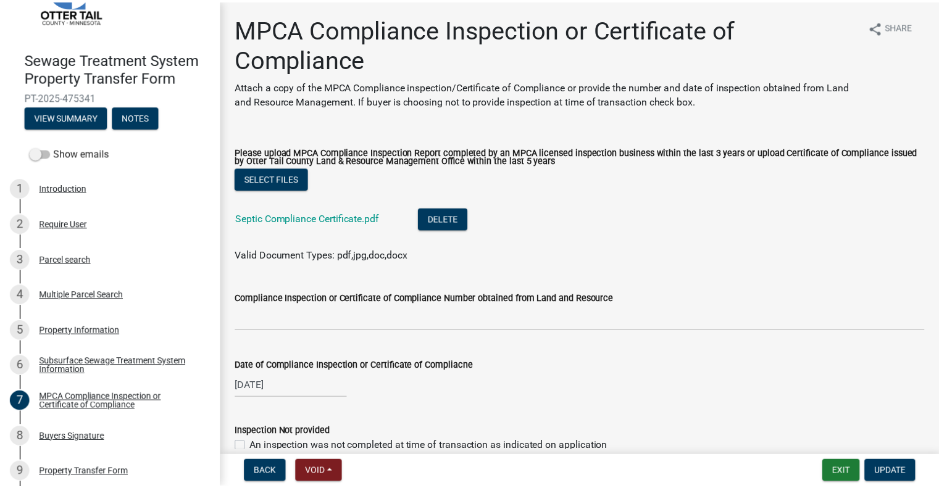
scroll to position [181, 0]
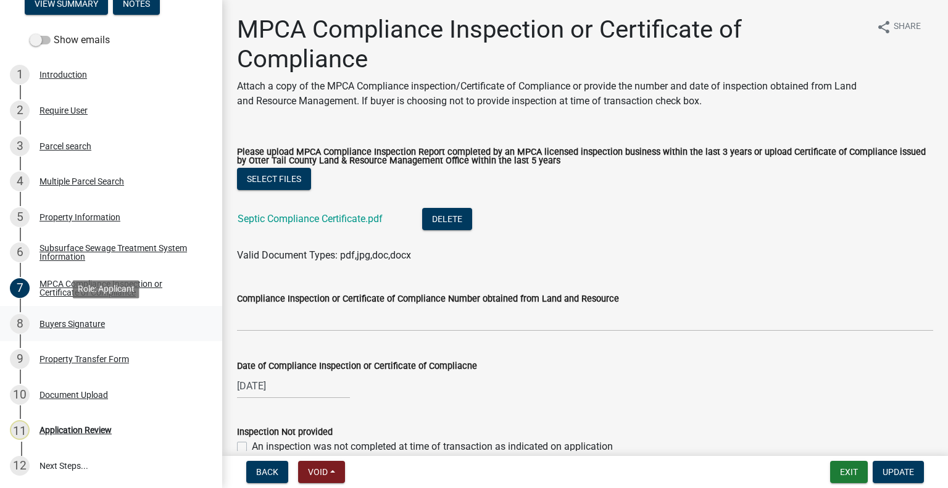
click at [94, 321] on div "Buyers Signature" at bounding box center [71, 324] width 65 height 9
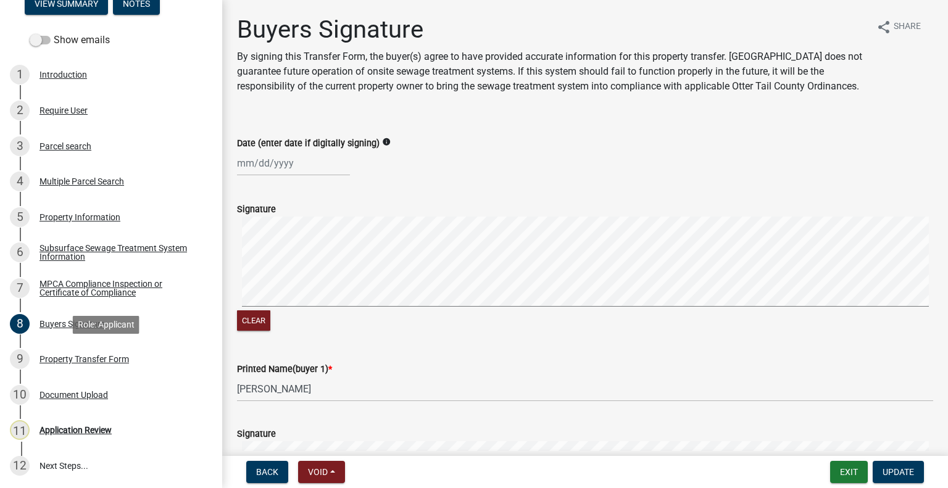
click at [94, 358] on div "Property Transfer Form" at bounding box center [83, 359] width 89 height 9
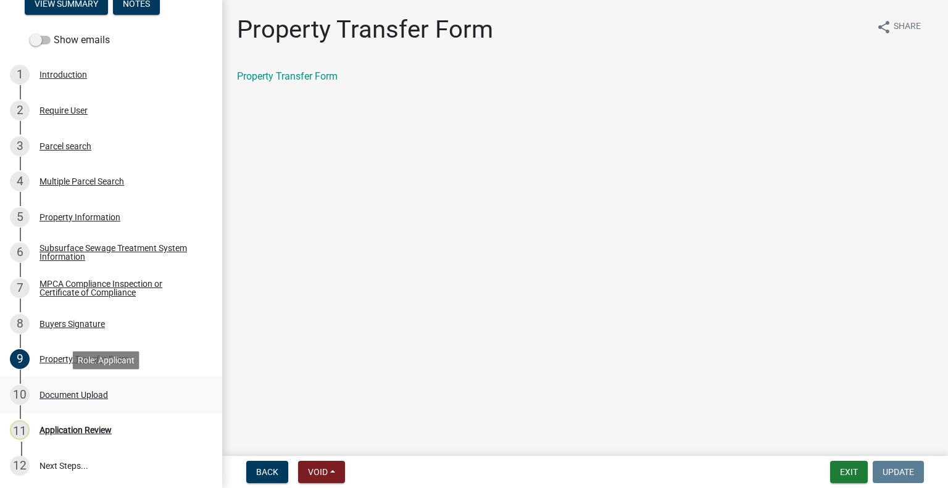
click at [80, 397] on div "Document Upload" at bounding box center [73, 395] width 68 height 9
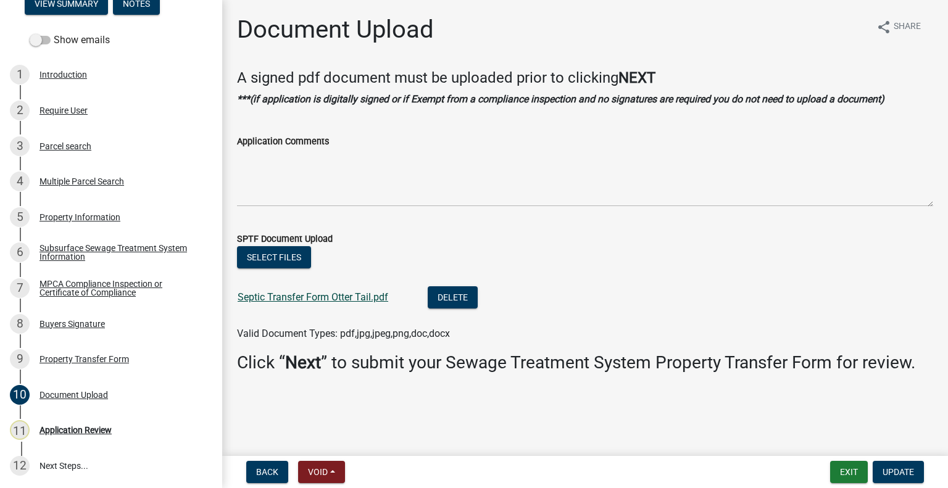
click at [288, 297] on link "Septic Transfer Form Otter Tail.pdf" at bounding box center [313, 297] width 151 height 12
click at [60, 143] on div "Parcel search" at bounding box center [65, 146] width 52 height 9
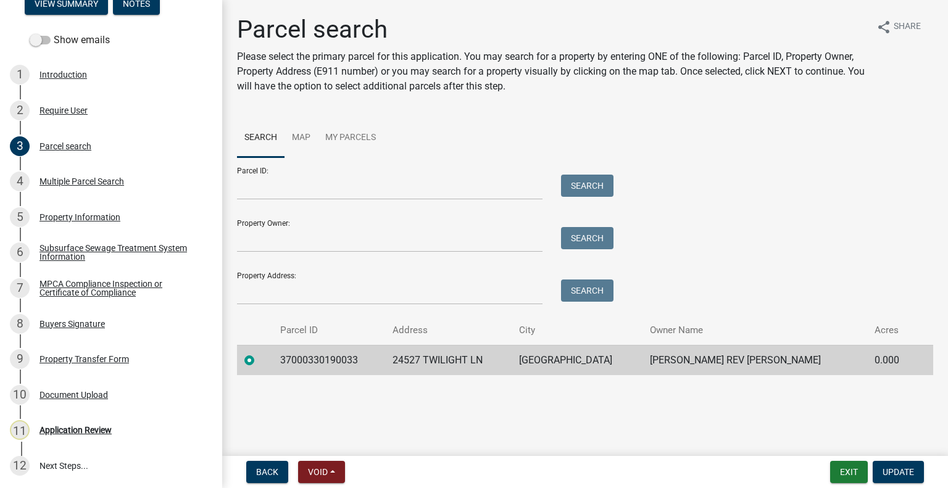
click at [323, 363] on td "37000330190033" at bounding box center [329, 360] width 112 height 30
copy td "37000330190033"
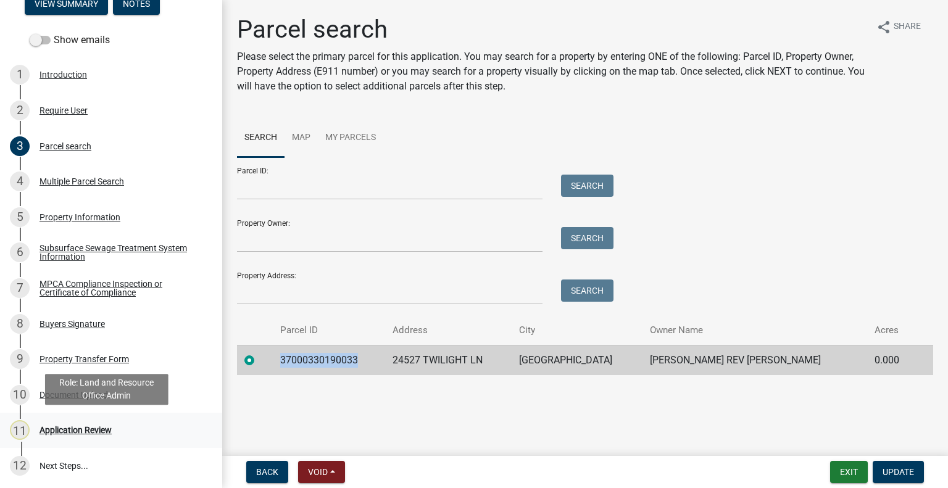
click at [121, 419] on link "11 Application Review" at bounding box center [111, 431] width 222 height 36
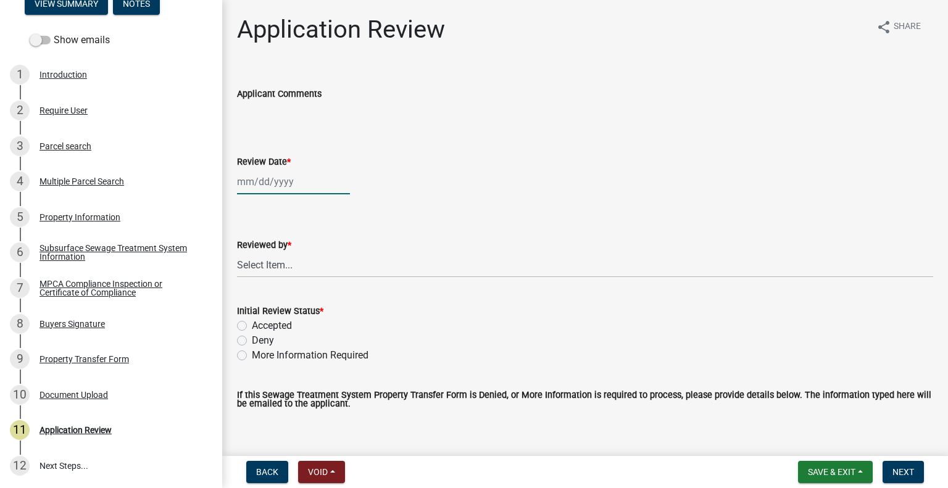
click at [299, 178] on div at bounding box center [293, 181] width 113 height 25
select select "9"
select select "2025"
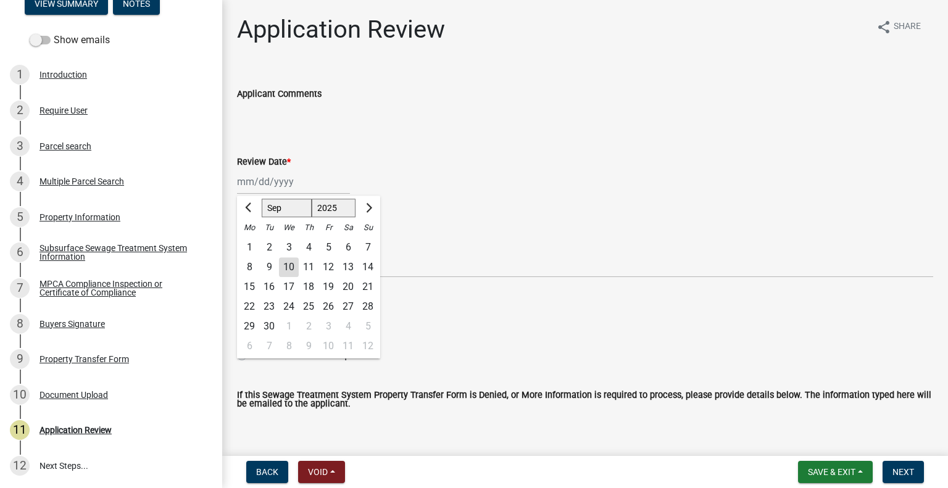
click at [285, 263] on div "10" at bounding box center [289, 267] width 20 height 20
type input "[DATE]"
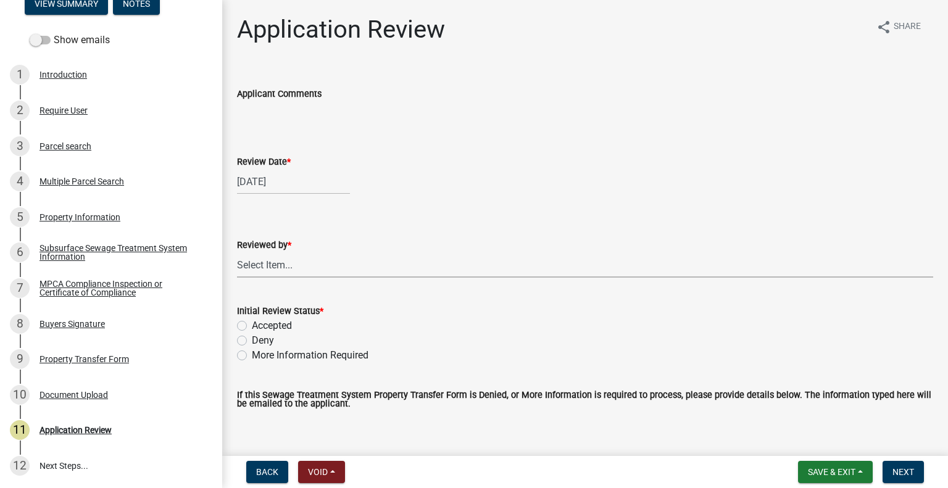
click at [285, 270] on select "Select Item... [PERSON_NAME] [PERSON_NAME] [PERSON_NAME] [PERSON_NAME] [PERSON_…" at bounding box center [585, 264] width 696 height 25
click at [237, 252] on select "Select Item... [PERSON_NAME] [PERSON_NAME] [PERSON_NAME] [PERSON_NAME] [PERSON_…" at bounding box center [585, 264] width 696 height 25
select select "2217fab6-25d2-4df2-8e35-18ddd05e0fe8"
click at [284, 330] on label "Accepted" at bounding box center [272, 325] width 40 height 15
click at [260, 326] on input "Accepted" at bounding box center [256, 322] width 8 height 8
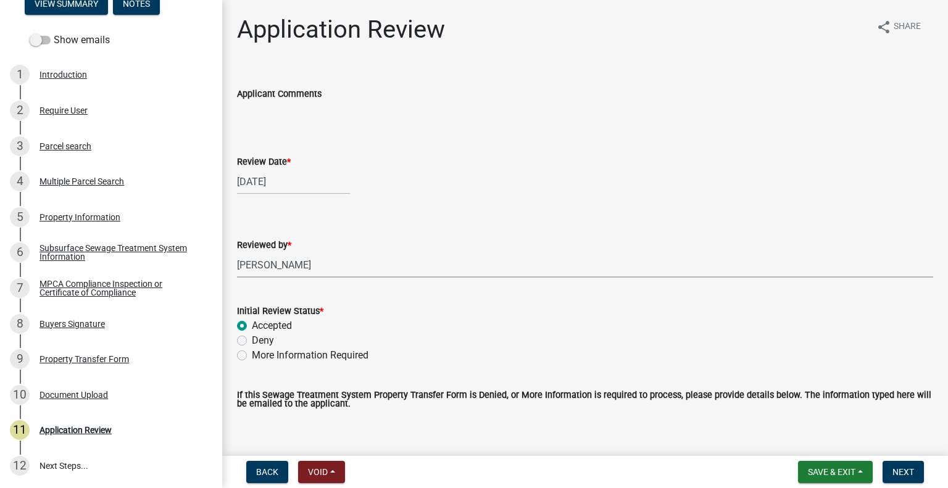
radio input "true"
click at [910, 471] on span "Next" at bounding box center [903, 472] width 22 height 10
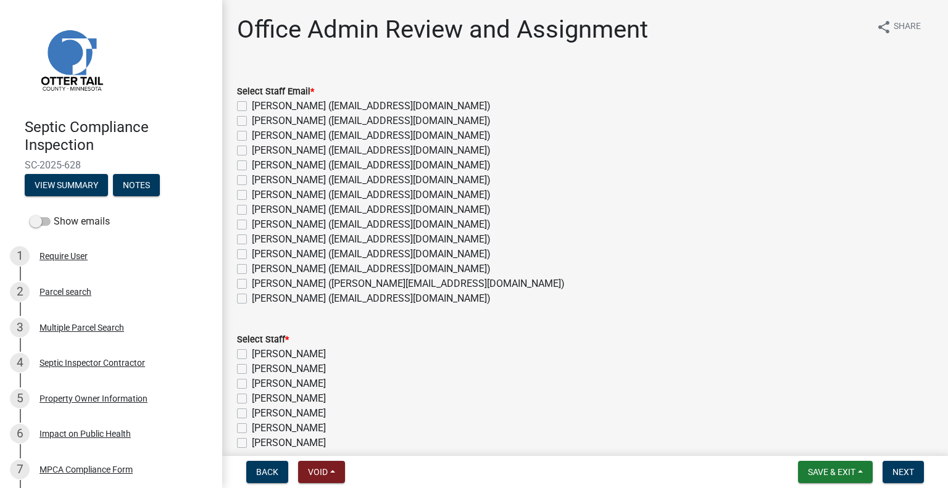
click at [298, 270] on label "[PERSON_NAME] ([EMAIL_ADDRESS][DOMAIN_NAME])" at bounding box center [371, 269] width 239 height 15
click at [260, 270] on input "[PERSON_NAME] ([EMAIL_ADDRESS][DOMAIN_NAME])" at bounding box center [256, 266] width 8 height 8
checkbox input "true"
checkbox input "false"
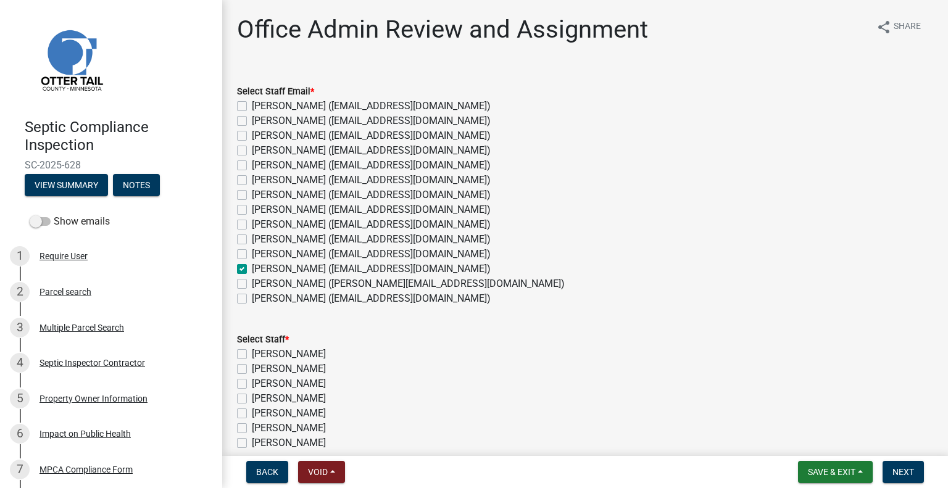
checkbox input "false"
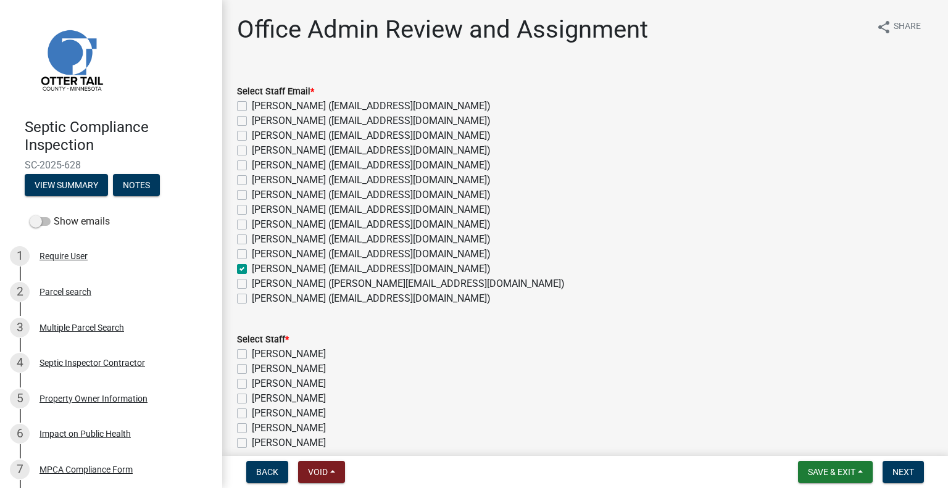
checkbox input "false"
checkbox input "true"
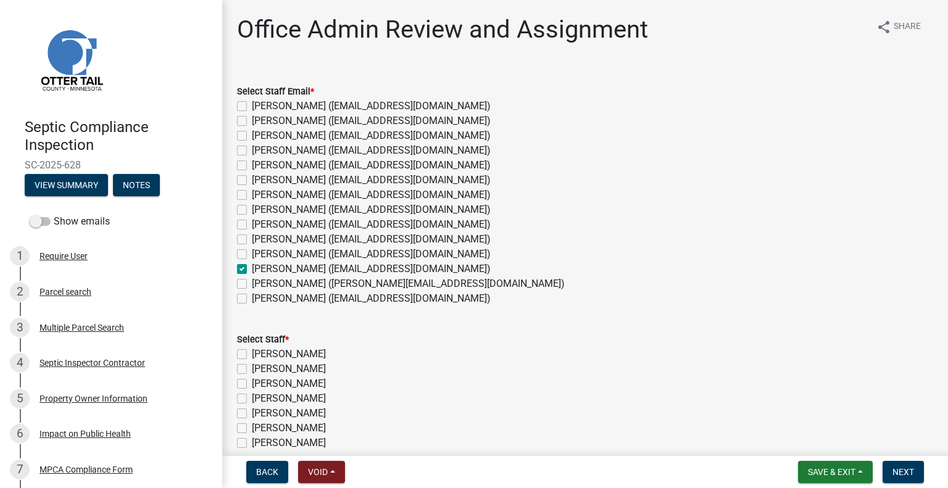
checkbox input "false"
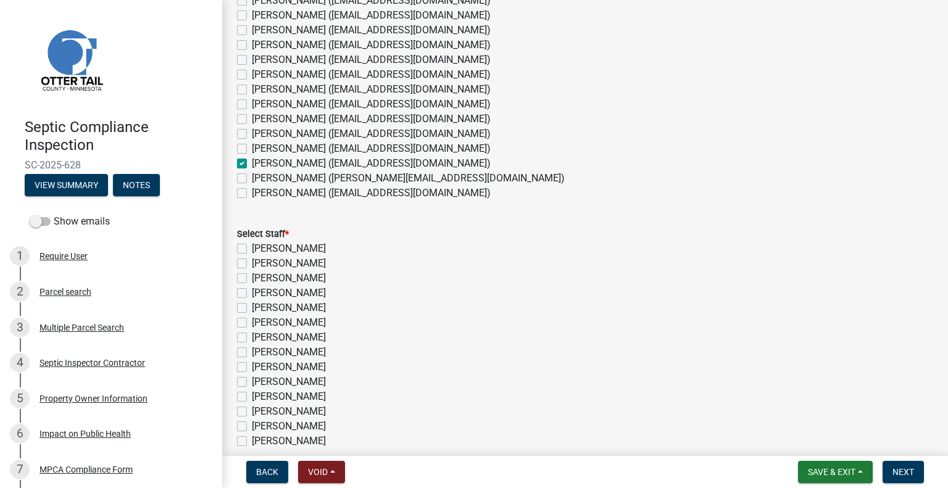
scroll to position [105, 0]
click at [307, 412] on label "[PERSON_NAME]" at bounding box center [289, 412] width 74 height 15
click at [260, 412] on input "[PERSON_NAME]" at bounding box center [256, 409] width 8 height 8
checkbox input "true"
checkbox input "false"
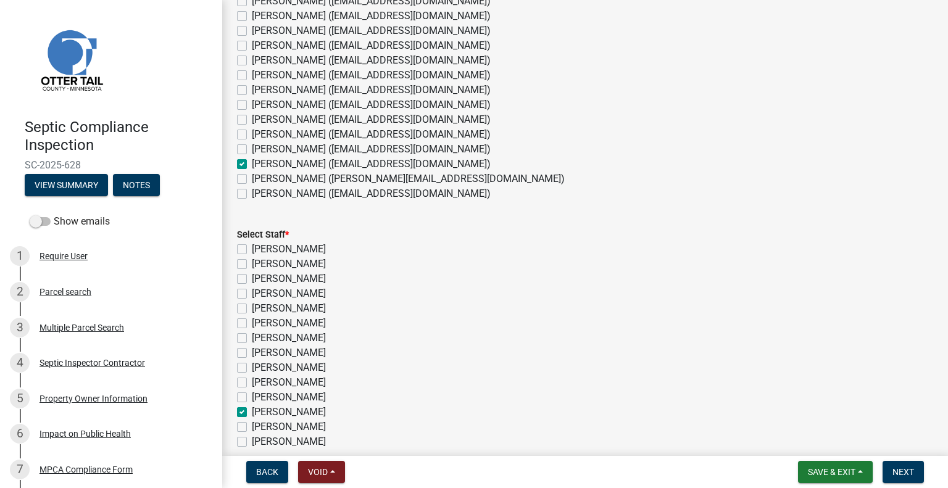
checkbox input "false"
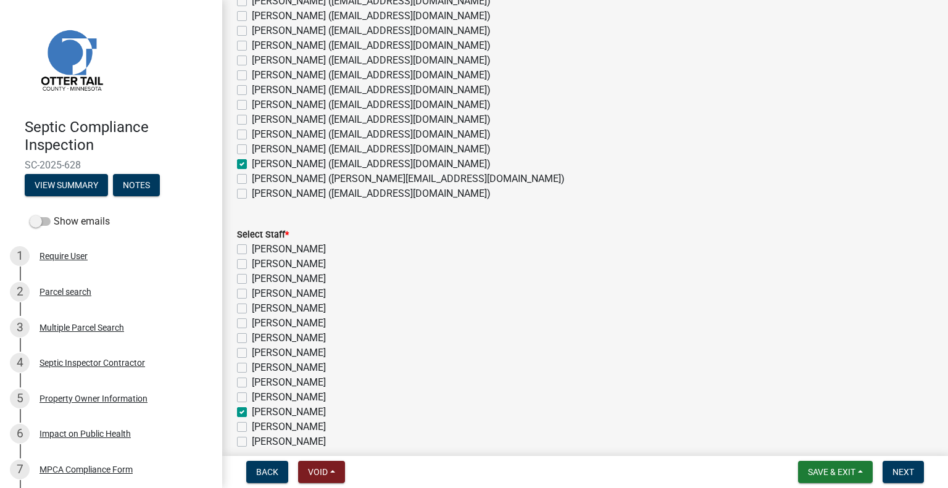
checkbox input "false"
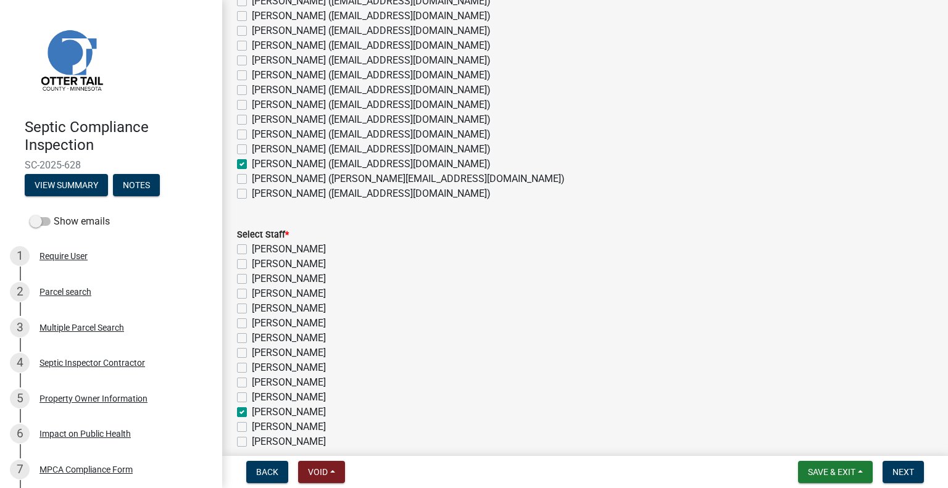
checkbox input "true"
checkbox input "false"
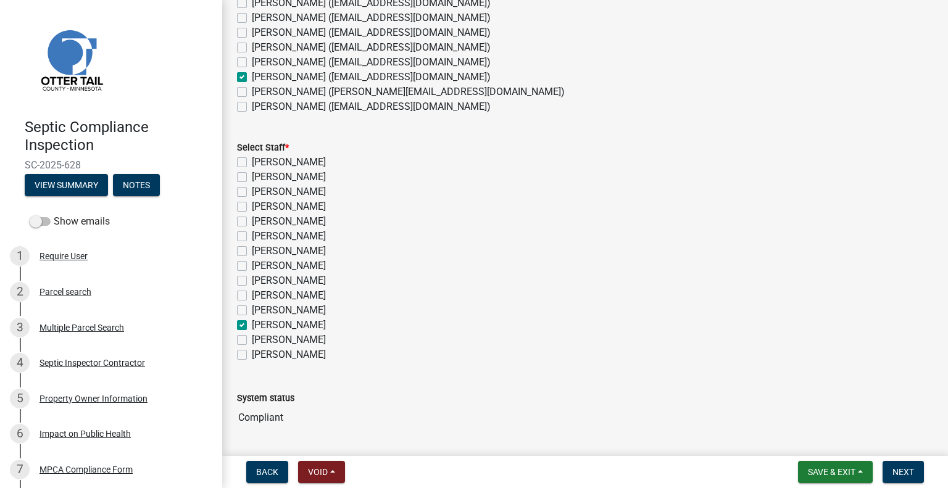
scroll to position [228, 0]
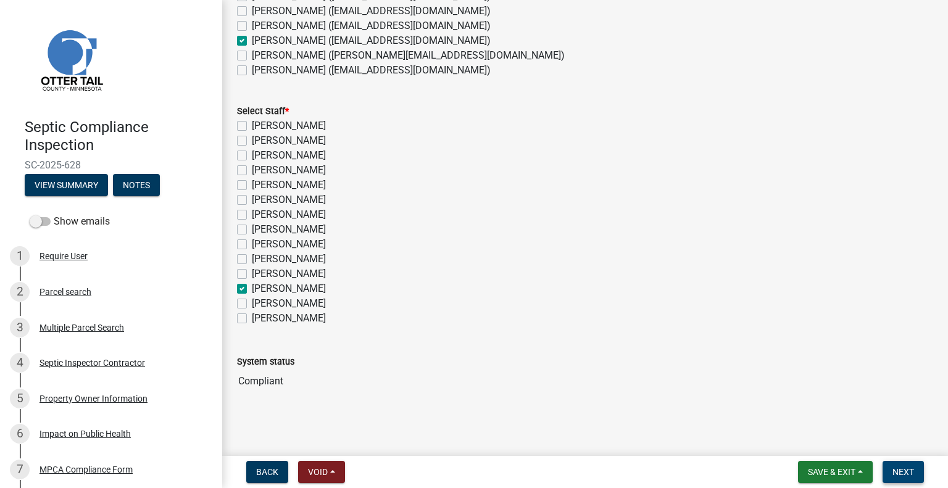
click at [901, 472] on span "Next" at bounding box center [903, 472] width 22 height 10
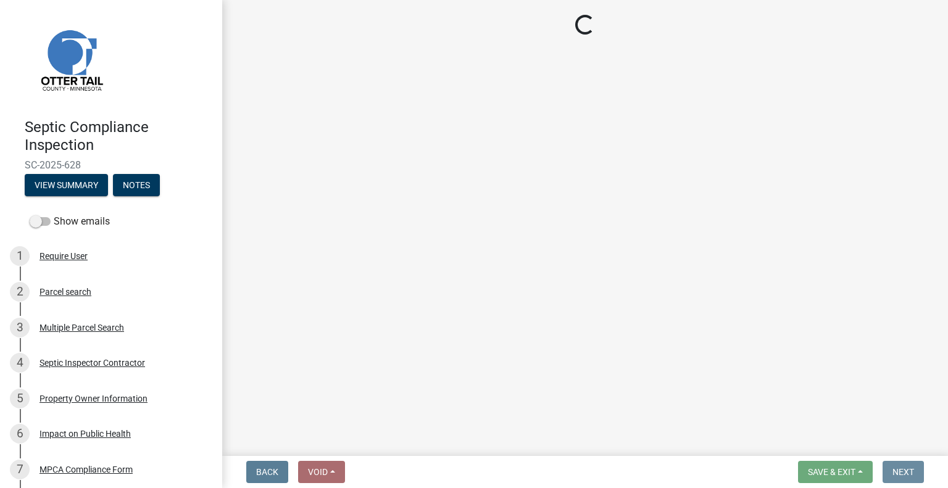
scroll to position [0, 0]
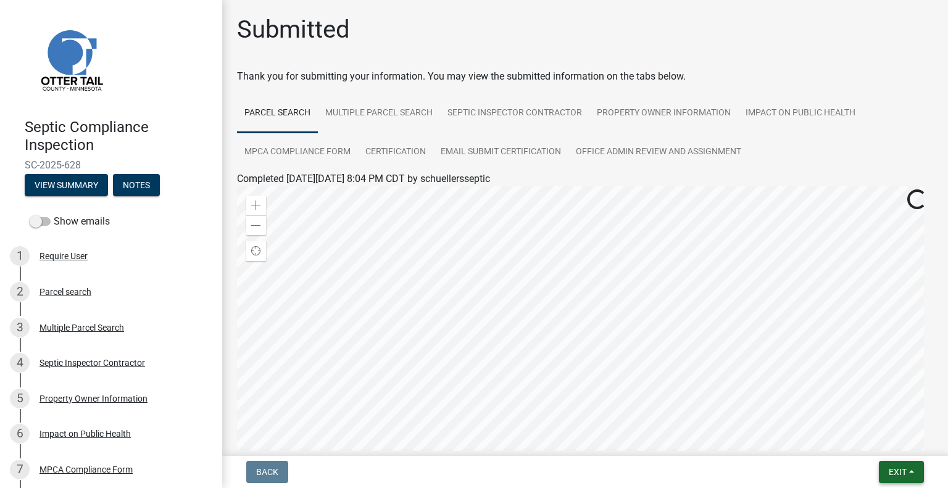
click at [913, 480] on button "Exit" at bounding box center [901, 472] width 45 height 22
click at [867, 442] on button "Save & Exit" at bounding box center [875, 440] width 99 height 30
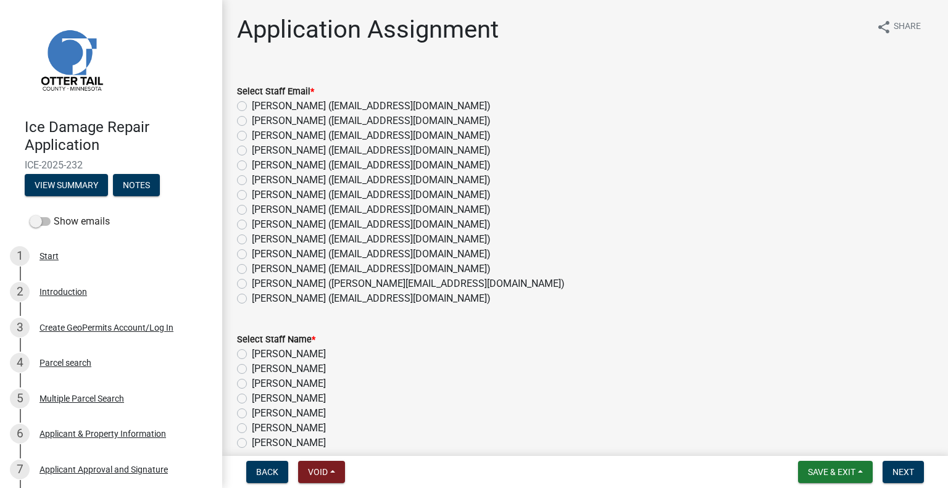
click at [264, 243] on label "[PERSON_NAME] ([EMAIL_ADDRESS][DOMAIN_NAME])" at bounding box center [371, 239] width 239 height 15
click at [260, 240] on input "[PERSON_NAME] ([EMAIL_ADDRESS][DOMAIN_NAME])" at bounding box center [256, 236] width 8 height 8
radio input "true"
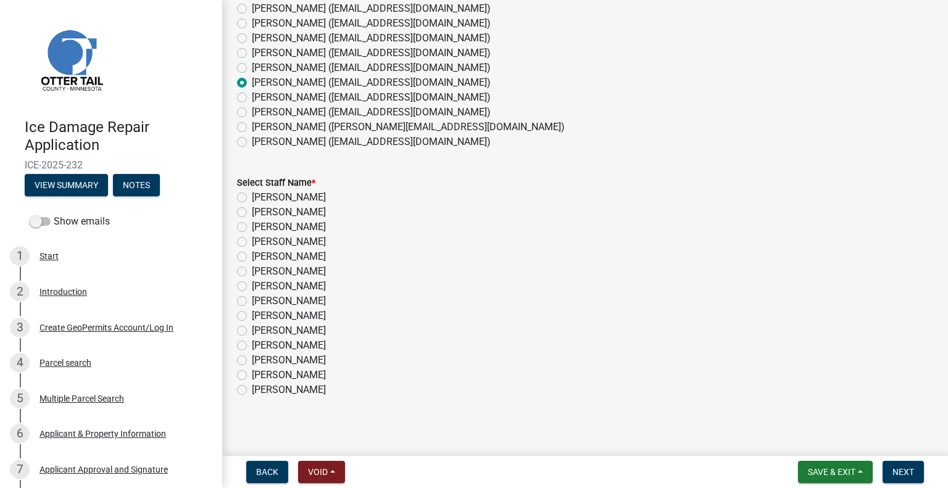
scroll to position [162, 0]
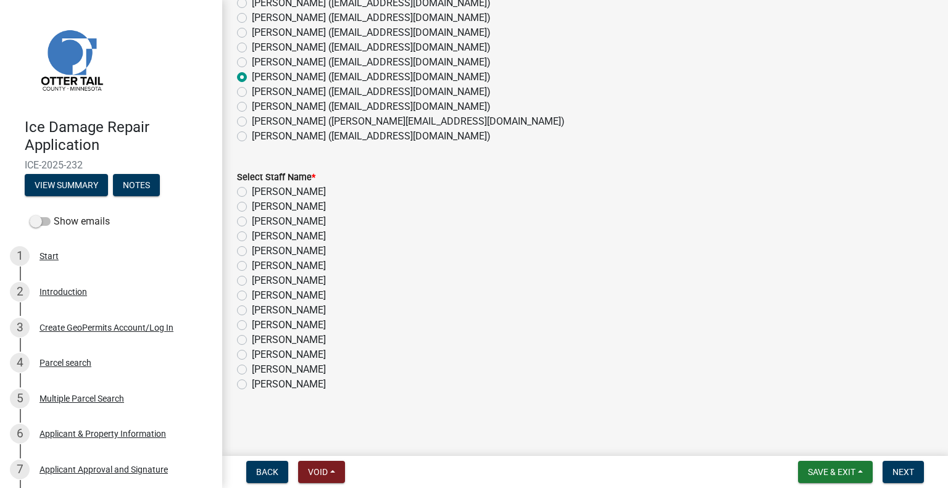
click at [259, 328] on label "[PERSON_NAME]" at bounding box center [289, 325] width 74 height 15
click at [259, 326] on input "[PERSON_NAME]" at bounding box center [256, 322] width 8 height 8
radio input "true"
click at [917, 475] on button "Next" at bounding box center [902, 472] width 41 height 22
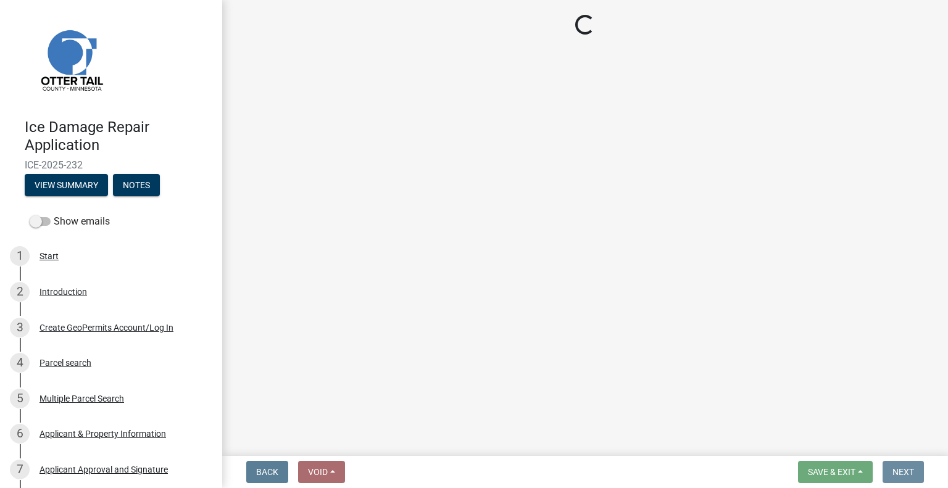
scroll to position [0, 0]
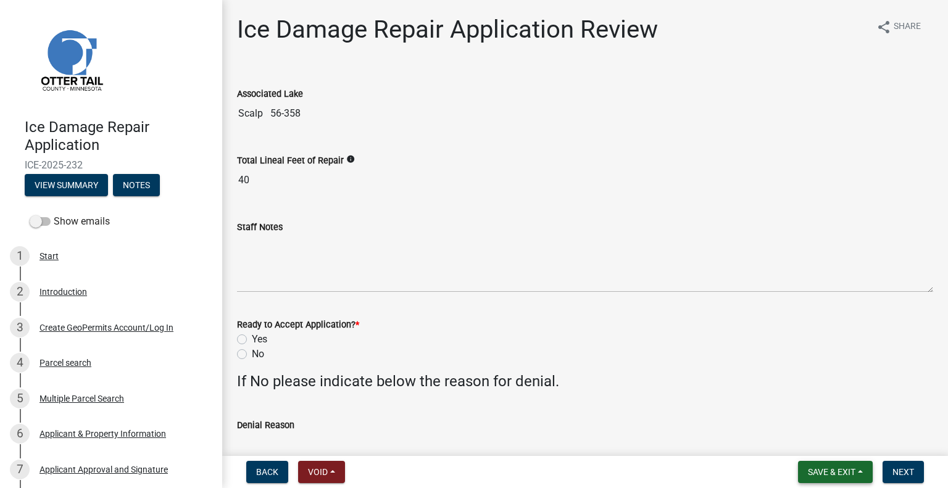
drag, startPoint x: 842, startPoint y: 473, endPoint x: 836, endPoint y: 468, distance: 7.0
click at [842, 473] on span "Save & Exit" at bounding box center [832, 472] width 48 height 10
click at [815, 443] on button "Save & Exit" at bounding box center [823, 440] width 99 height 30
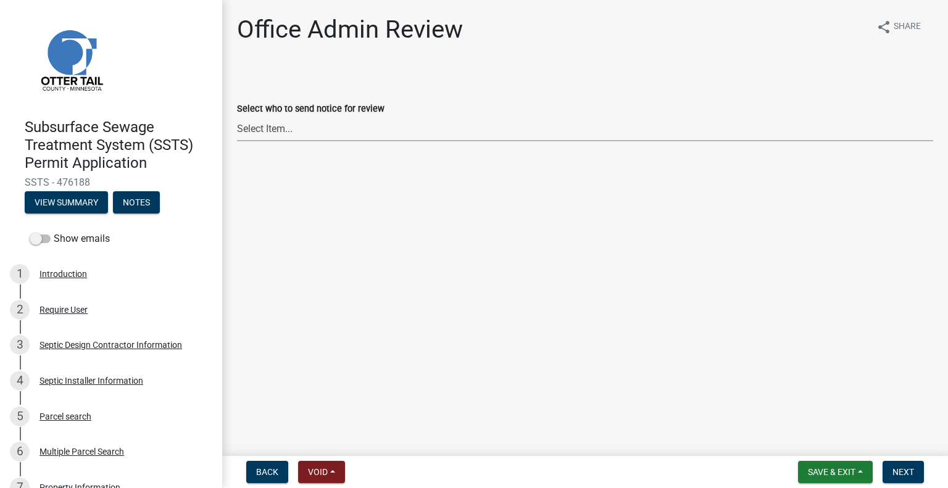
click at [420, 130] on select "Select Item... [PERSON_NAME] ([EMAIL_ADDRESS][DOMAIN_NAME]) [PERSON_NAME] ([EMA…" at bounding box center [585, 128] width 696 height 25
click at [237, 116] on select "Select Item... [PERSON_NAME] ([EMAIL_ADDRESS][DOMAIN_NAME]) [PERSON_NAME] ([EMA…" at bounding box center [585, 128] width 696 height 25
select select "587f38f5-c90e-4c12-9e10-d3e23909bbca"
click at [901, 468] on span "Next" at bounding box center [903, 472] width 22 height 10
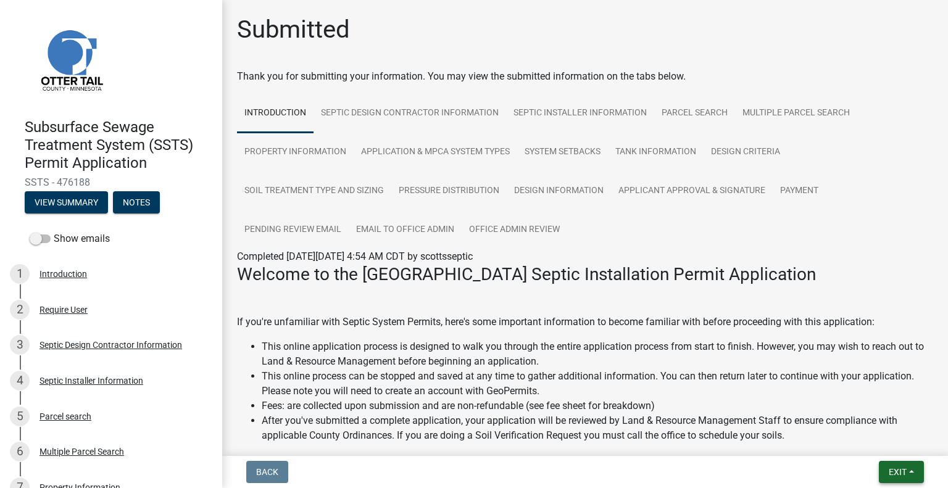
click at [884, 471] on button "Exit" at bounding box center [901, 472] width 45 height 22
click at [870, 448] on button "Save & Exit" at bounding box center [875, 440] width 99 height 30
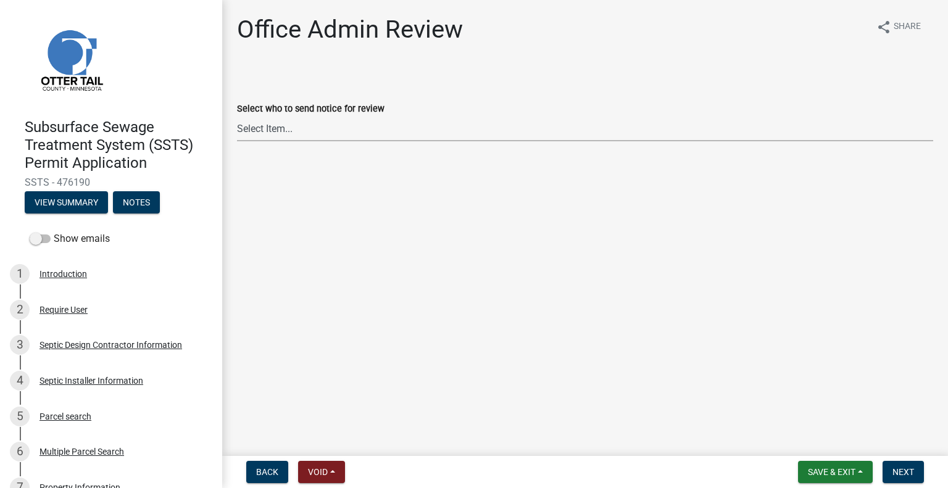
click at [336, 131] on select "Select Item... [PERSON_NAME] ([EMAIL_ADDRESS][DOMAIN_NAME]) [PERSON_NAME] ([EMA…" at bounding box center [585, 128] width 696 height 25
click at [237, 116] on select "Select Item... [PERSON_NAME] ([EMAIL_ADDRESS][DOMAIN_NAME]) [PERSON_NAME] ([EMA…" at bounding box center [585, 128] width 696 height 25
select select "587f38f5-c90e-4c12-9e10-d3e23909bbca"
click at [895, 470] on span "Next" at bounding box center [903, 472] width 22 height 10
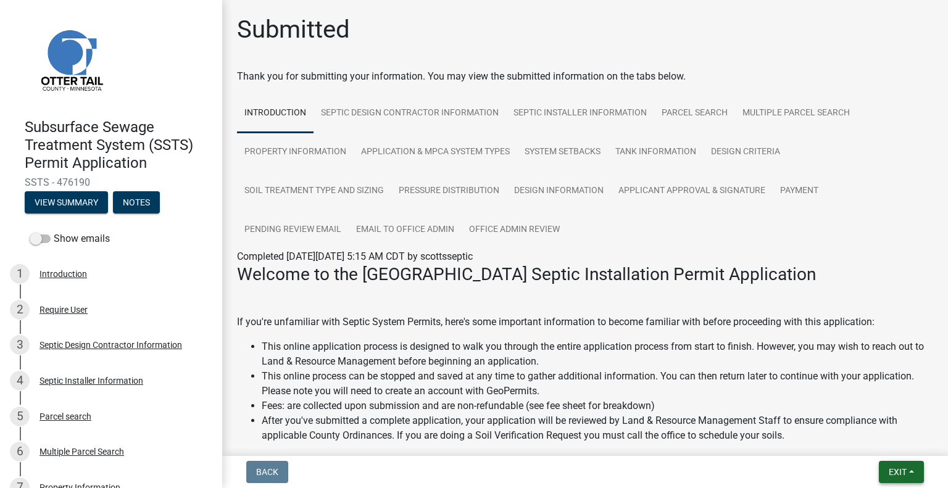
click at [895, 468] on span "Exit" at bounding box center [898, 472] width 18 height 10
click at [876, 441] on button "Save & Exit" at bounding box center [875, 440] width 99 height 30
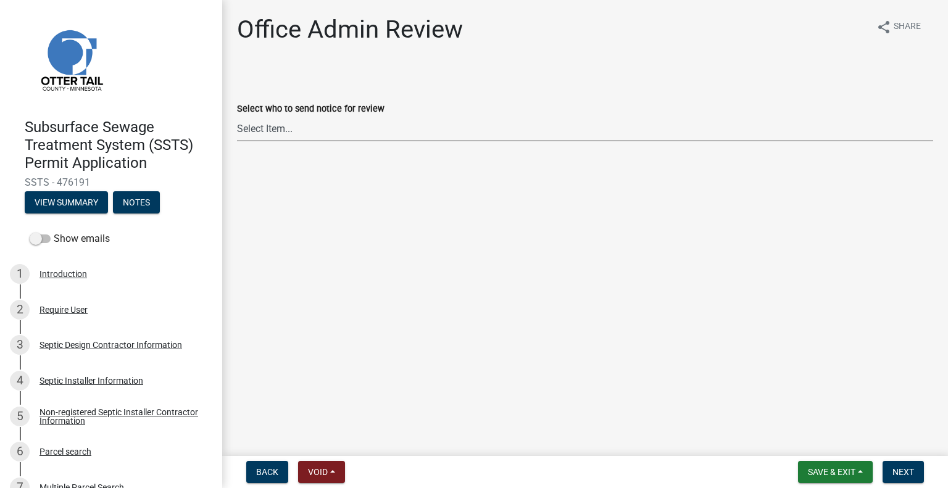
click at [370, 125] on select "Select Item... [PERSON_NAME] ([EMAIL_ADDRESS][DOMAIN_NAME]) [PERSON_NAME] ([EMA…" at bounding box center [585, 128] width 696 height 25
click at [237, 116] on select "Select Item... [PERSON_NAME] ([EMAIL_ADDRESS][DOMAIN_NAME]) [PERSON_NAME] ([EMA…" at bounding box center [585, 128] width 696 height 25
select select "587f38f5-c90e-4c12-9e10-d3e23909bbca"
click at [912, 468] on span "Next" at bounding box center [903, 472] width 22 height 10
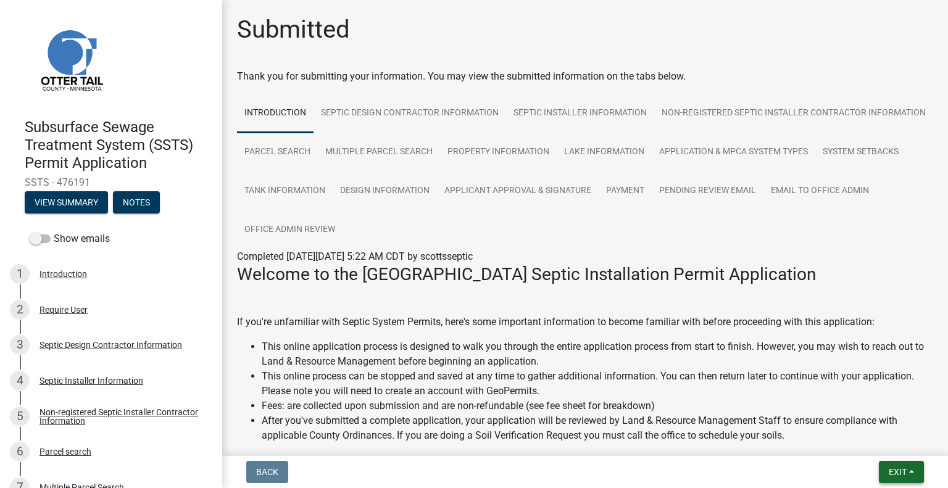
click at [894, 475] on span "Exit" at bounding box center [898, 472] width 18 height 10
click at [880, 438] on button "Save & Exit" at bounding box center [875, 440] width 99 height 30
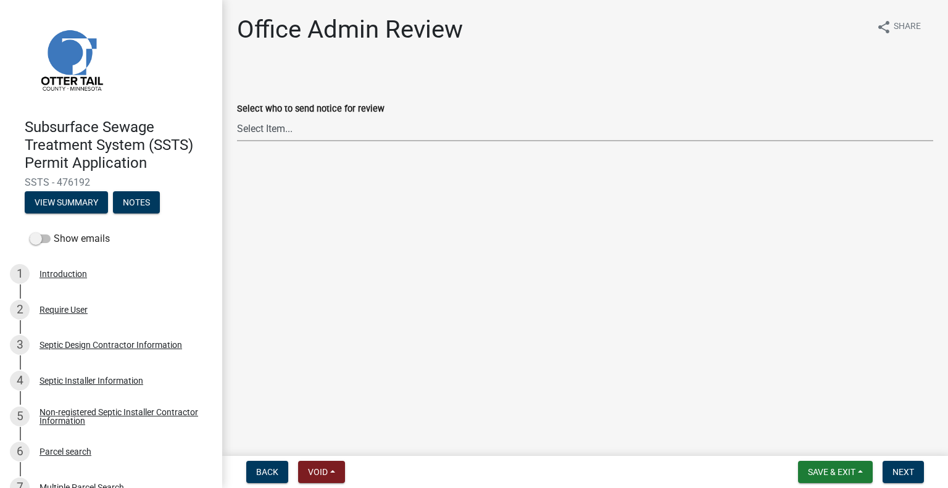
click at [304, 130] on select "Select Item... [PERSON_NAME] ([EMAIL_ADDRESS][DOMAIN_NAME]) [PERSON_NAME] ([EMA…" at bounding box center [585, 128] width 696 height 25
click at [237, 116] on select "Select Item... [PERSON_NAME] ([EMAIL_ADDRESS][DOMAIN_NAME]) [PERSON_NAME] ([EMA…" at bounding box center [585, 128] width 696 height 25
select select "587f38f5-c90e-4c12-9e10-d3e23909bbca"
click at [898, 473] on span "Next" at bounding box center [903, 472] width 22 height 10
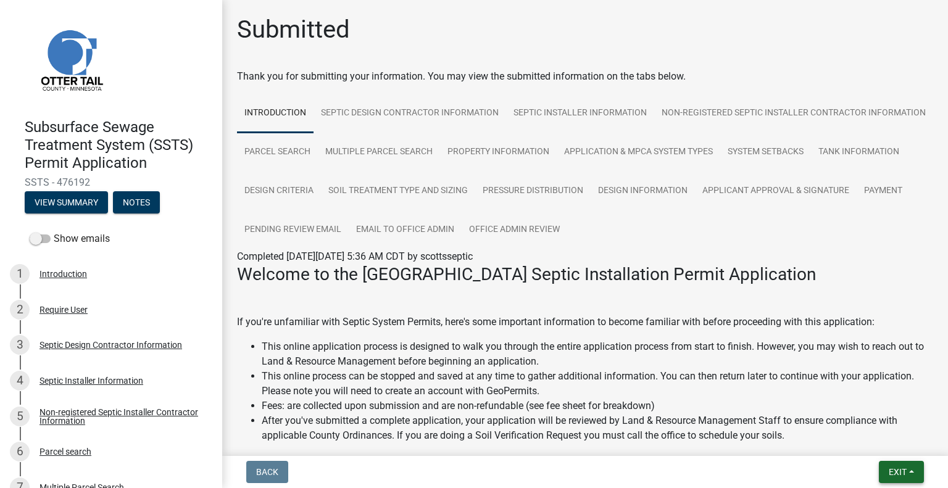
click at [892, 484] on nav "Back Exit Save Save & Exit" at bounding box center [585, 472] width 726 height 32
click at [887, 477] on button "Exit" at bounding box center [901, 472] width 45 height 22
click at [866, 445] on button "Save & Exit" at bounding box center [875, 440] width 99 height 30
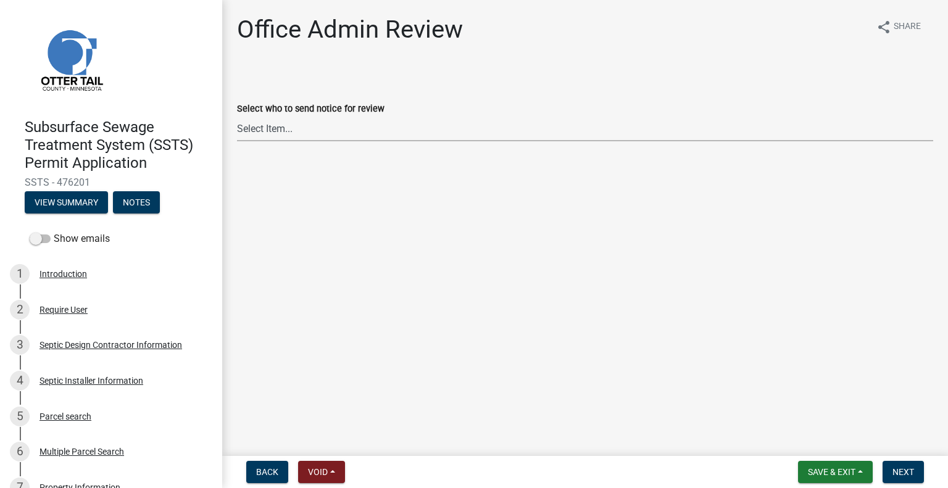
click at [347, 132] on select "Select Item... [PERSON_NAME] ([EMAIL_ADDRESS][DOMAIN_NAME]) [PERSON_NAME] ([EMA…" at bounding box center [585, 128] width 696 height 25
click at [237, 116] on select "Select Item... [PERSON_NAME] ([EMAIL_ADDRESS][DOMAIN_NAME]) [PERSON_NAME] ([EMA…" at bounding box center [585, 128] width 696 height 25
select select "587f38f5-c90e-4c12-9e10-d3e23909bbca"
click at [898, 461] on button "Next" at bounding box center [902, 472] width 41 height 22
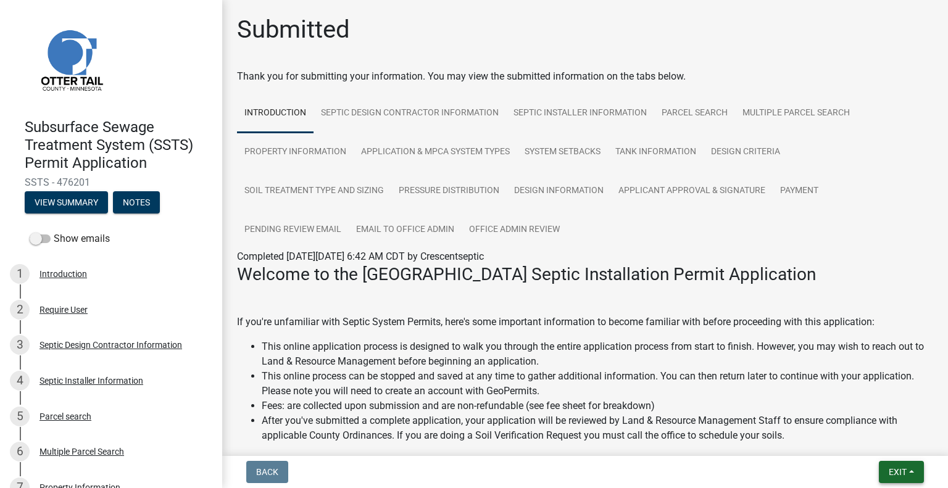
click at [891, 470] on span "Exit" at bounding box center [898, 472] width 18 height 10
click at [880, 442] on button "Save & Exit" at bounding box center [875, 440] width 99 height 30
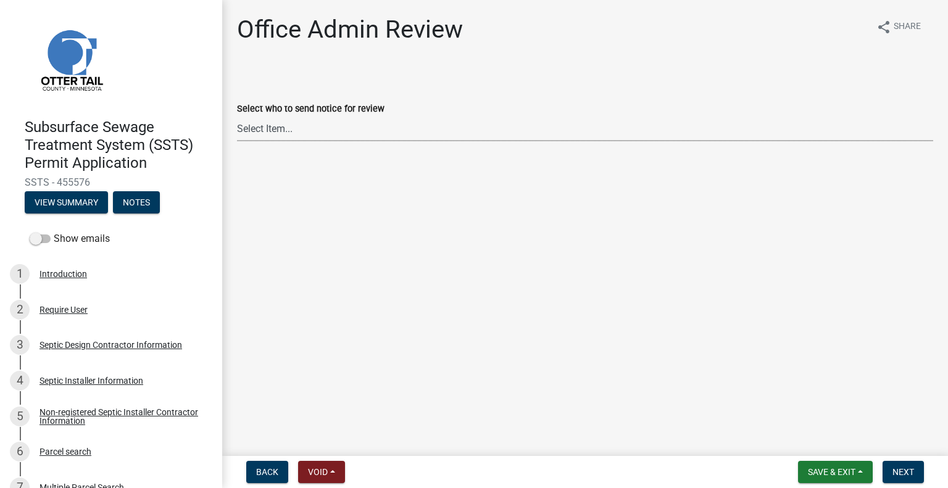
click at [286, 129] on select "Select Item... [PERSON_NAME] ([EMAIL_ADDRESS][DOMAIN_NAME]) [PERSON_NAME] ([EMA…" at bounding box center [585, 128] width 696 height 25
click at [237, 116] on select "Select Item... [PERSON_NAME] ([EMAIL_ADDRESS][DOMAIN_NAME]) [PERSON_NAME] ([EMA…" at bounding box center [585, 128] width 696 height 25
select select "587f38f5-c90e-4c12-9e10-d3e23909bbca"
click at [894, 468] on span "Next" at bounding box center [903, 472] width 22 height 10
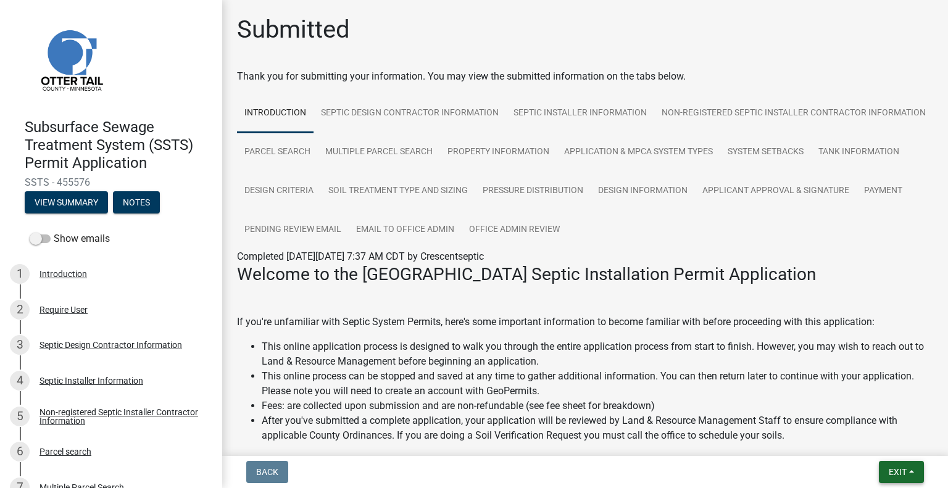
click at [890, 470] on span "Exit" at bounding box center [898, 472] width 18 height 10
click at [864, 446] on button "Save & Exit" at bounding box center [875, 440] width 99 height 30
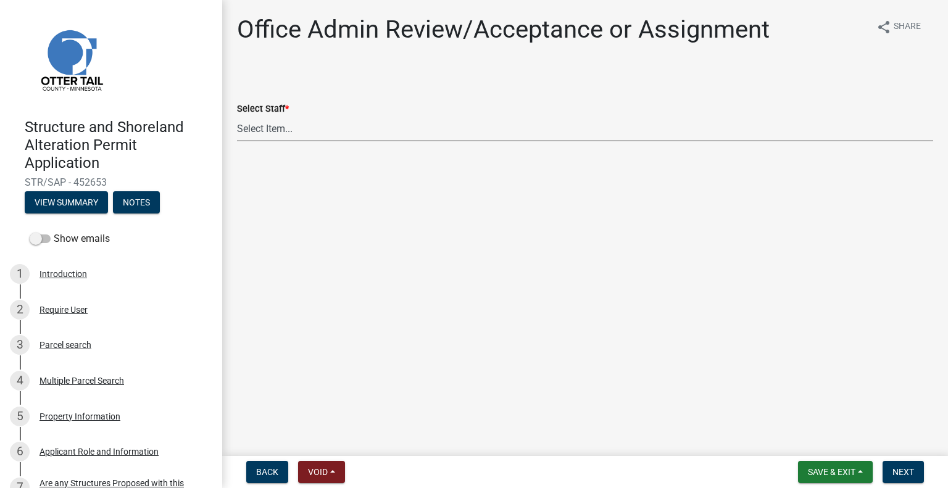
click at [333, 138] on select "Select Item... [PERSON_NAME] ([EMAIL_ADDRESS][DOMAIN_NAME]) [PERSON_NAME] ([EMA…" at bounding box center [585, 128] width 696 height 25
click at [237, 116] on select "Select Item... [PERSON_NAME] ([EMAIL_ADDRESS][DOMAIN_NAME]) [PERSON_NAME] ([EMA…" at bounding box center [585, 128] width 696 height 25
select select "587f38f5-c90e-4c12-9e10-d3e23909bbca"
drag, startPoint x: 901, startPoint y: 470, endPoint x: 908, endPoint y: 458, distance: 14.1
click at [901, 470] on span "Next" at bounding box center [903, 472] width 22 height 10
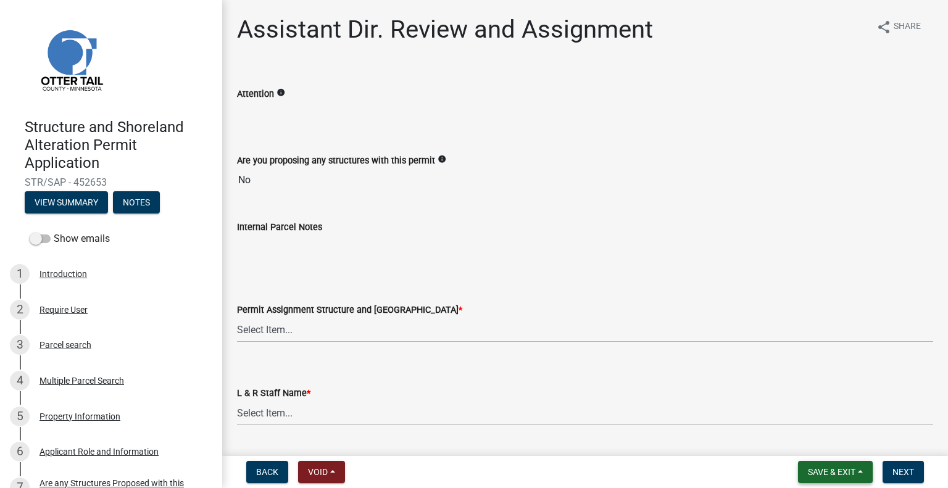
click at [840, 481] on button "Save & Exit" at bounding box center [835, 472] width 75 height 22
click at [822, 440] on button "Save & Exit" at bounding box center [823, 440] width 99 height 30
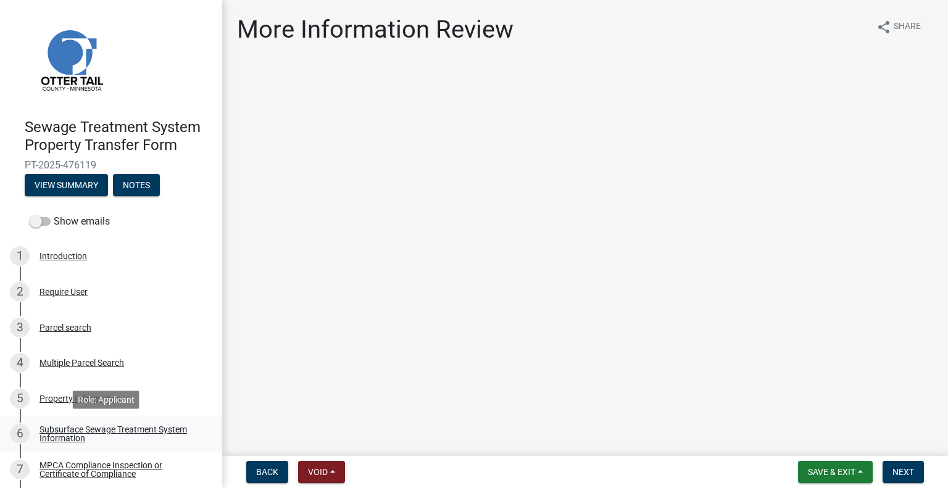
click at [175, 429] on div "Subsurface Sewage Treatment System Information" at bounding box center [120, 433] width 163 height 17
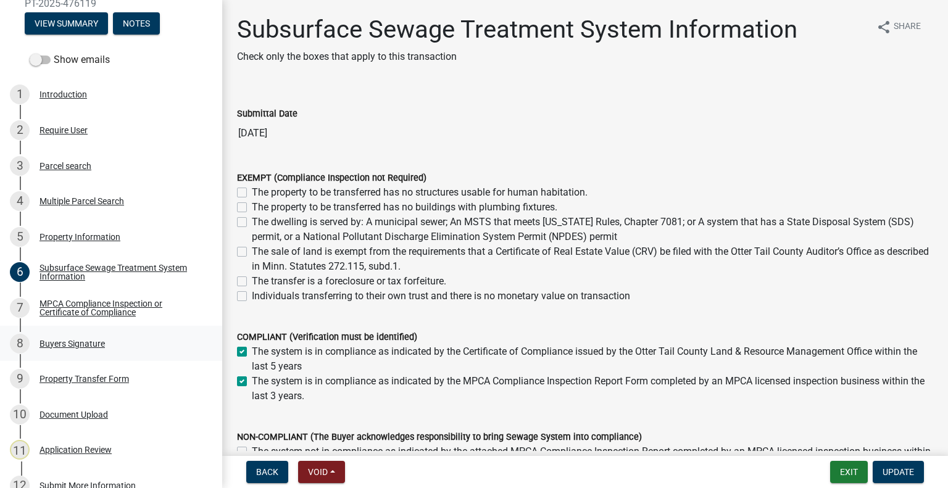
scroll to position [164, 0]
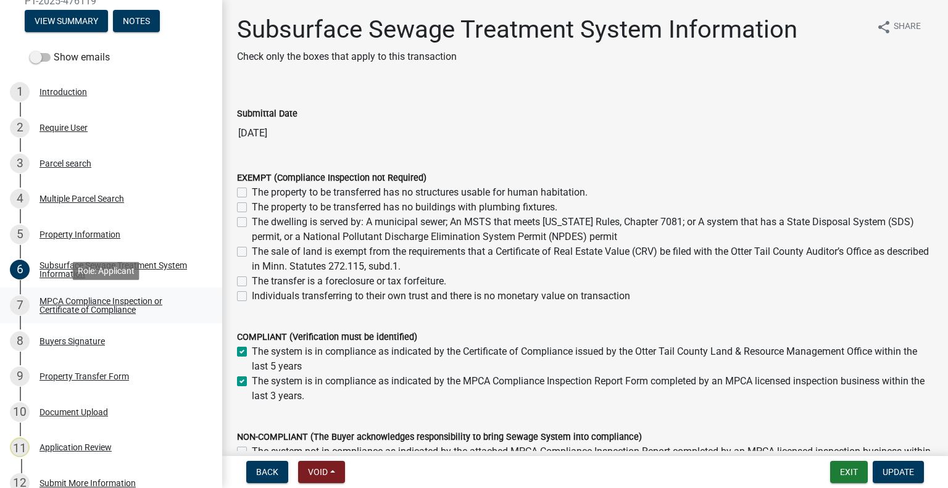
click at [151, 307] on div "MPCA Compliance Inspection or Certificate of Compliance" at bounding box center [120, 305] width 163 height 17
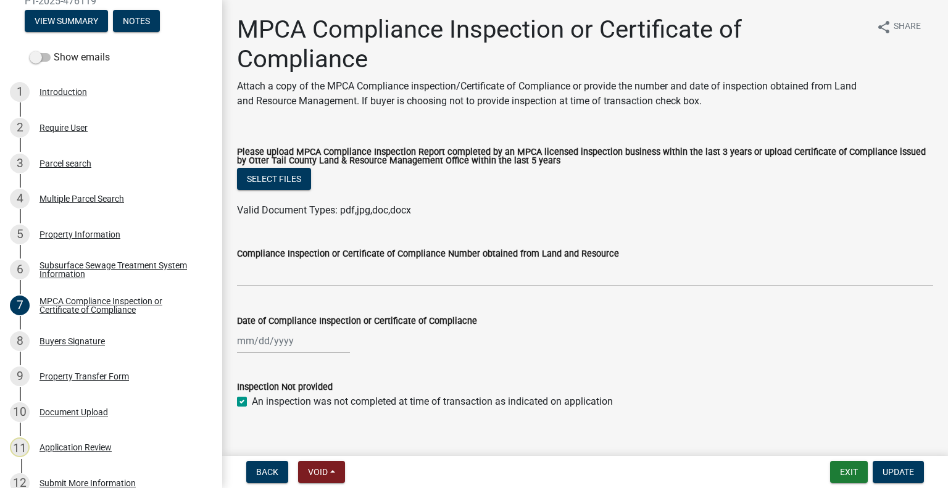
scroll to position [252, 0]
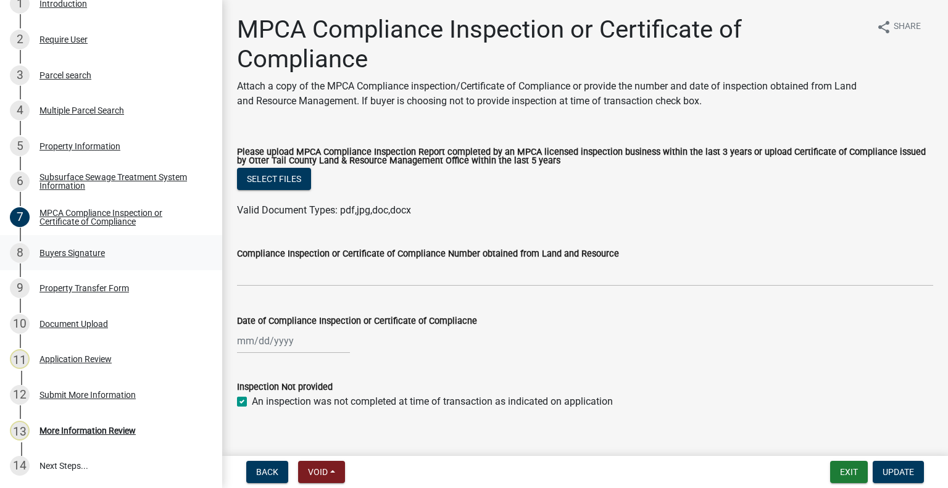
click at [97, 254] on div "Buyers Signature" at bounding box center [71, 253] width 65 height 9
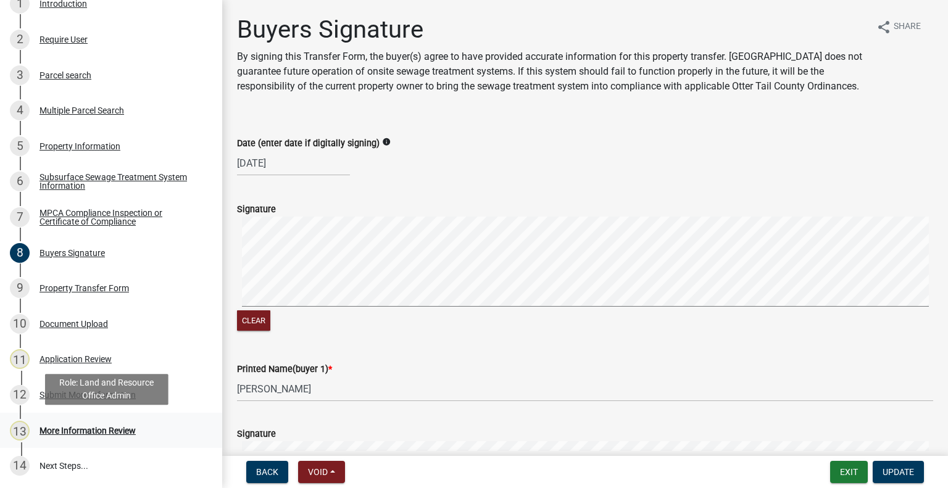
click at [112, 434] on div "More Information Review" at bounding box center [87, 430] width 96 height 9
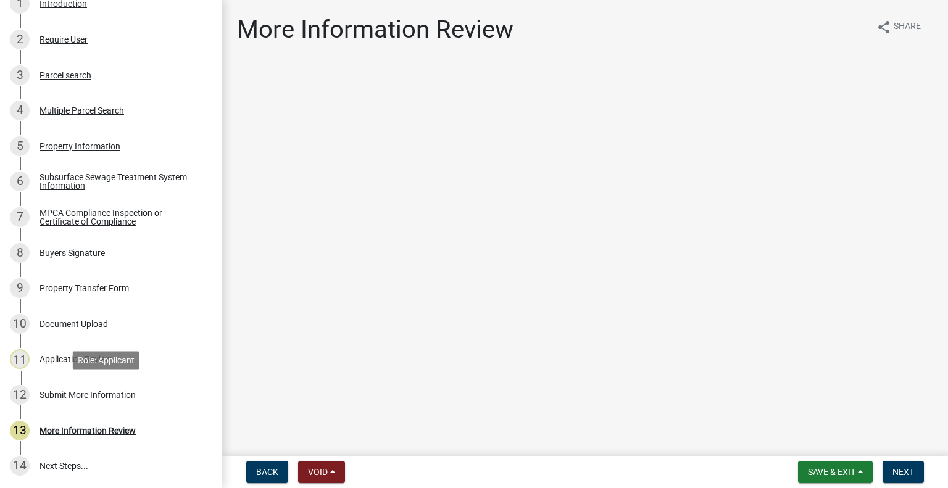
click at [99, 392] on div "Submit More Information" at bounding box center [87, 395] width 96 height 9
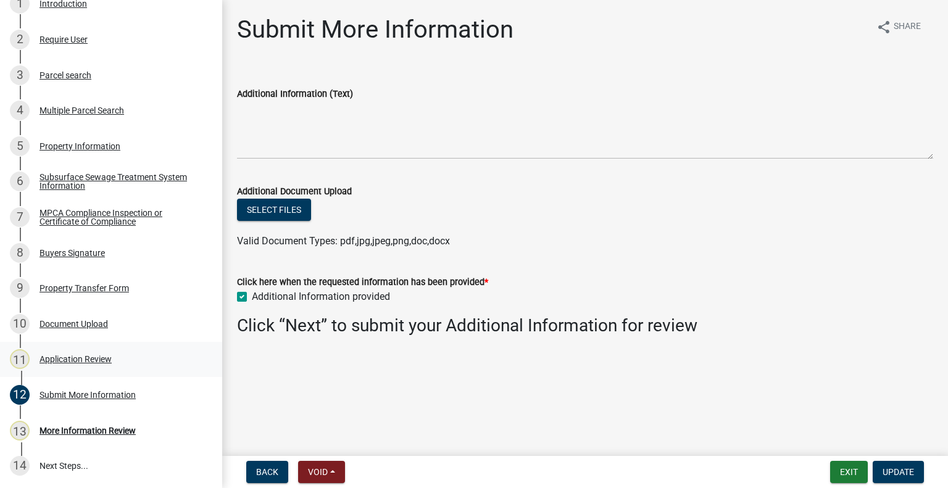
click at [83, 360] on div "Application Review" at bounding box center [75, 359] width 72 height 9
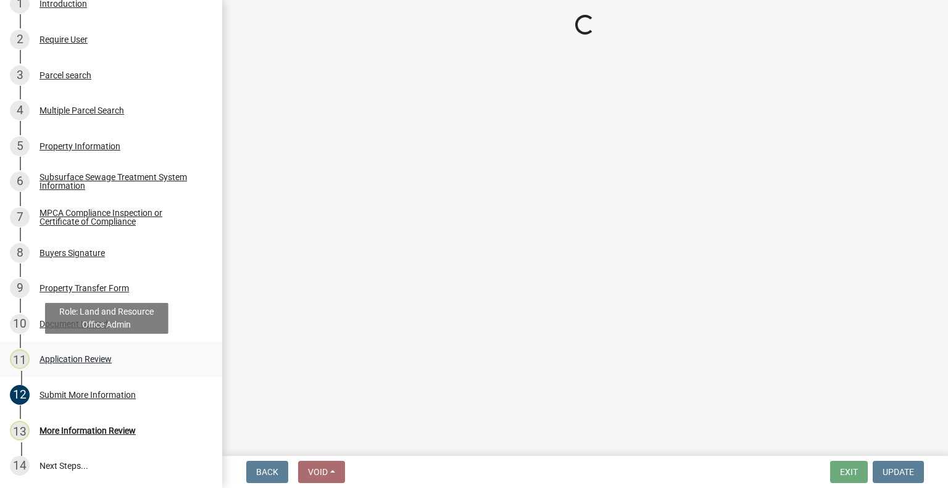
select select "2217fab6-25d2-4df2-8e35-18ddd05e0fe8"
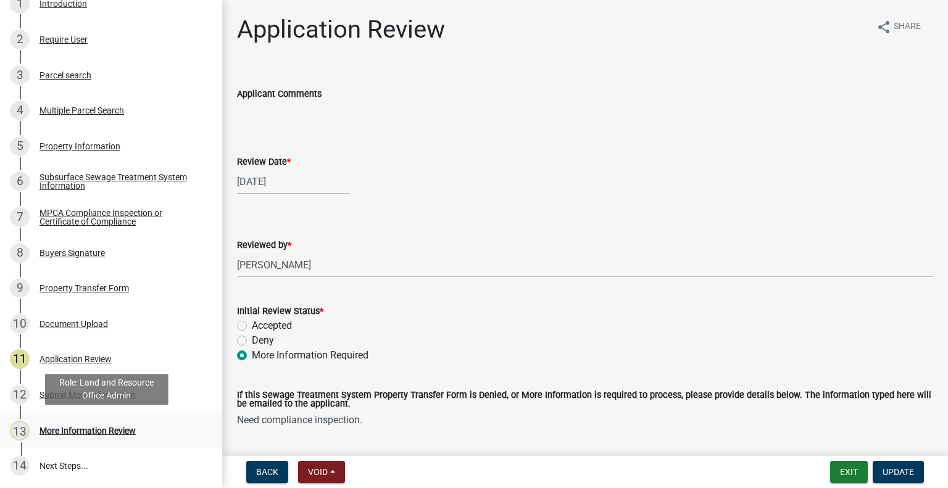
click at [118, 431] on div "More Information Review" at bounding box center [87, 430] width 96 height 9
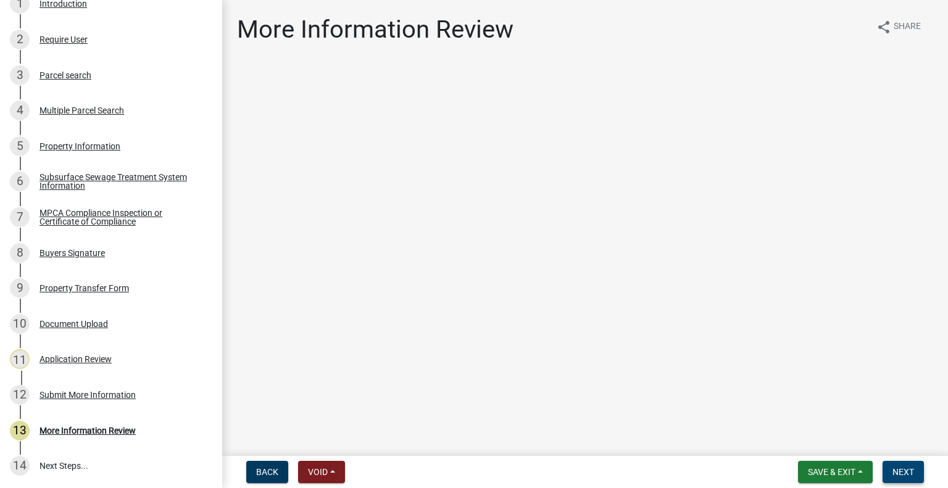
click at [911, 475] on span "Next" at bounding box center [903, 472] width 22 height 10
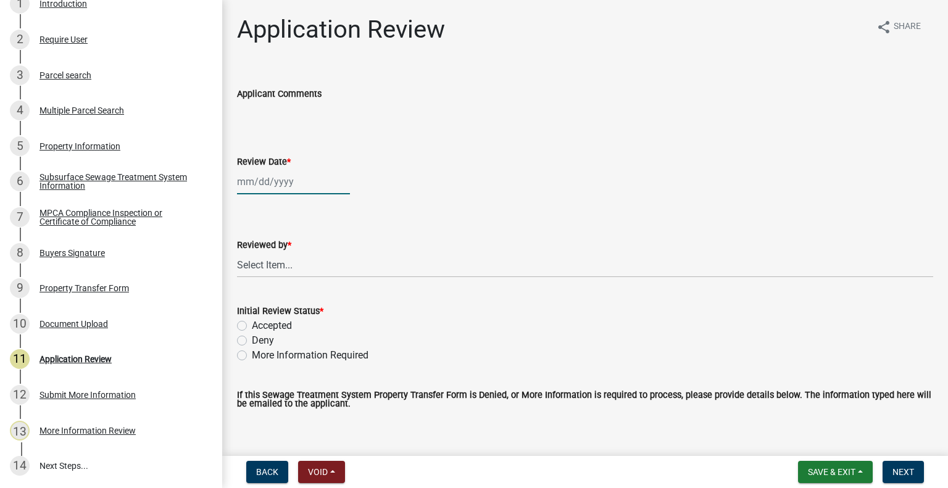
click at [279, 182] on div at bounding box center [293, 181] width 113 height 25
select select "9"
select select "2025"
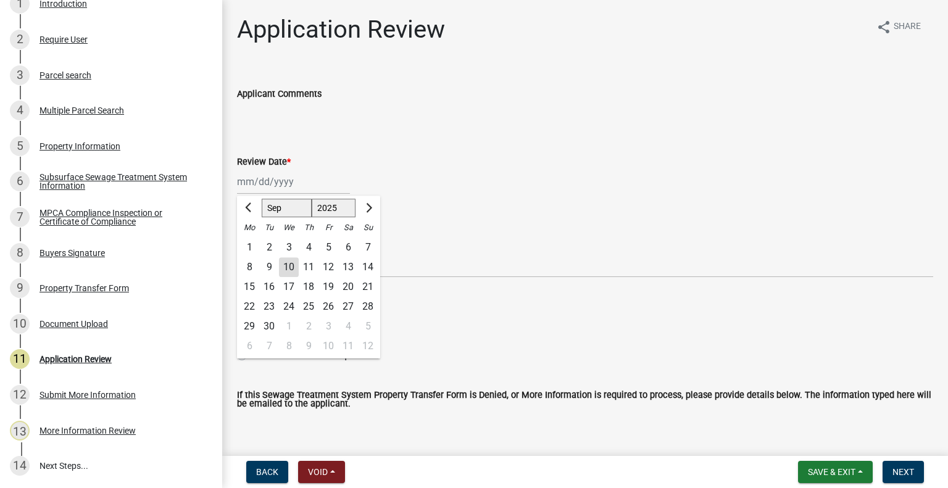
click at [290, 268] on div "10" at bounding box center [289, 267] width 20 height 20
type input "[DATE]"
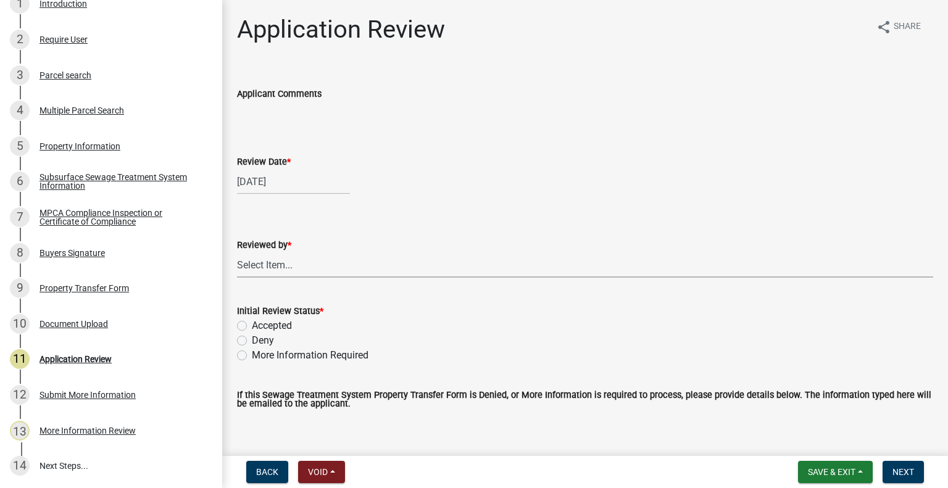
click at [290, 267] on select "Select Item... [PERSON_NAME] [PERSON_NAME] [PERSON_NAME] [PERSON_NAME] [PERSON_…" at bounding box center [585, 264] width 696 height 25
click at [237, 252] on select "Select Item... [PERSON_NAME] [PERSON_NAME] [PERSON_NAME] [PERSON_NAME] [PERSON_…" at bounding box center [585, 264] width 696 height 25
select select "2217fab6-25d2-4df2-8e35-18ddd05e0fe8"
click at [316, 361] on label "More Information Required" at bounding box center [310, 355] width 117 height 15
click at [333, 352] on label "More Information Required" at bounding box center [310, 355] width 117 height 15
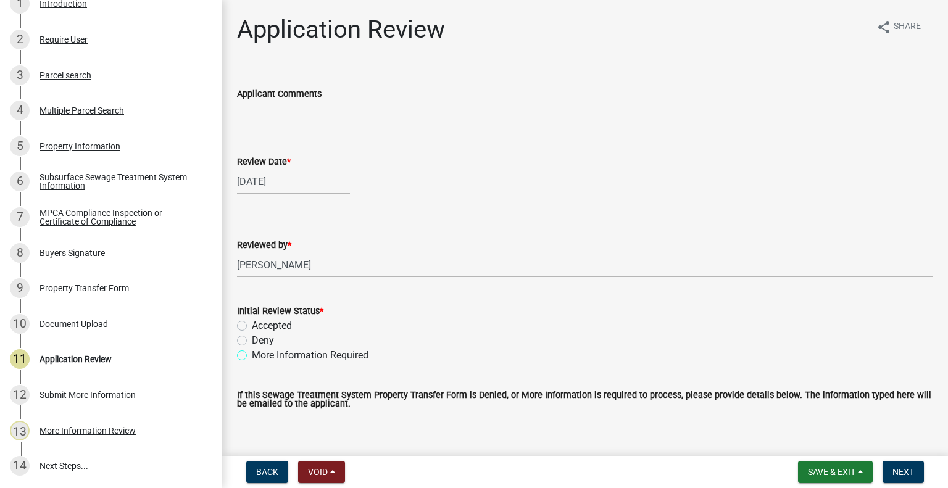
click at [260, 352] on input "More Information Required" at bounding box center [256, 352] width 8 height 8
radio input "true"
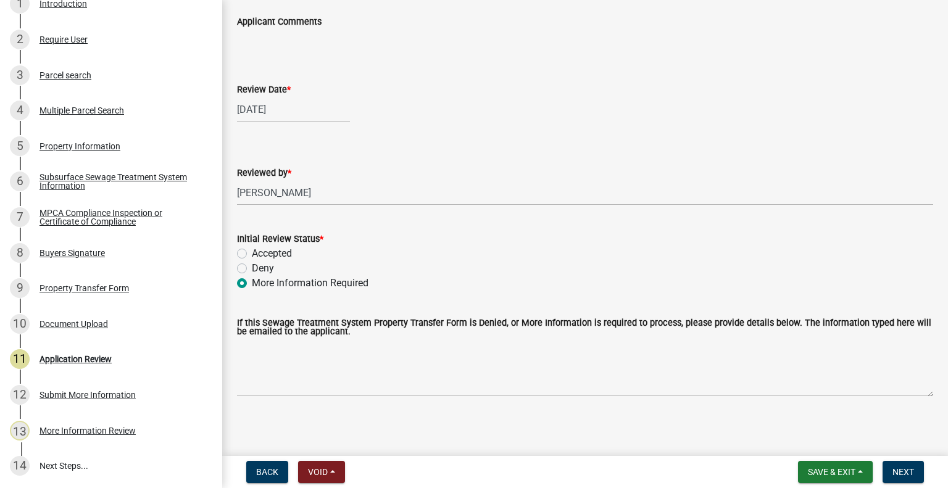
scroll to position [76, 0]
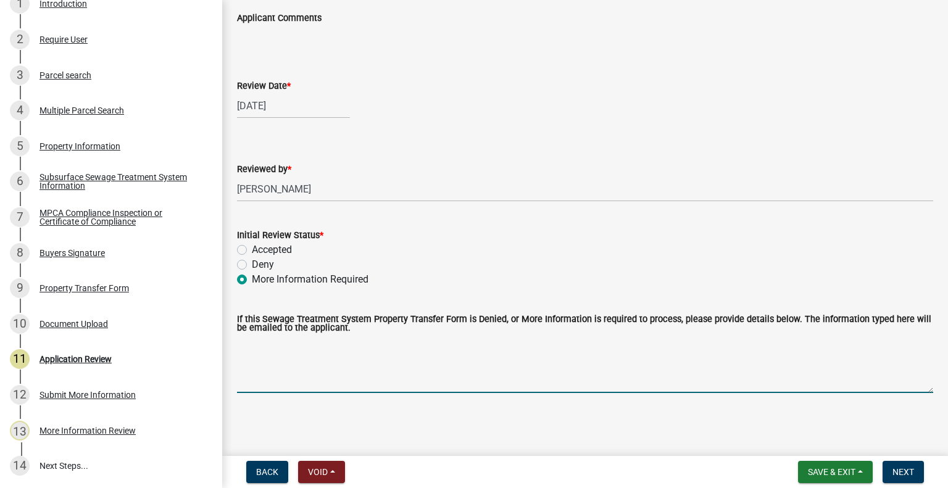
click at [355, 369] on textarea "If this Sewage Treatment System Property Transfer Form is Denied, or More Infor…" at bounding box center [585, 364] width 696 height 58
click at [284, 342] on textarea "Need complaicne inspection attached." at bounding box center [585, 364] width 696 height 58
click at [291, 344] on textarea "Need complaicne inspection attached." at bounding box center [585, 364] width 696 height 58
click at [481, 340] on textarea "Need compliance inspection attached." at bounding box center [585, 364] width 696 height 58
type textarea "Need compliance inspection attached."
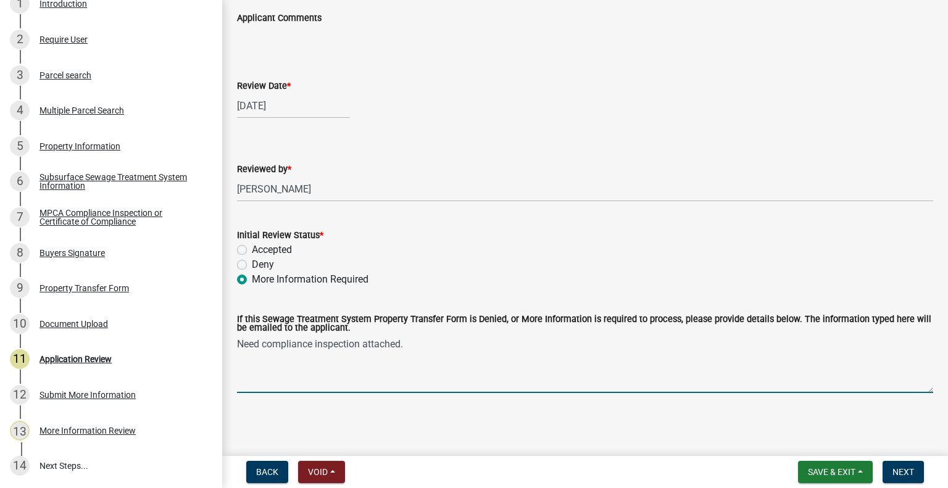
click at [912, 484] on nav "Back Void Withdraw Lock Expire Void Save & Exit Save Save & Exit Next" at bounding box center [585, 472] width 726 height 32
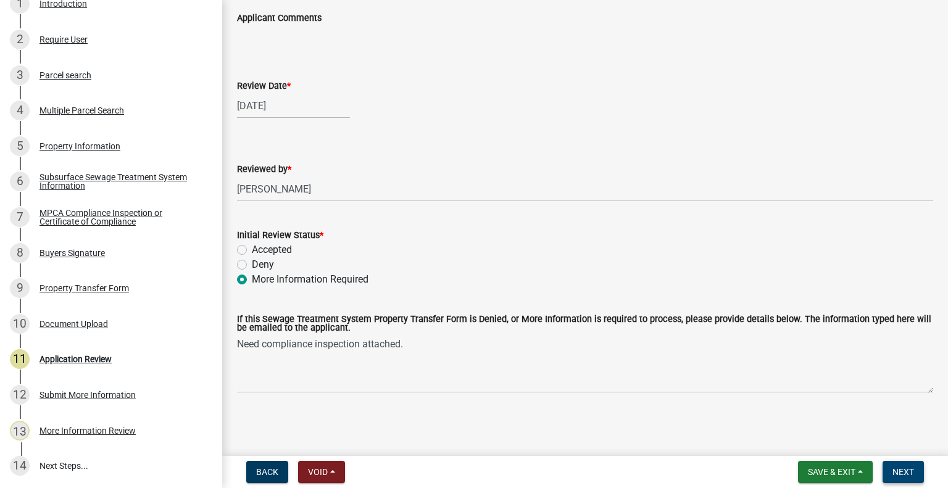
click at [911, 473] on span "Next" at bounding box center [903, 472] width 22 height 10
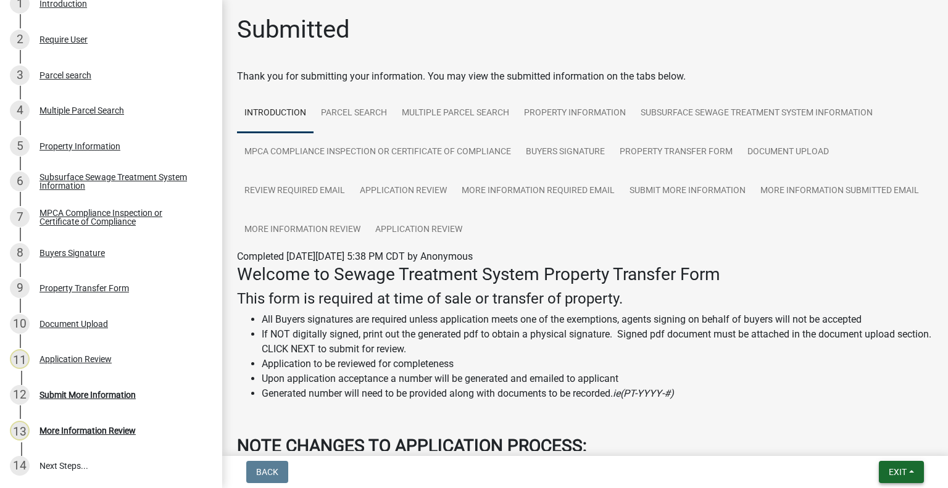
click at [898, 470] on span "Exit" at bounding box center [898, 472] width 18 height 10
click at [882, 442] on button "Save & Exit" at bounding box center [875, 440] width 99 height 30
